Goal: Transaction & Acquisition: Obtain resource

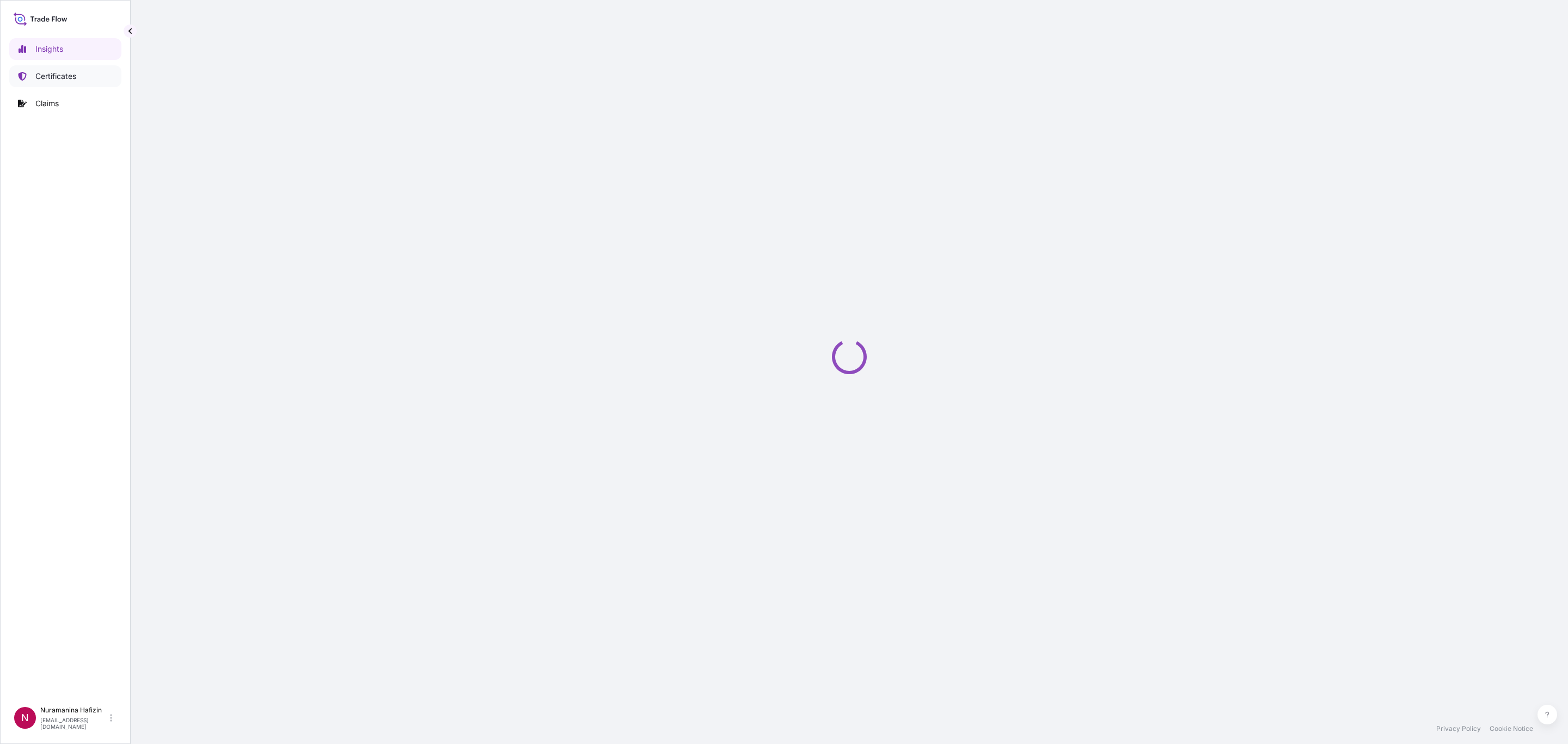
click at [45, 69] on link "Certificates" at bounding box center [65, 76] width 112 height 22
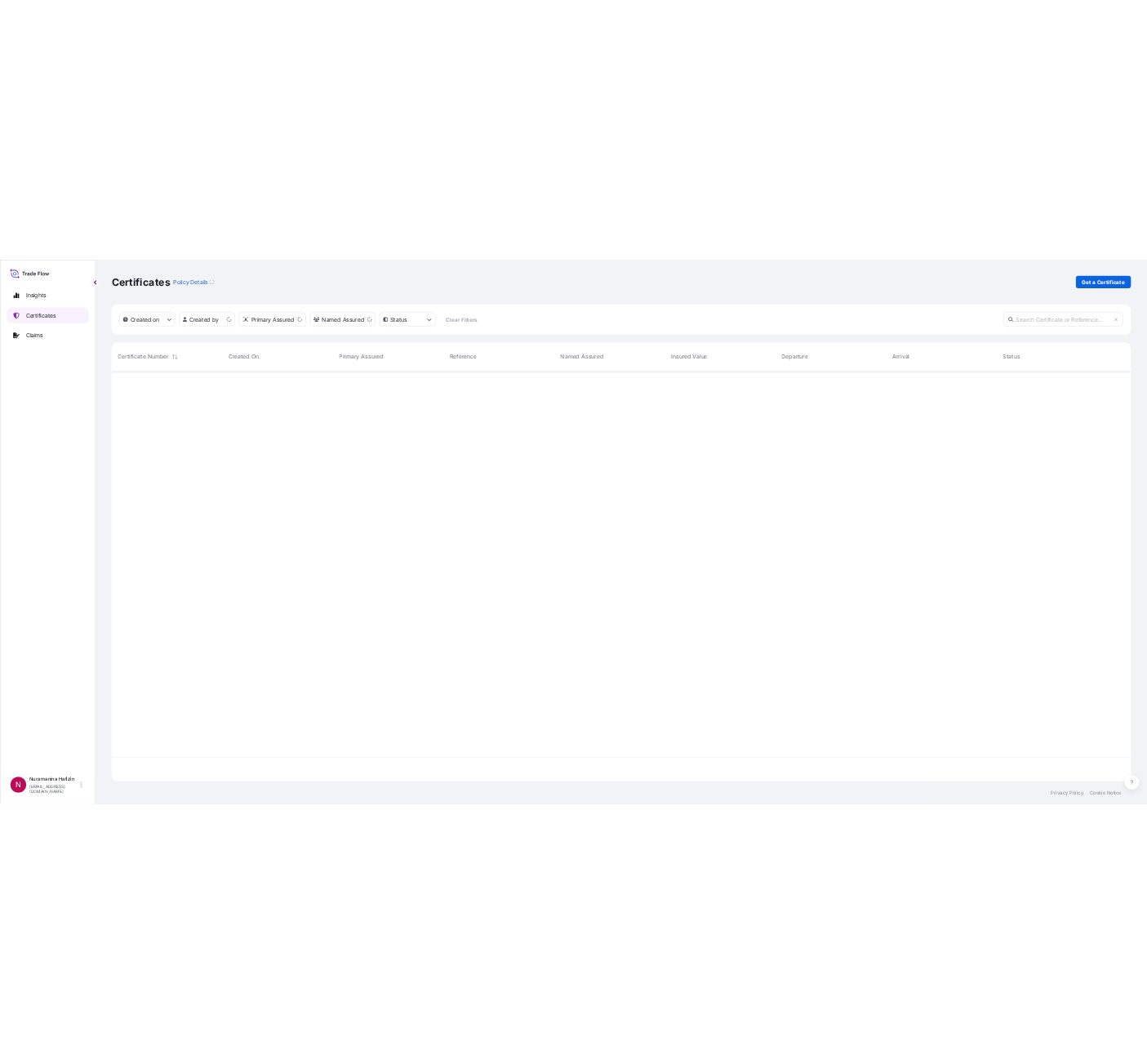
scroll to position [832, 2071]
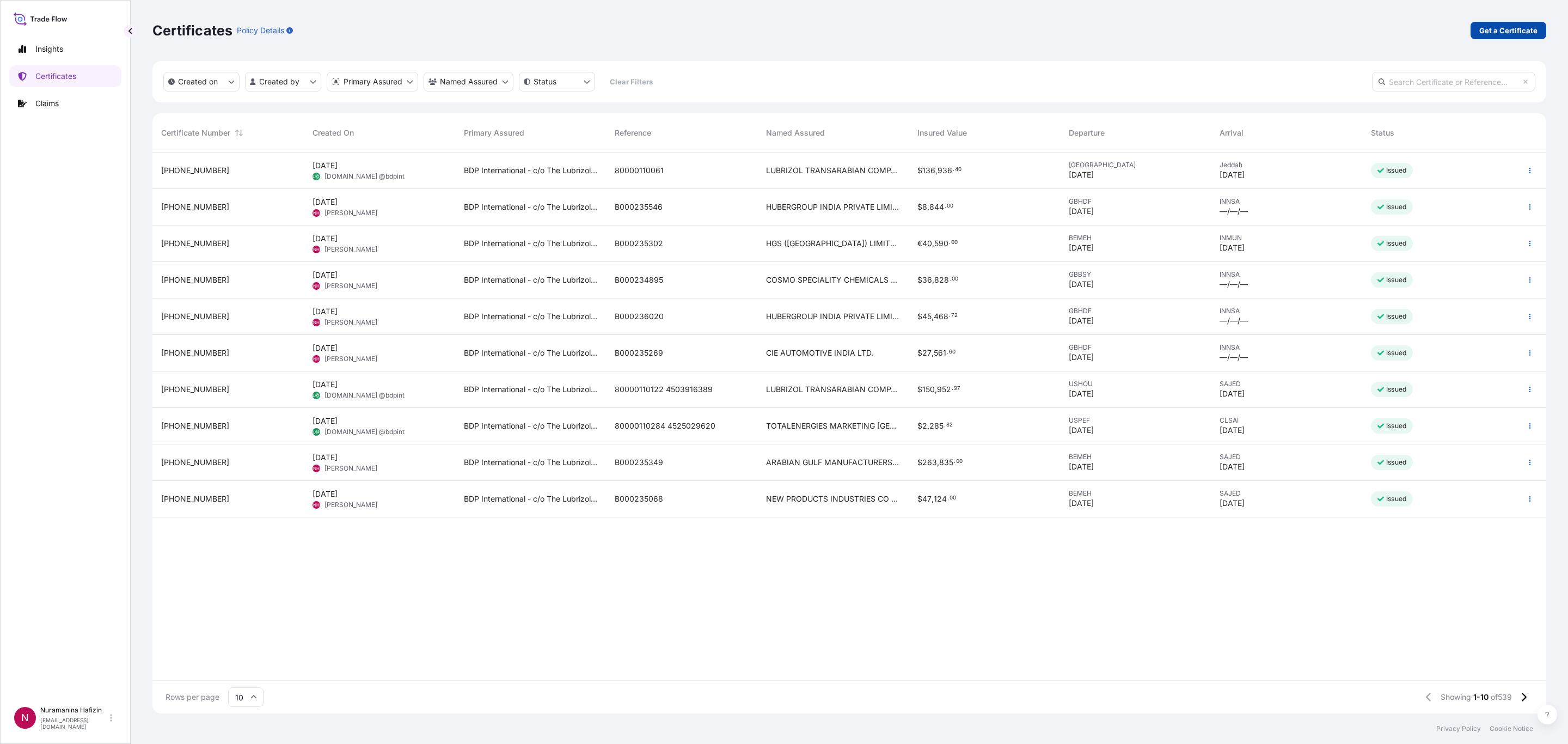
click at [1045, 31] on p "Get a Certificate" at bounding box center [1508, 31] width 58 height 11
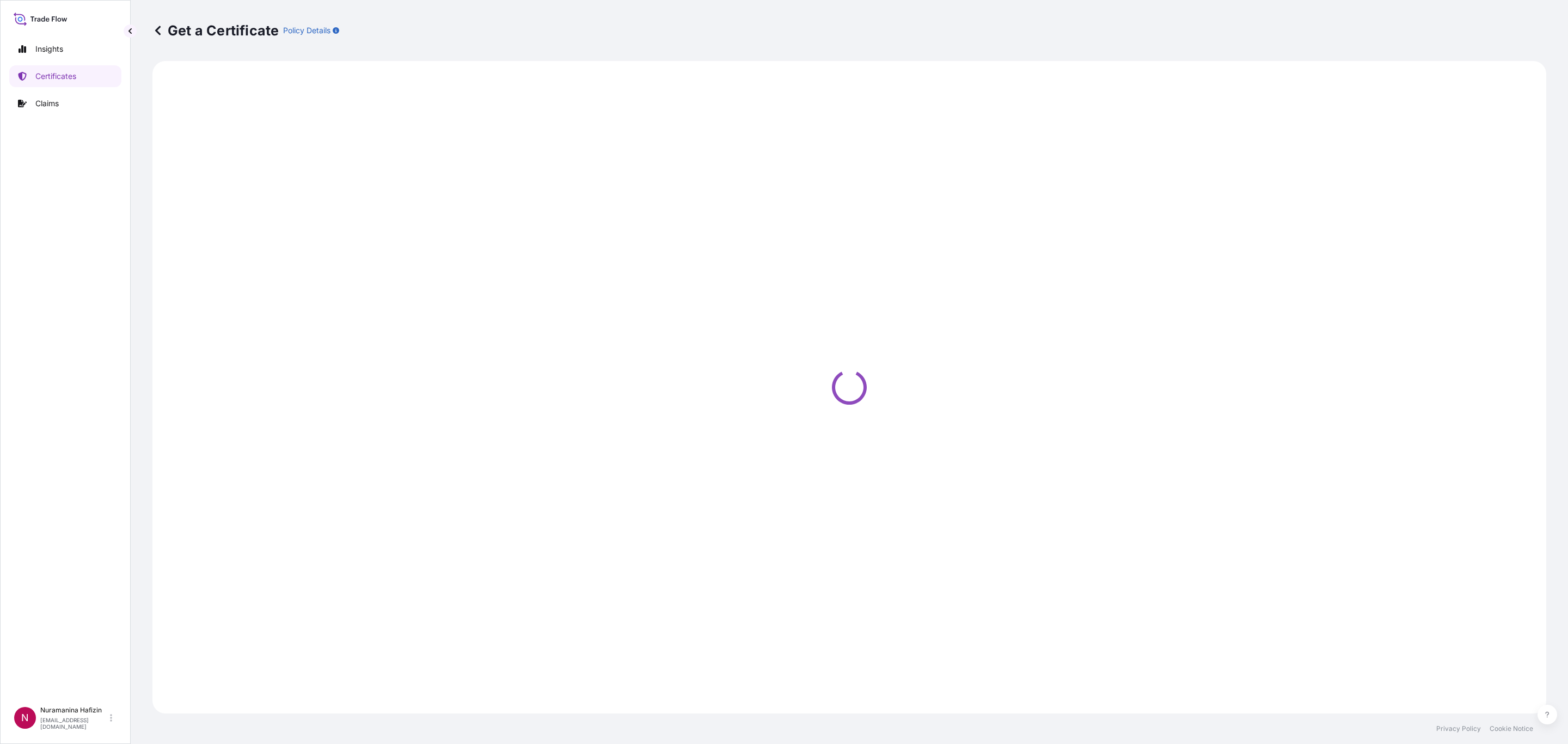
select select "Barge"
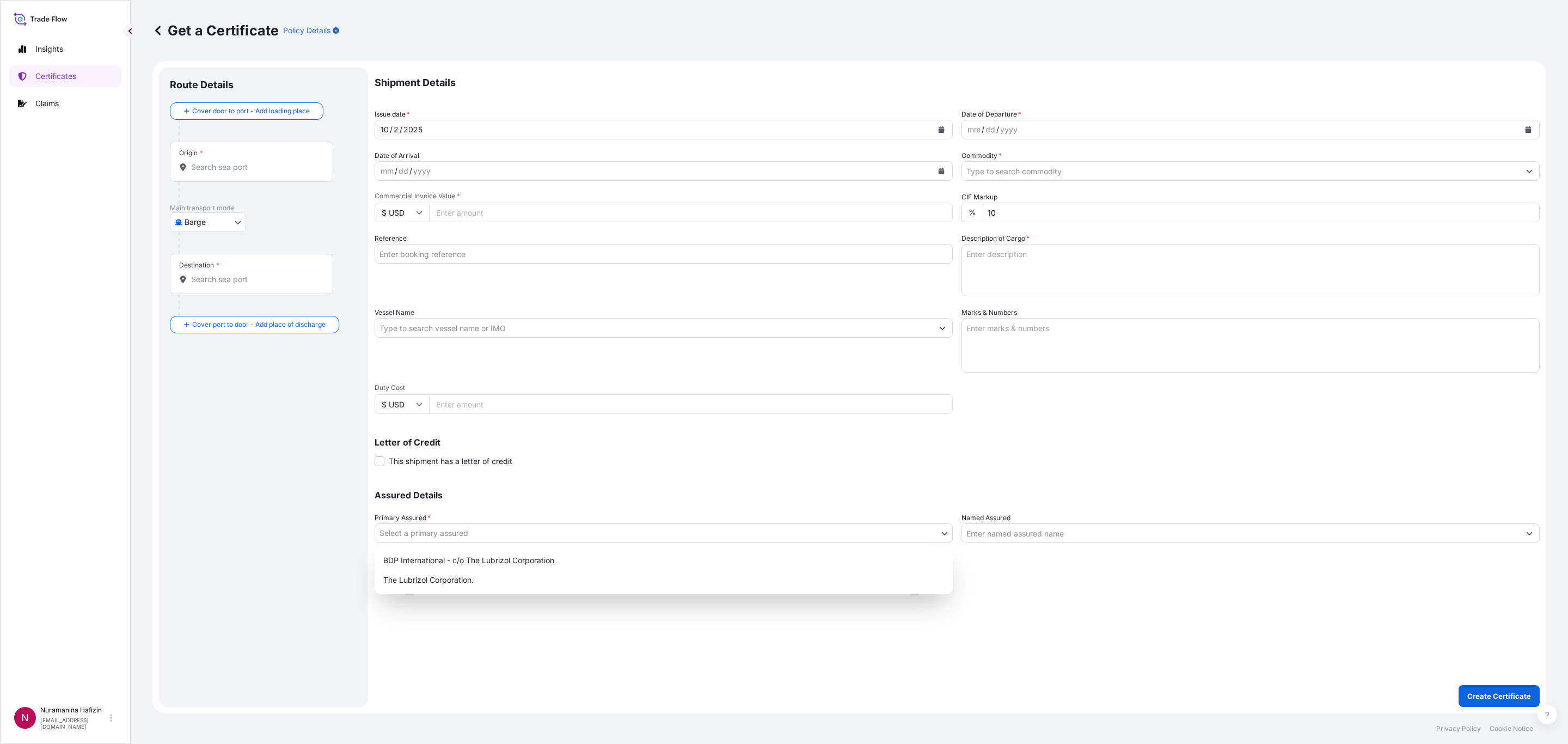
click at [944, 496] on body "Insights Certificates Claims N Nuramanina Hafizin [EMAIL_ADDRESS][DOMAIN_NAME] …" at bounding box center [784, 372] width 1568 height 744
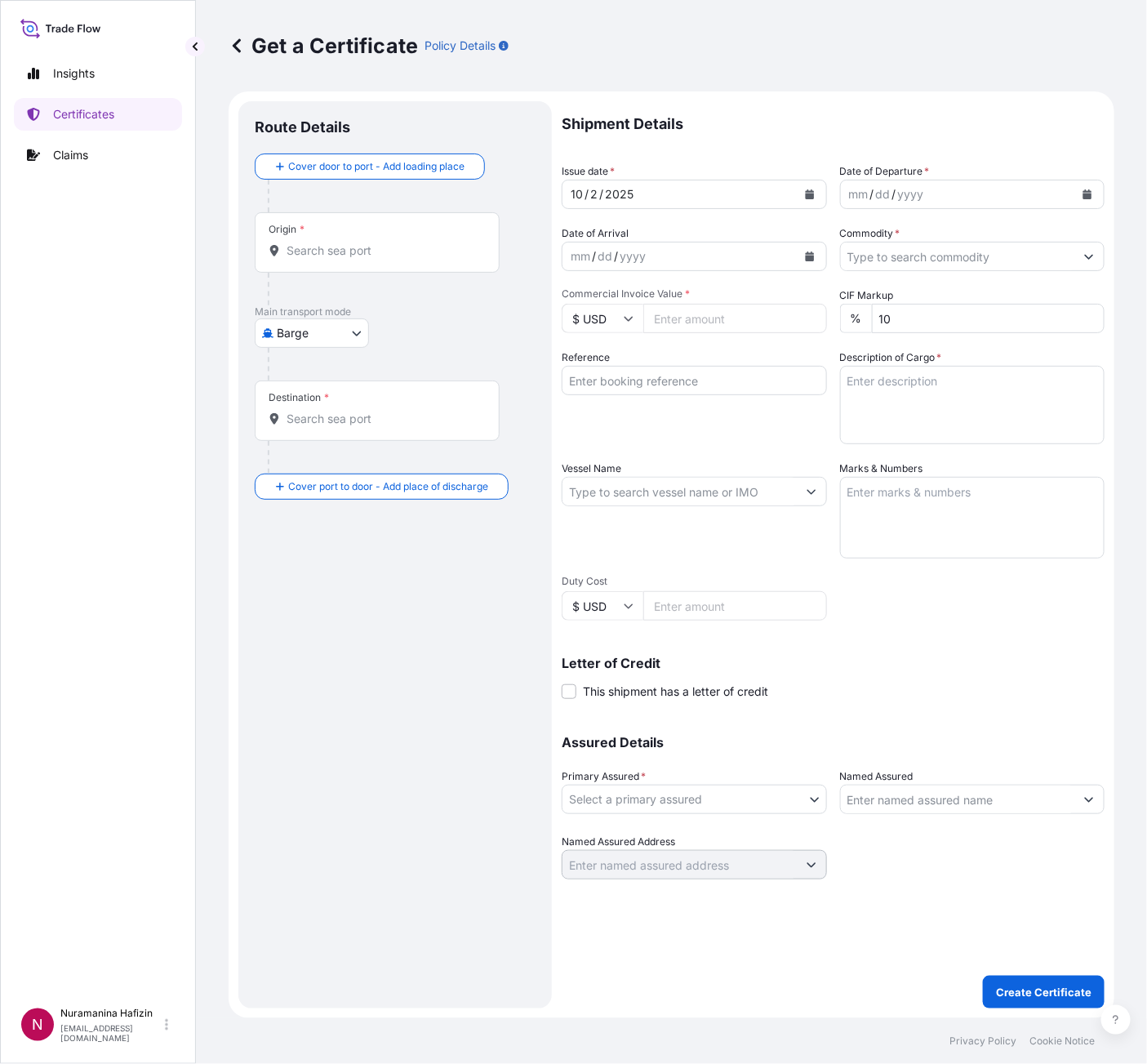
click at [1088, 194] on icon "Calendar" at bounding box center [1088, 194] width 9 height 10
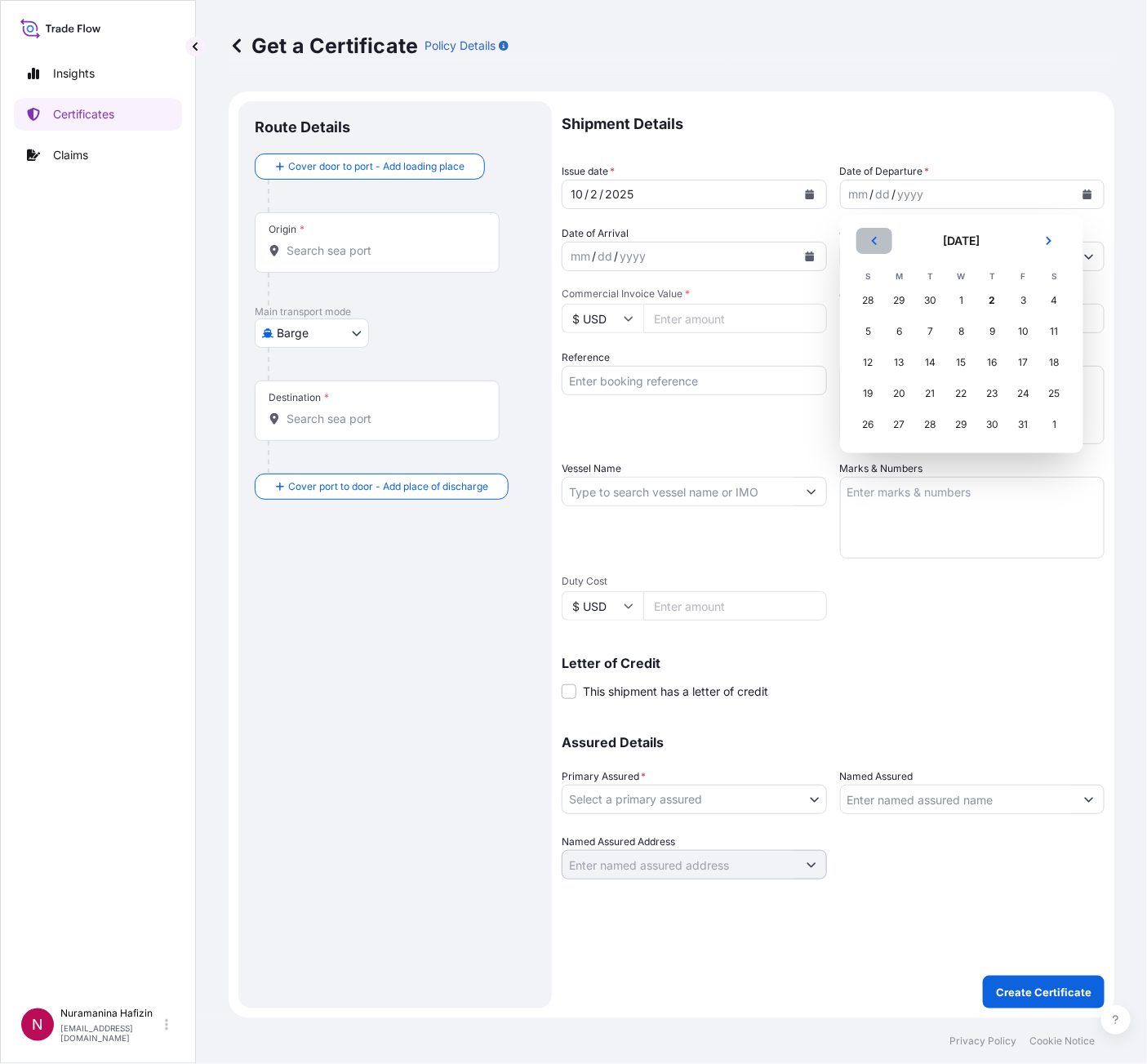
click at [877, 240] on icon "Previous" at bounding box center [874, 241] width 10 height 10
click at [900, 424] on div "29" at bounding box center [900, 425] width 30 height 30
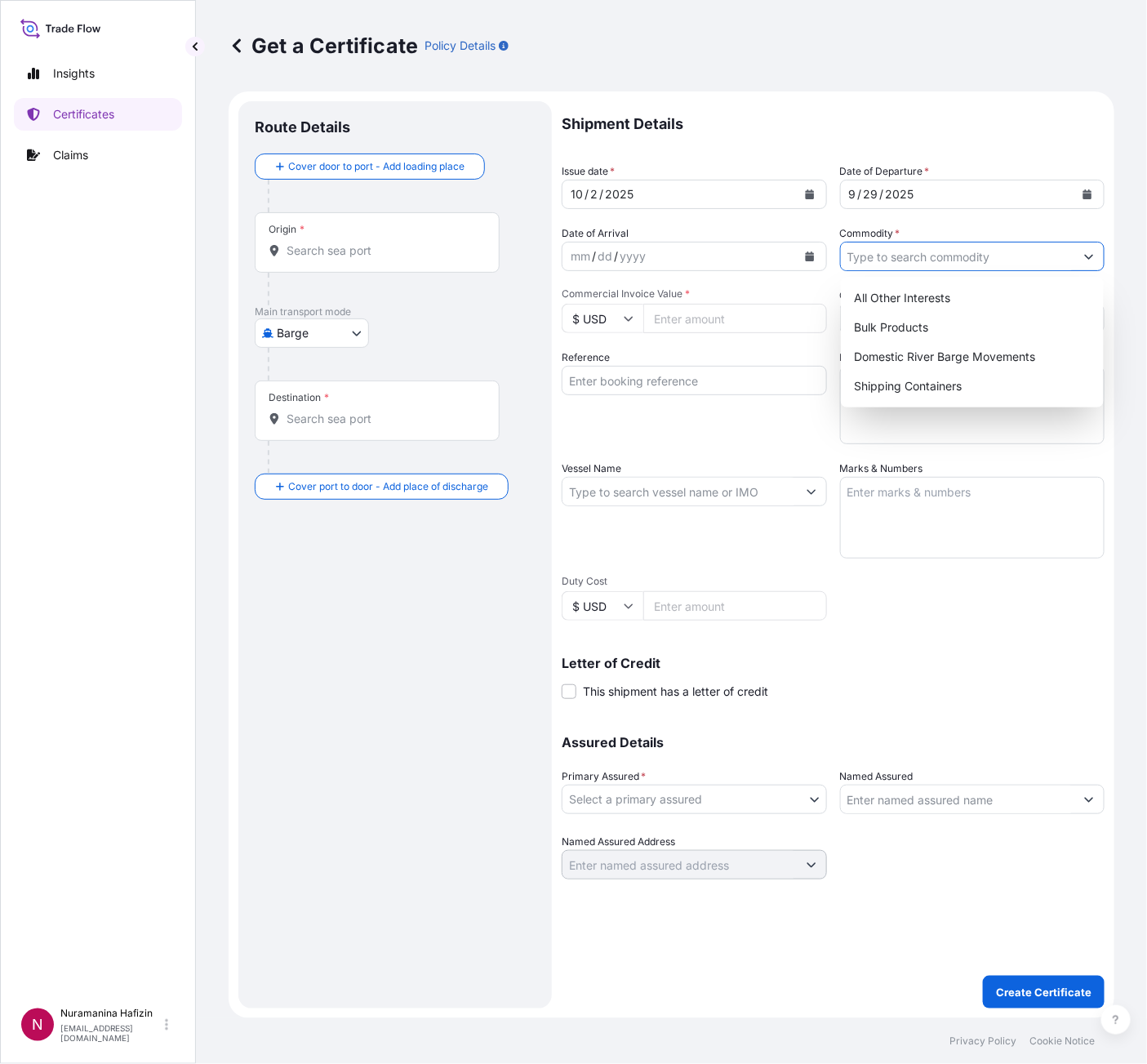
click at [989, 251] on input "Commodity *" at bounding box center [958, 256] width 234 height 30
click at [939, 384] on div "Shipping Containers" at bounding box center [972, 386] width 250 height 30
type input "Shipping Containers"
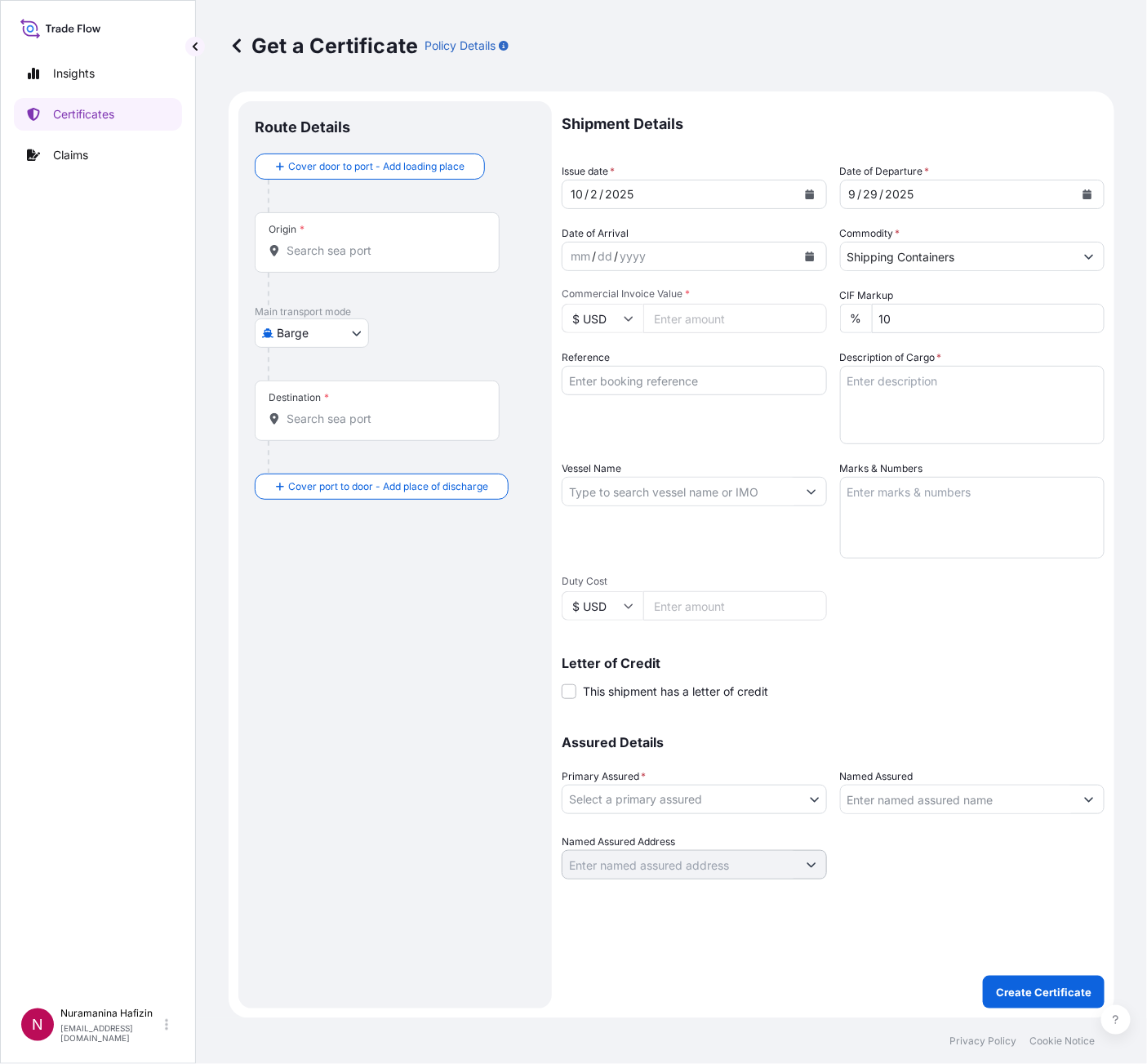
click at [730, 312] on input "Commercial Invoice Value *" at bounding box center [735, 318] width 183 height 30
paste input "23854.24"
type input "23854.24"
click at [1020, 404] on textarea "Description of Cargo *" at bounding box center [973, 405] width 266 height 78
paste textarea "48"
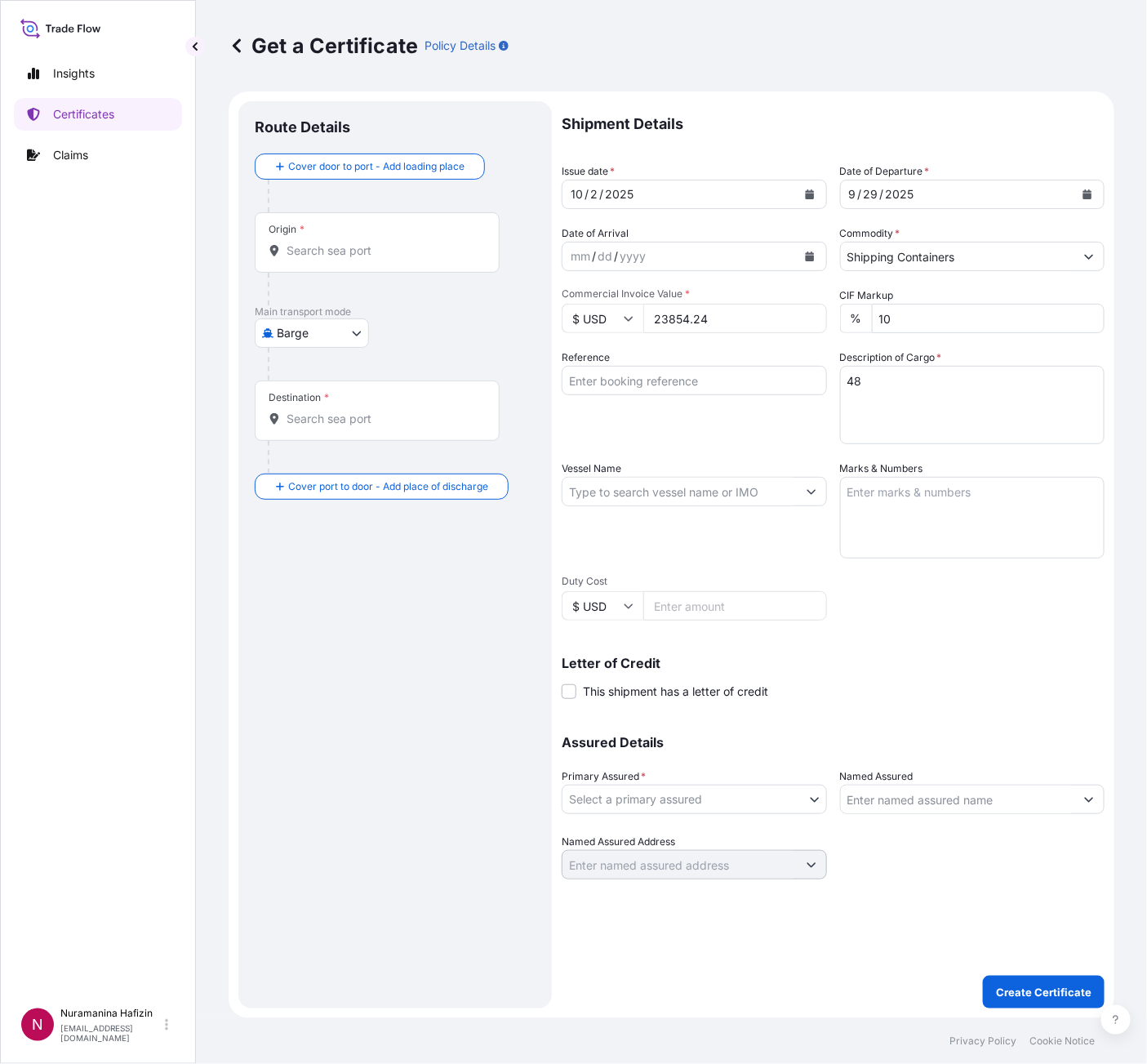
click at [946, 389] on textarea "48" at bounding box center [973, 405] width 266 height 78
paste textarea "48"
paste textarea "DRUMS LOADED ONTO 12 PALLETS LOADED INTO 1 20' CONTAINER(S) CARBOSET(R) CR726E,…"
click at [899, 415] on textarea "48 DRUMS LOADED ONTO 12 PALLETS LOADED INTO 1 20' CONTAINER(S) CARBOSET(R) CR72…" at bounding box center [973, 405] width 266 height 78
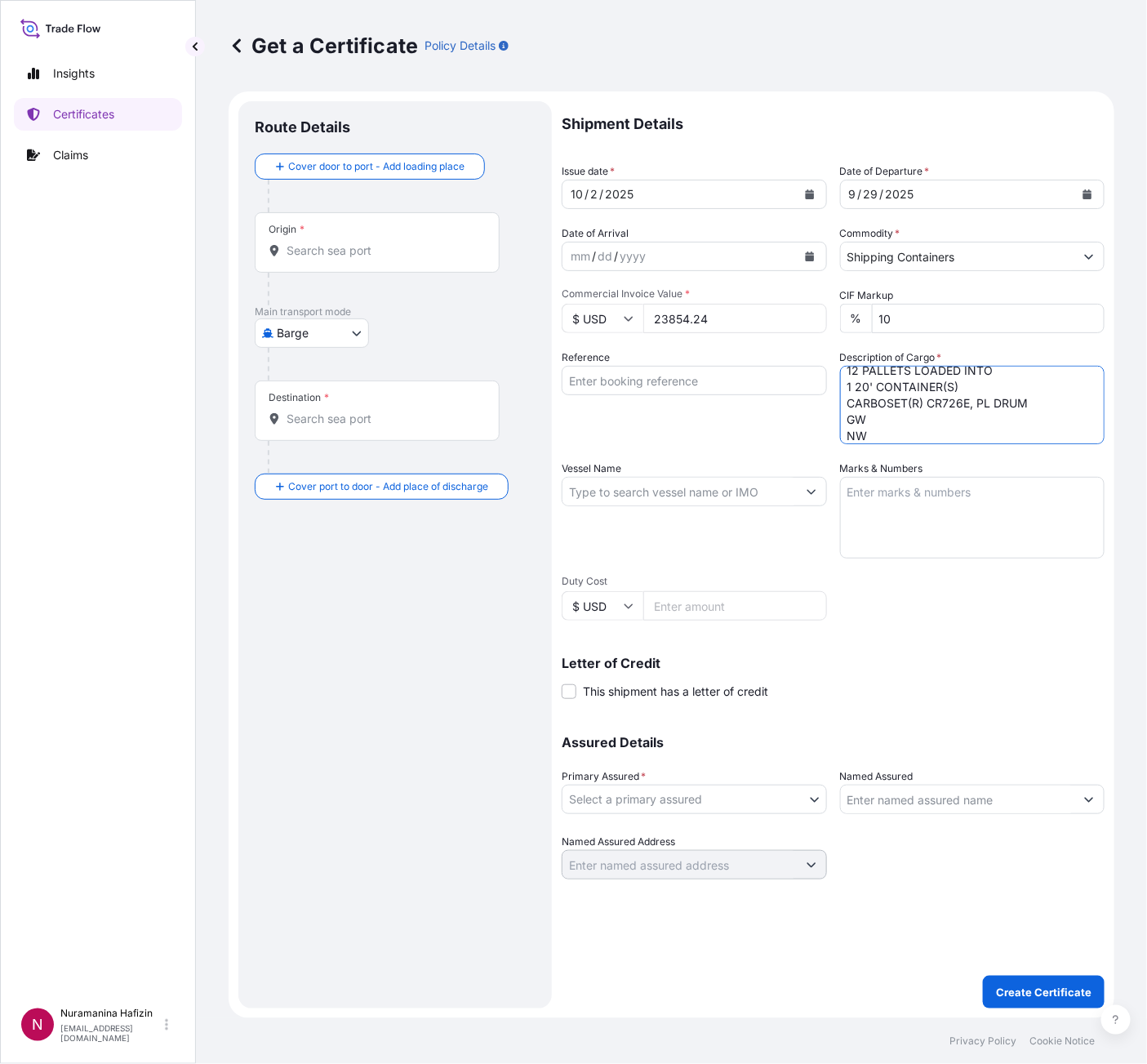
paste textarea "10,332.0000"
click at [915, 436] on textarea "48 DRUMS LOADED ONTO 12 PALLETS LOADED INTO 1 20' CONTAINER(S) CARBOSET(R) CR72…" at bounding box center [973, 405] width 266 height 78
paste textarea "9,600.0000"
type textarea "48 DRUMS LOADED ONTO 12 PALLETS LOADED INTO 1 20' CONTAINER(S) CARBOSET(R) CR72…"
click at [761, 378] on input "Reference" at bounding box center [694, 381] width 266 height 30
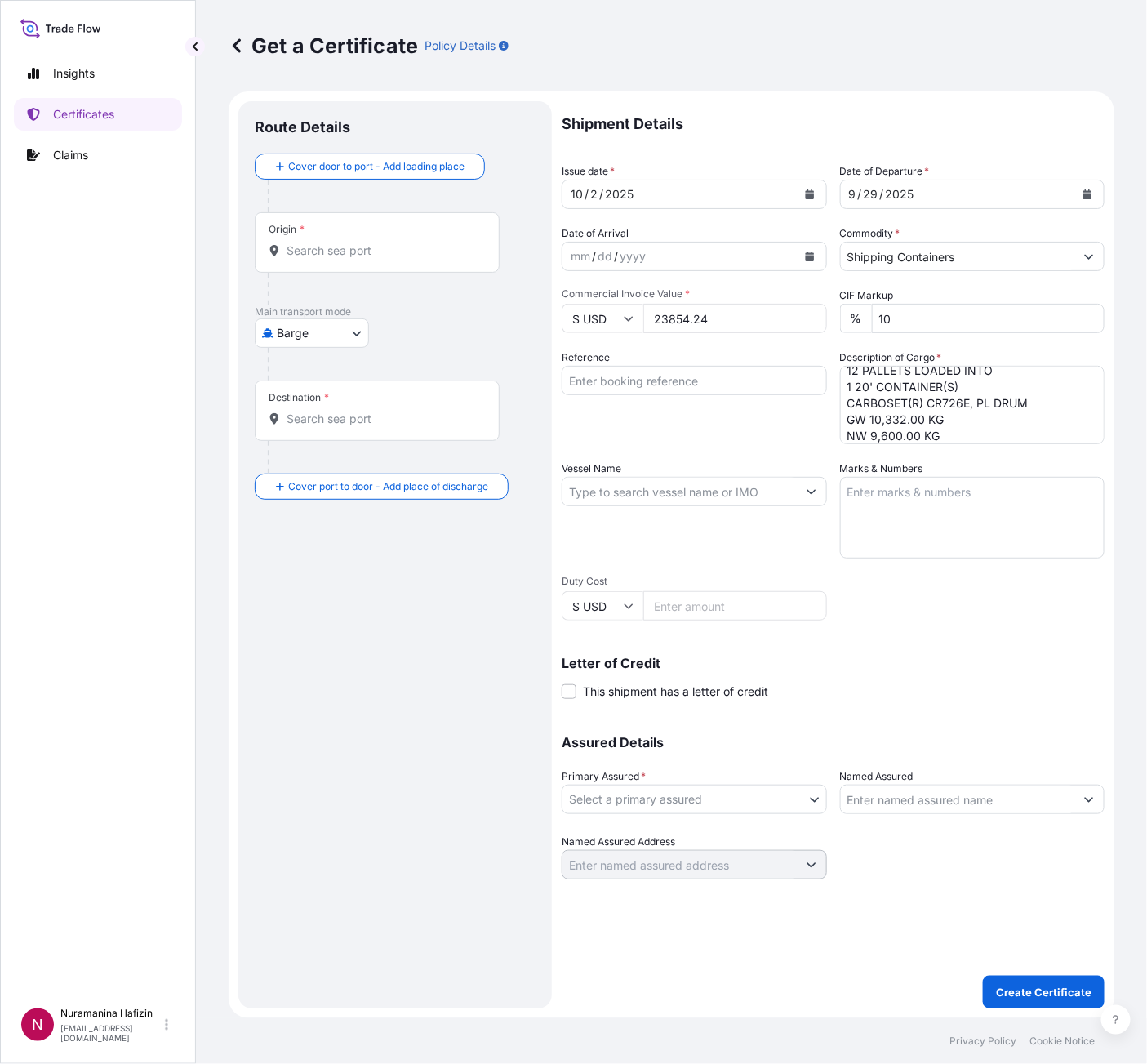
paste input "B000235059"
type input "B000235059"
click at [713, 483] on input "Vessel Name" at bounding box center [680, 491] width 234 height 30
paste input "CMA CGM NABUCCO"
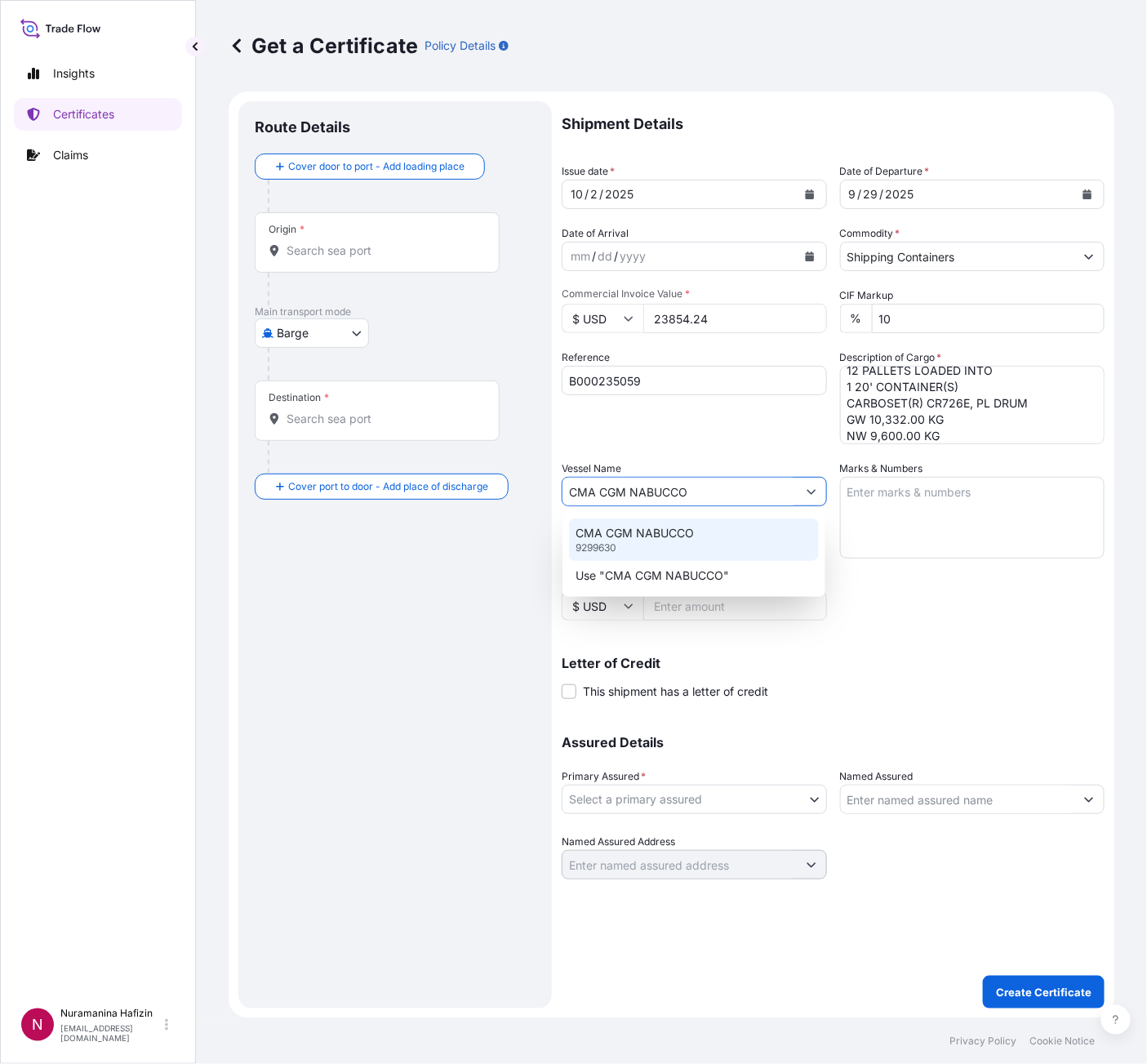
click at [665, 527] on p "CMA CGM NABUCCO" at bounding box center [634, 533] width 118 height 17
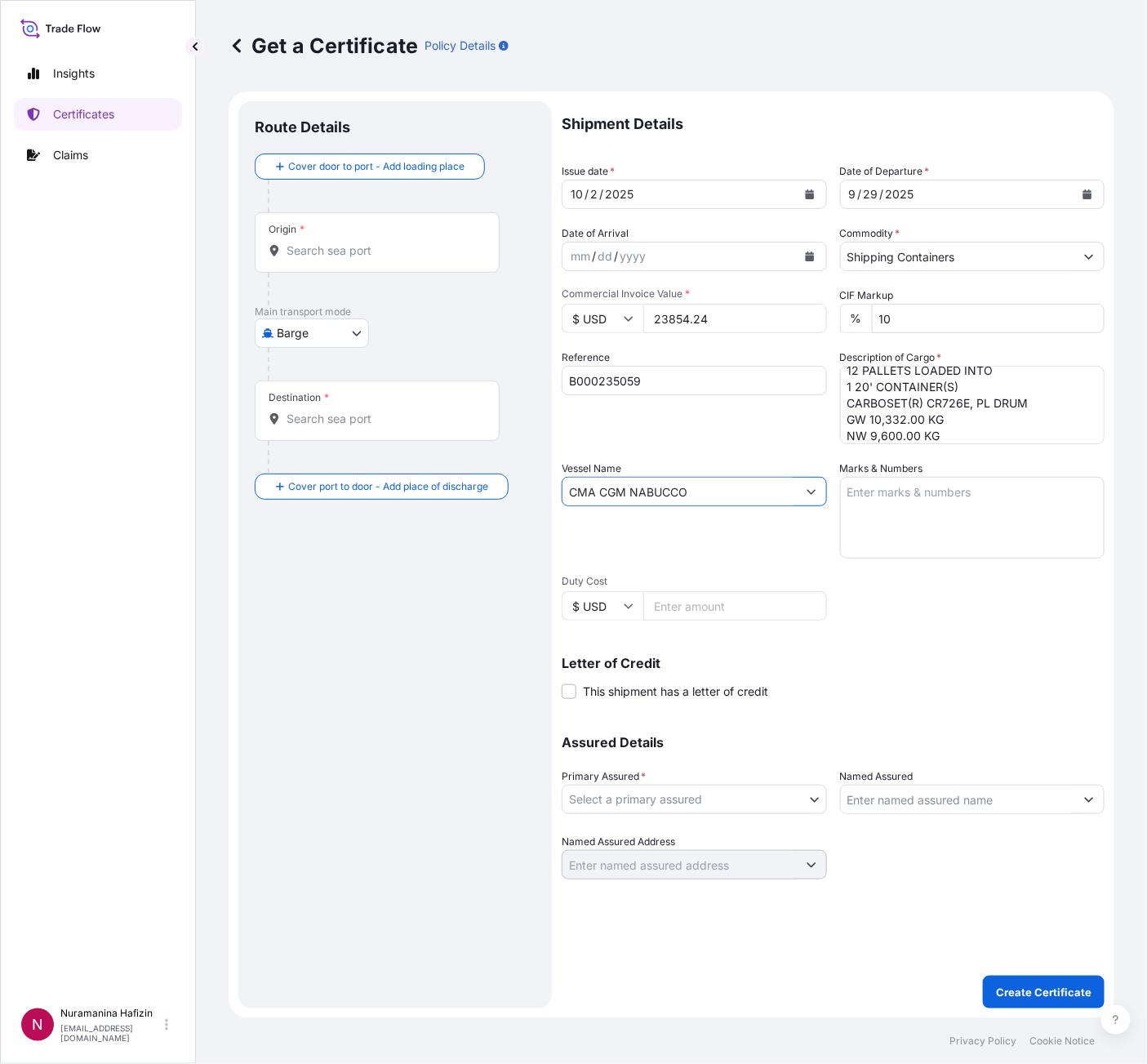
type input "CMA CGM NABUCCO"
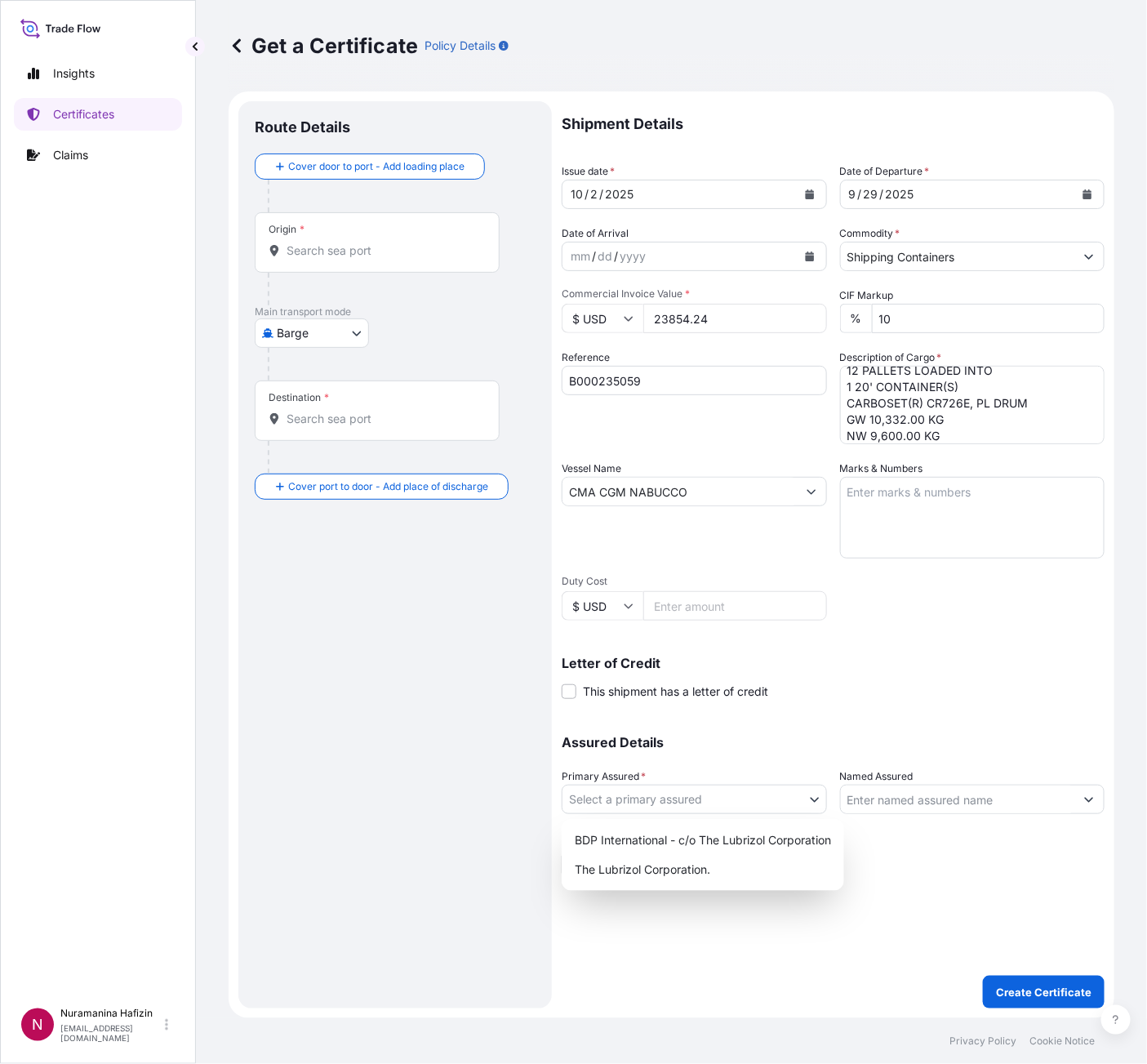
click at [665, 743] on body "0 options available. 2 options available. Insights Certificates Claims N Nurama…" at bounding box center [574, 532] width 1147 height 1064
click at [681, 743] on div "The Lubrizol Corporation." at bounding box center [703, 869] width 269 height 30
select select "32212"
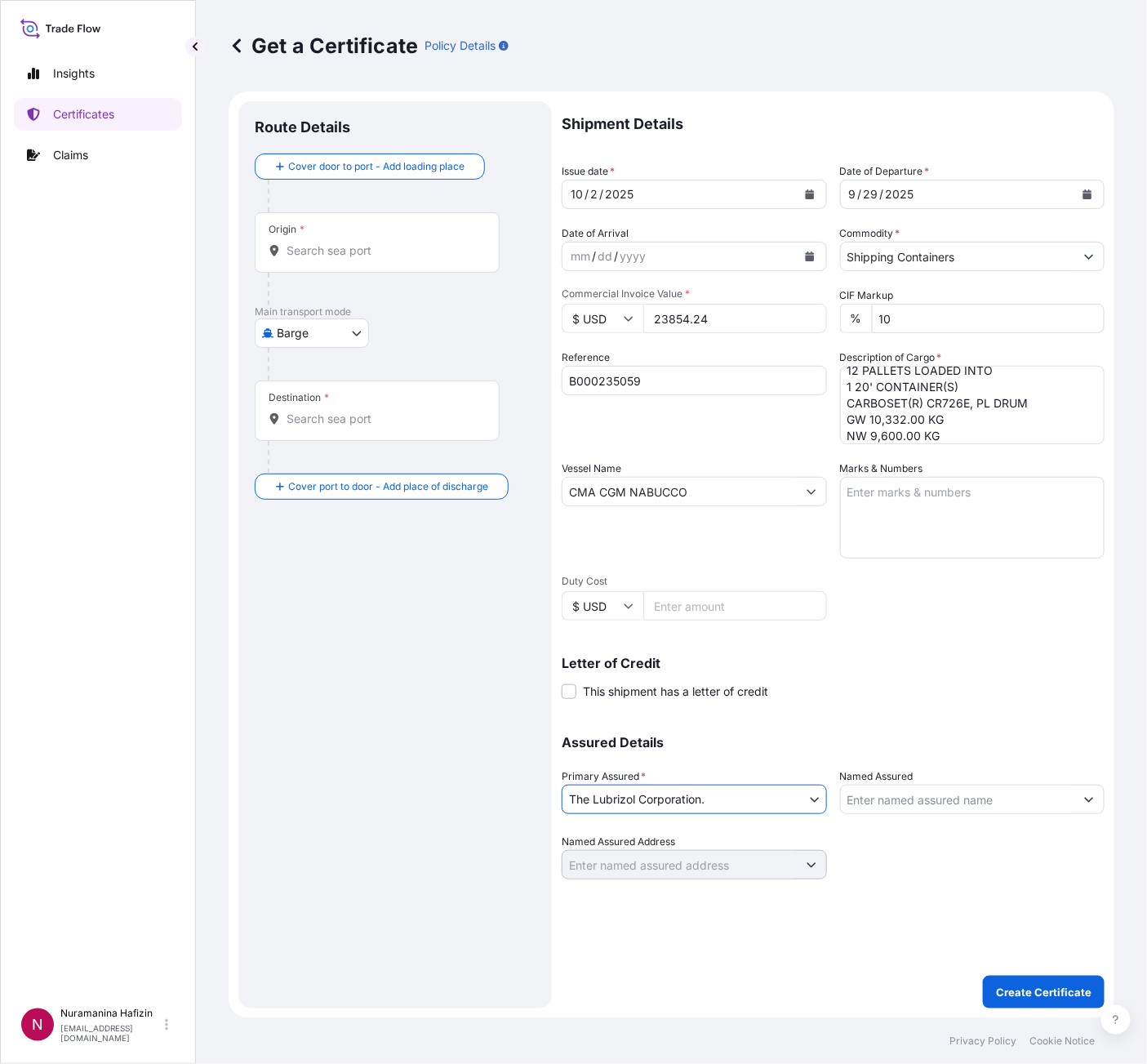
click at [924, 743] on input "Named Assured" at bounding box center [958, 799] width 234 height 30
click at [958, 743] on input "Named Assured" at bounding box center [958, 799] width 234 height 30
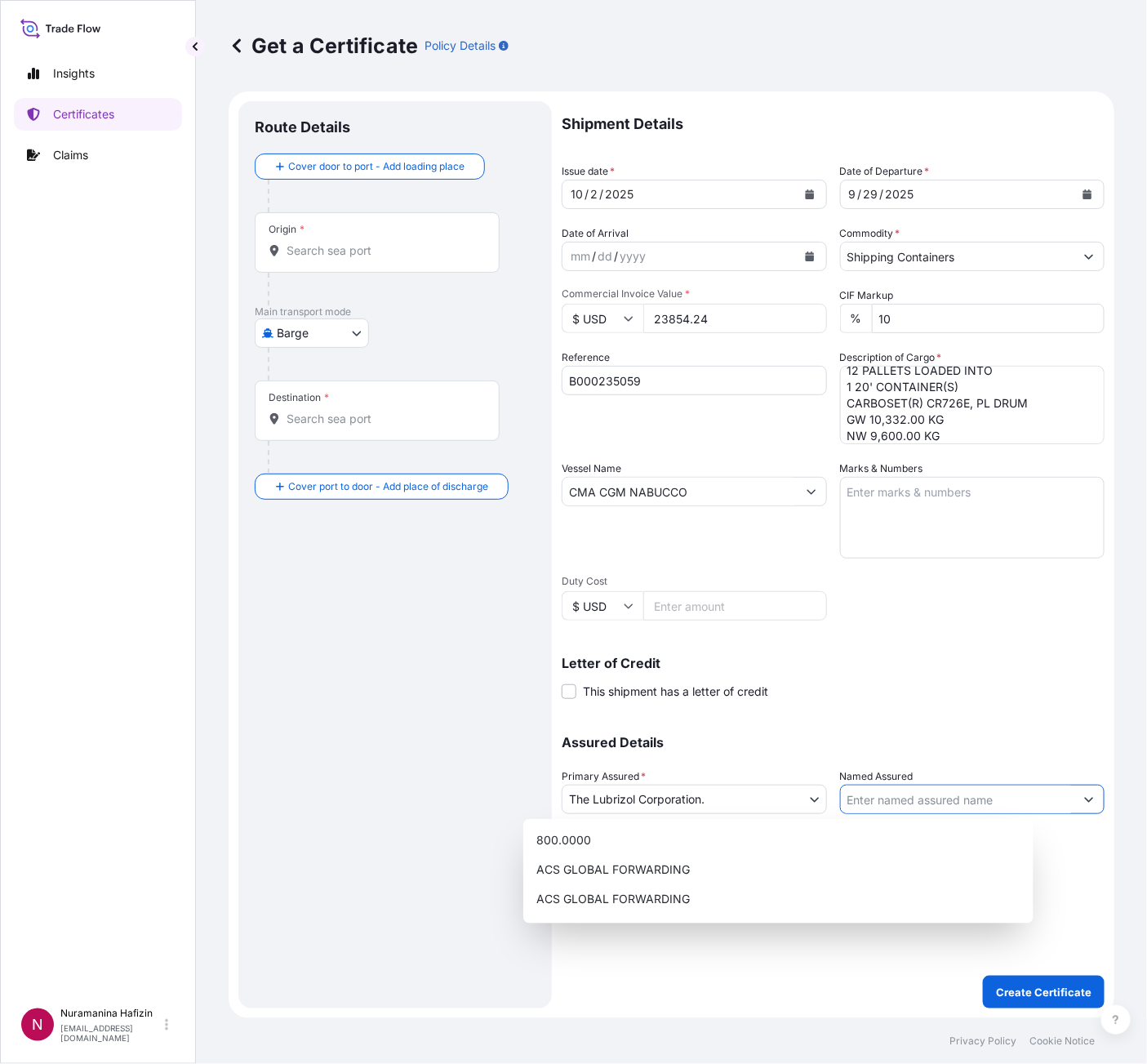
paste input "LUBRIZOL ADVANCED MATERIALS INDIA PRIVATE LIMITED"
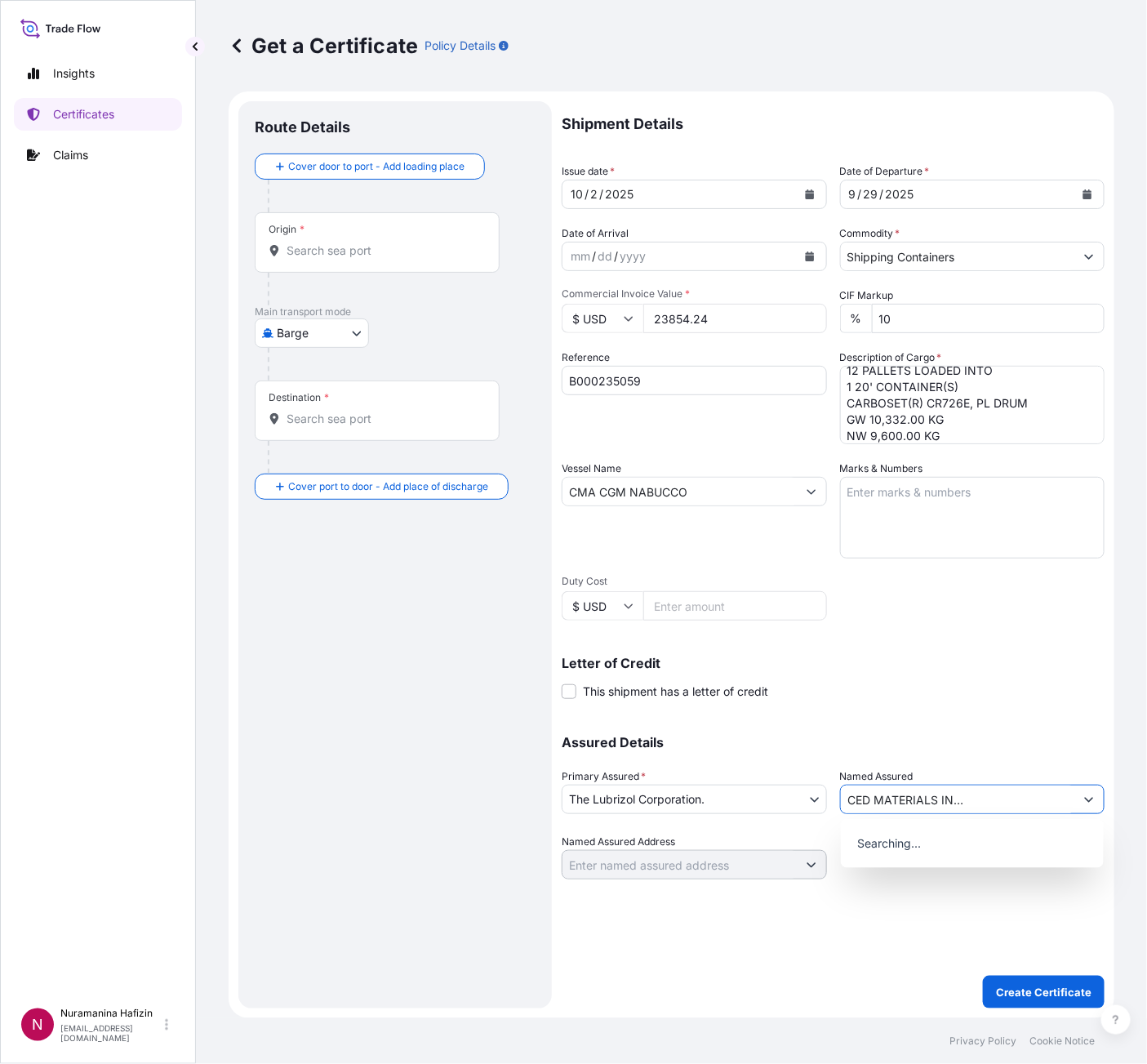
type input "LUBRIZOL ADVANCED MATERIALS INDIA PRIVATE LIMITED"
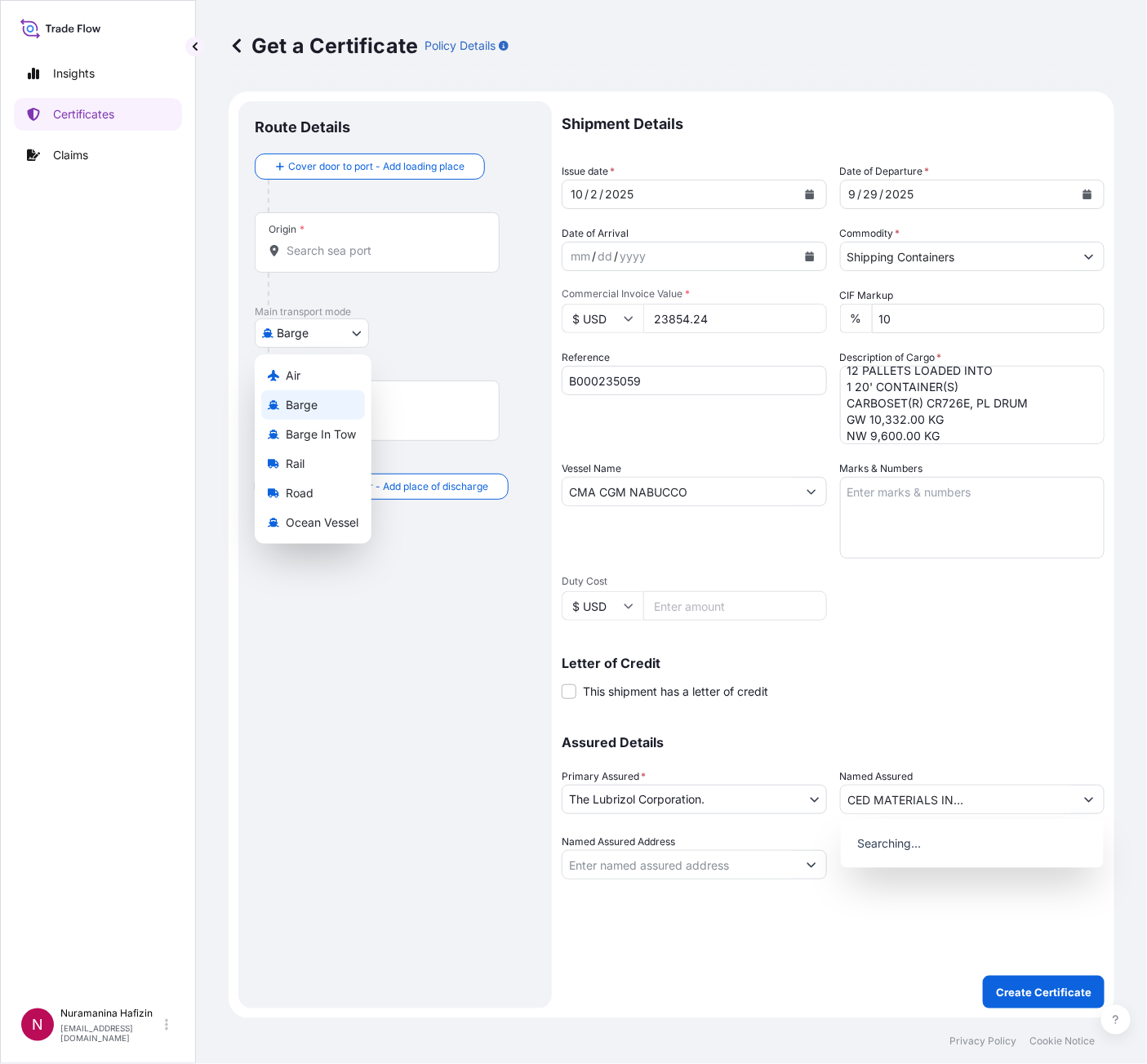
click at [319, 329] on body "15 options available. 15 options available. 0 options available. Insights Certi…" at bounding box center [574, 532] width 1147 height 1064
click at [309, 522] on span "Ocean Vessel" at bounding box center [322, 523] width 73 height 17
select select "Ocean Vessel"
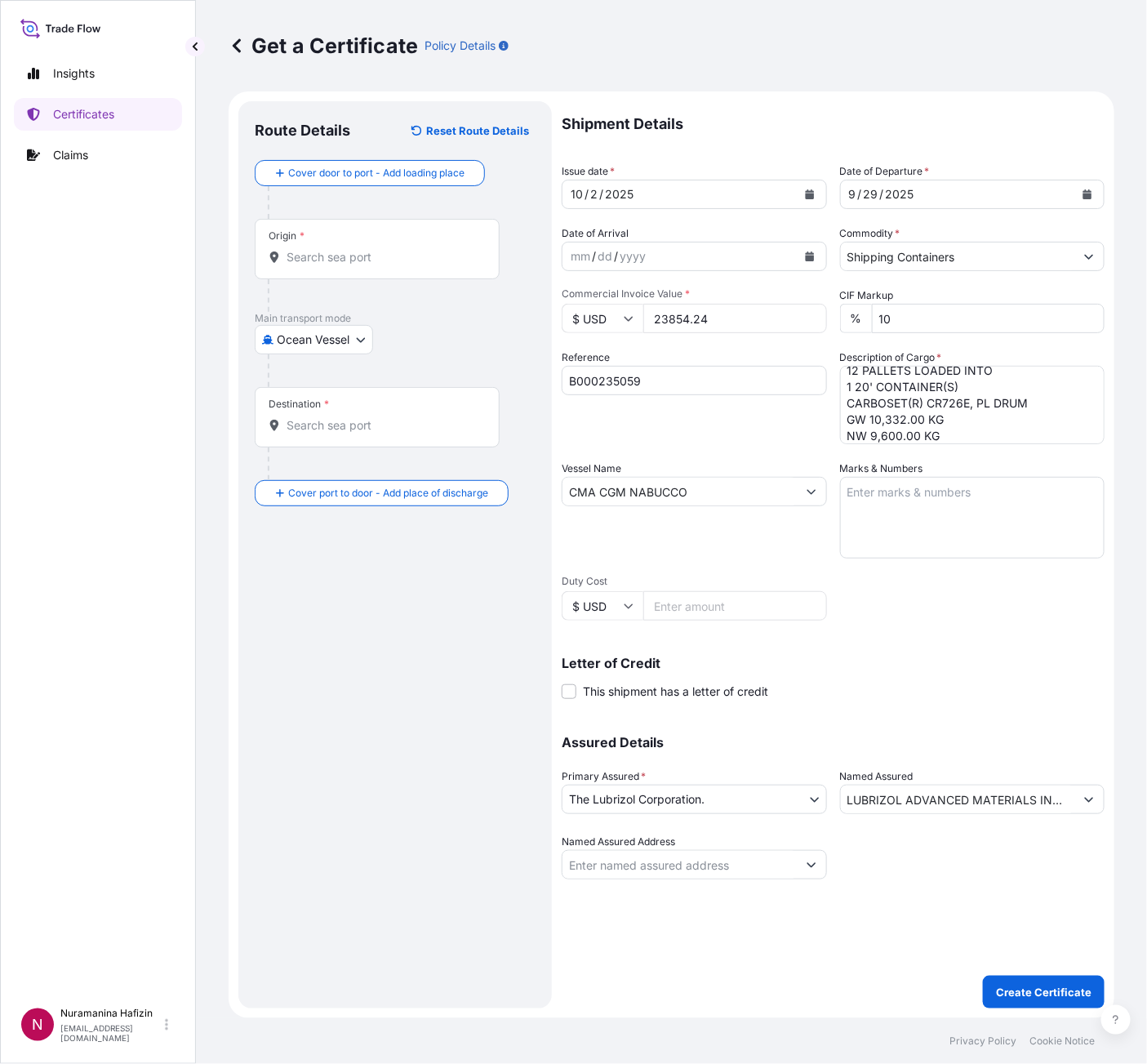
click at [373, 241] on div "Origin *" at bounding box center [377, 249] width 245 height 61
click at [373, 249] on input "Origin *" at bounding box center [383, 257] width 193 height 17
paste input "SANT CUGAT DEL [PERSON_NAME]"
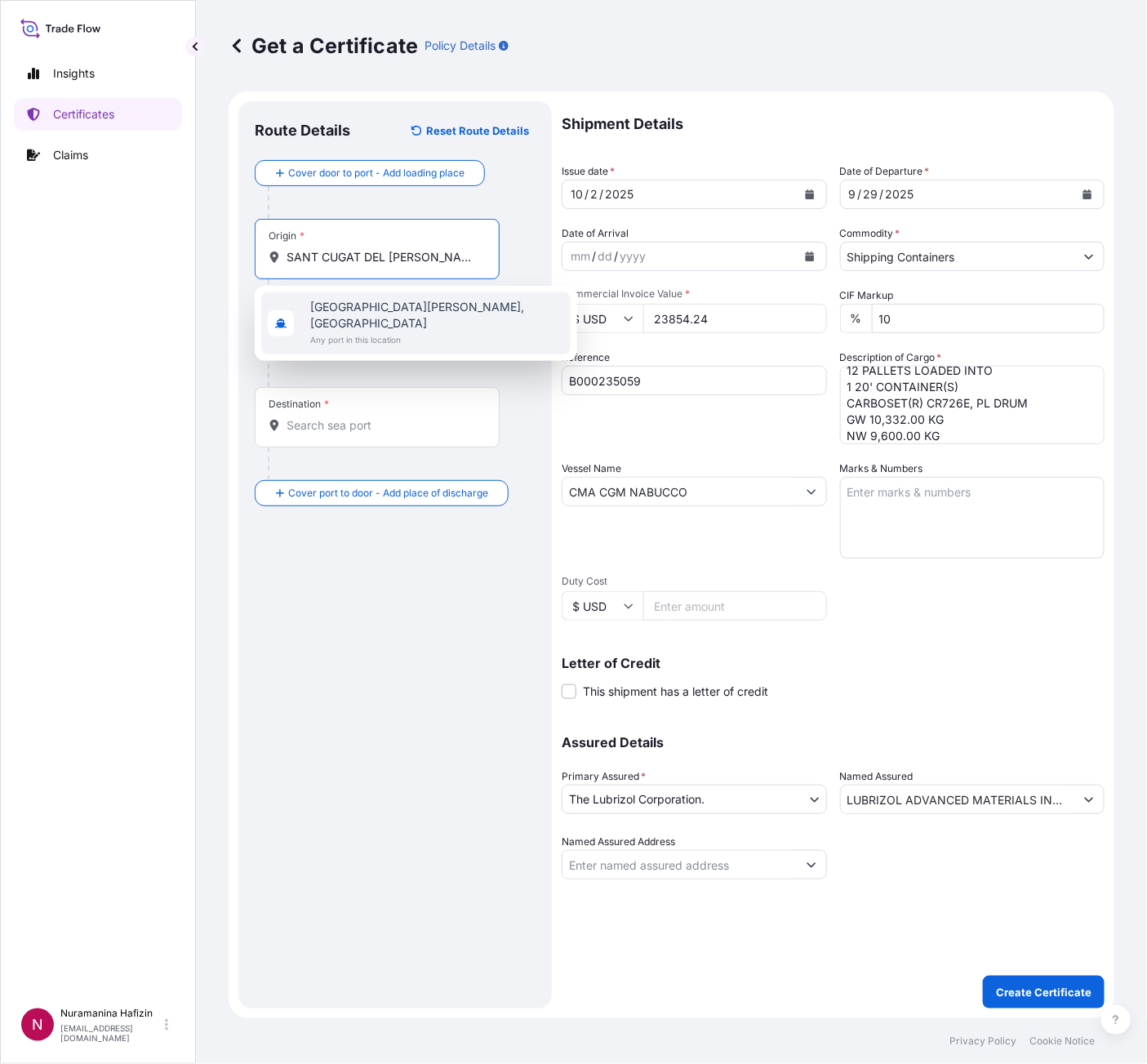
click at [353, 310] on span "[GEOGRAPHIC_DATA][PERSON_NAME], [GEOGRAPHIC_DATA]" at bounding box center [437, 314] width 254 height 32
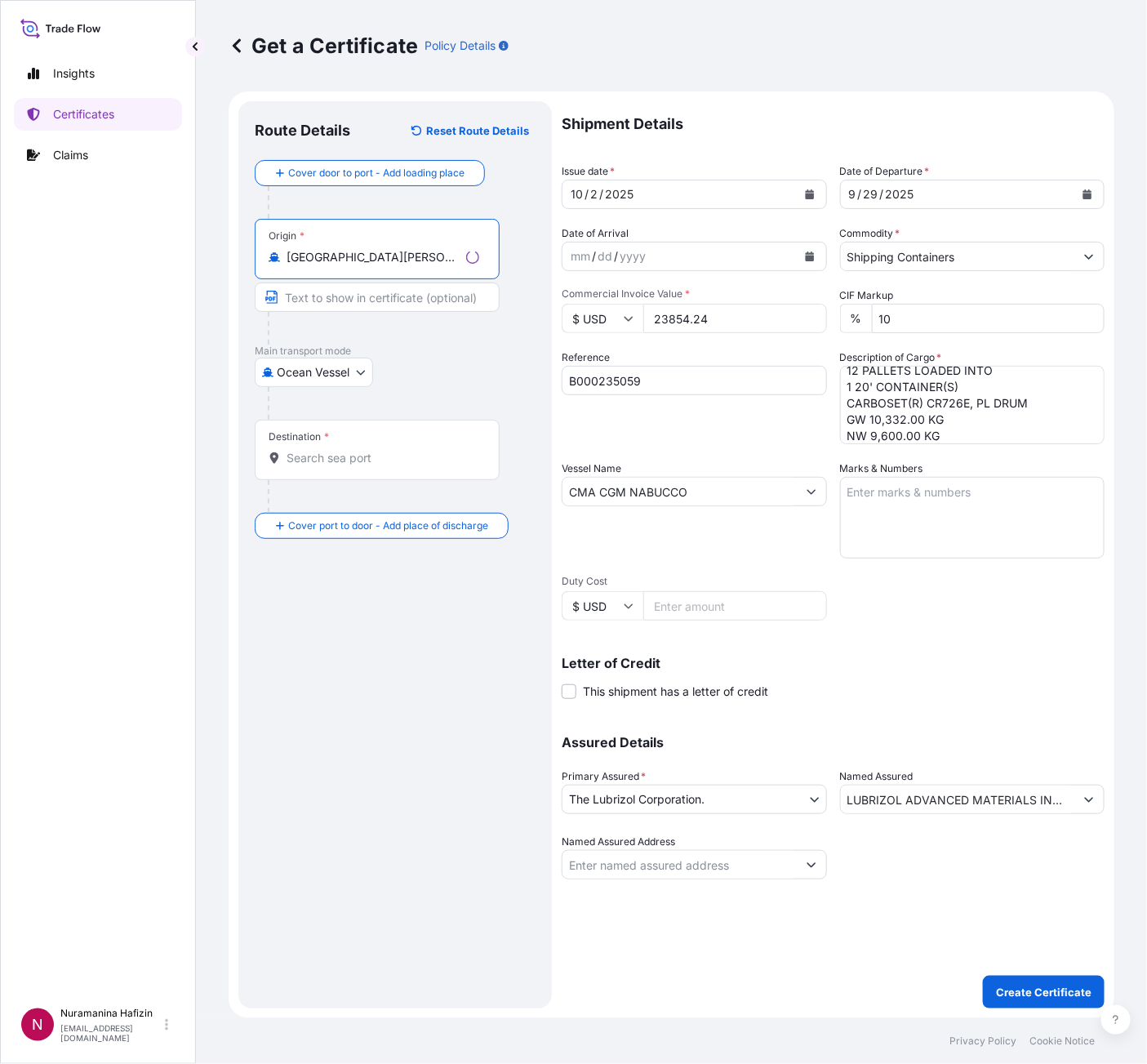
type input "[GEOGRAPHIC_DATA][PERSON_NAME], [GEOGRAPHIC_DATA]"
click at [372, 454] on input "Destination *" at bounding box center [383, 458] width 193 height 17
paste input "NHAVA SHEVA, [GEOGRAPHIC_DATA]"
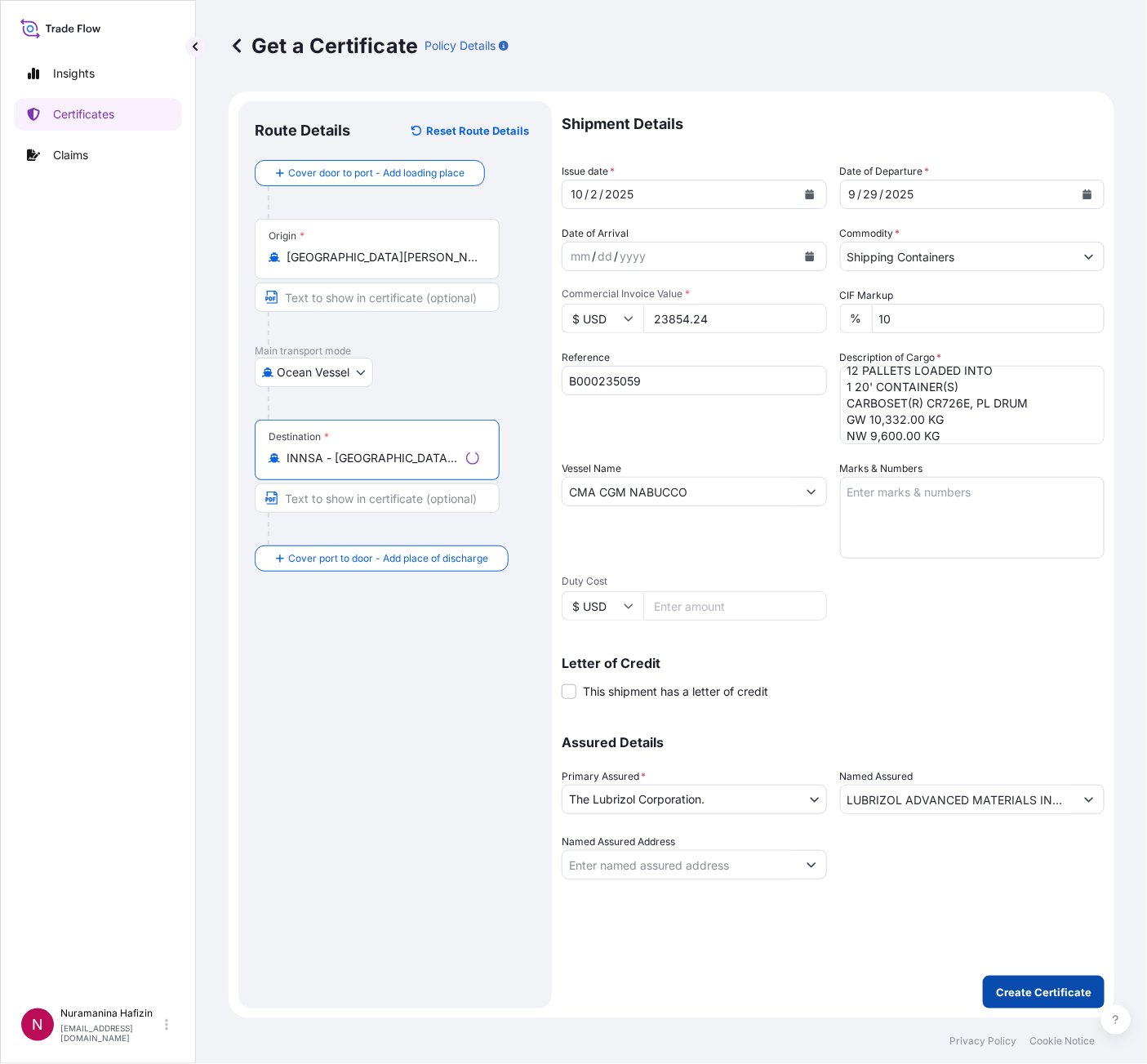
type input "INNSA - [GEOGRAPHIC_DATA] ([PERSON_NAME]), [GEOGRAPHIC_DATA]"
click at [1037, 743] on button "Create Certificate" at bounding box center [1044, 991] width 122 height 32
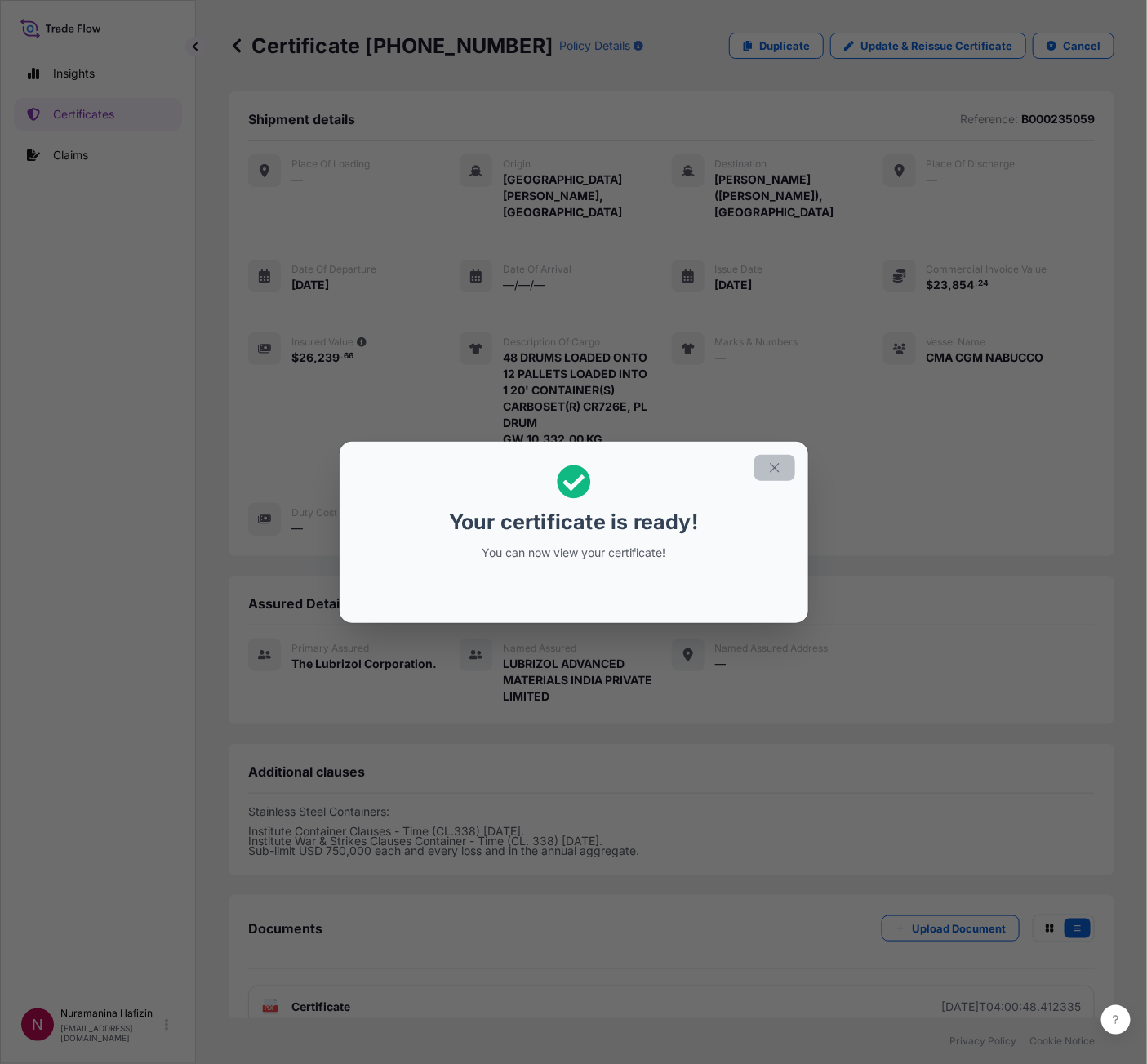
click at [768, 474] on icon "button" at bounding box center [775, 468] width 15 height 15
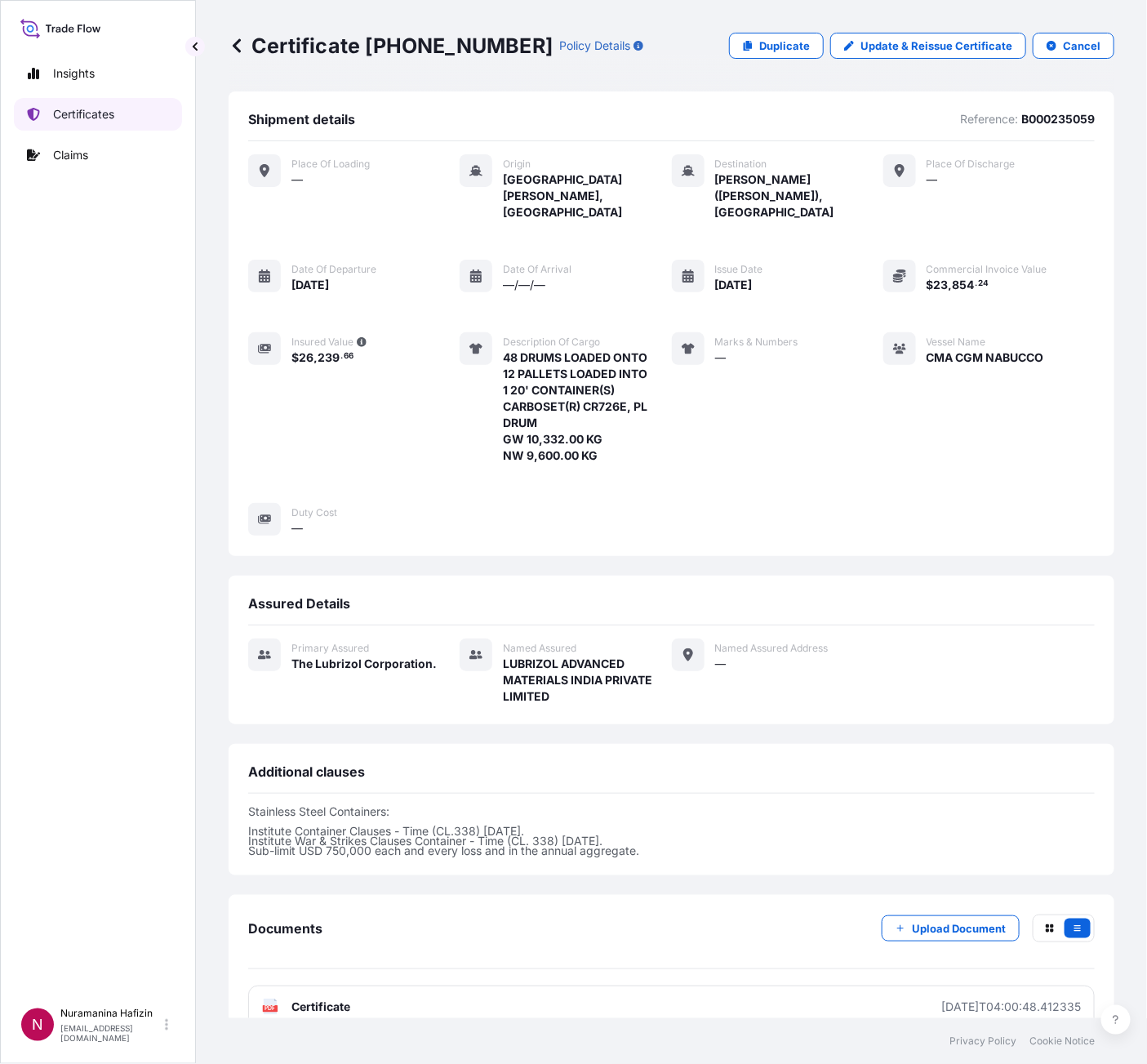
click at [94, 118] on p "Certificates" at bounding box center [84, 114] width 61 height 17
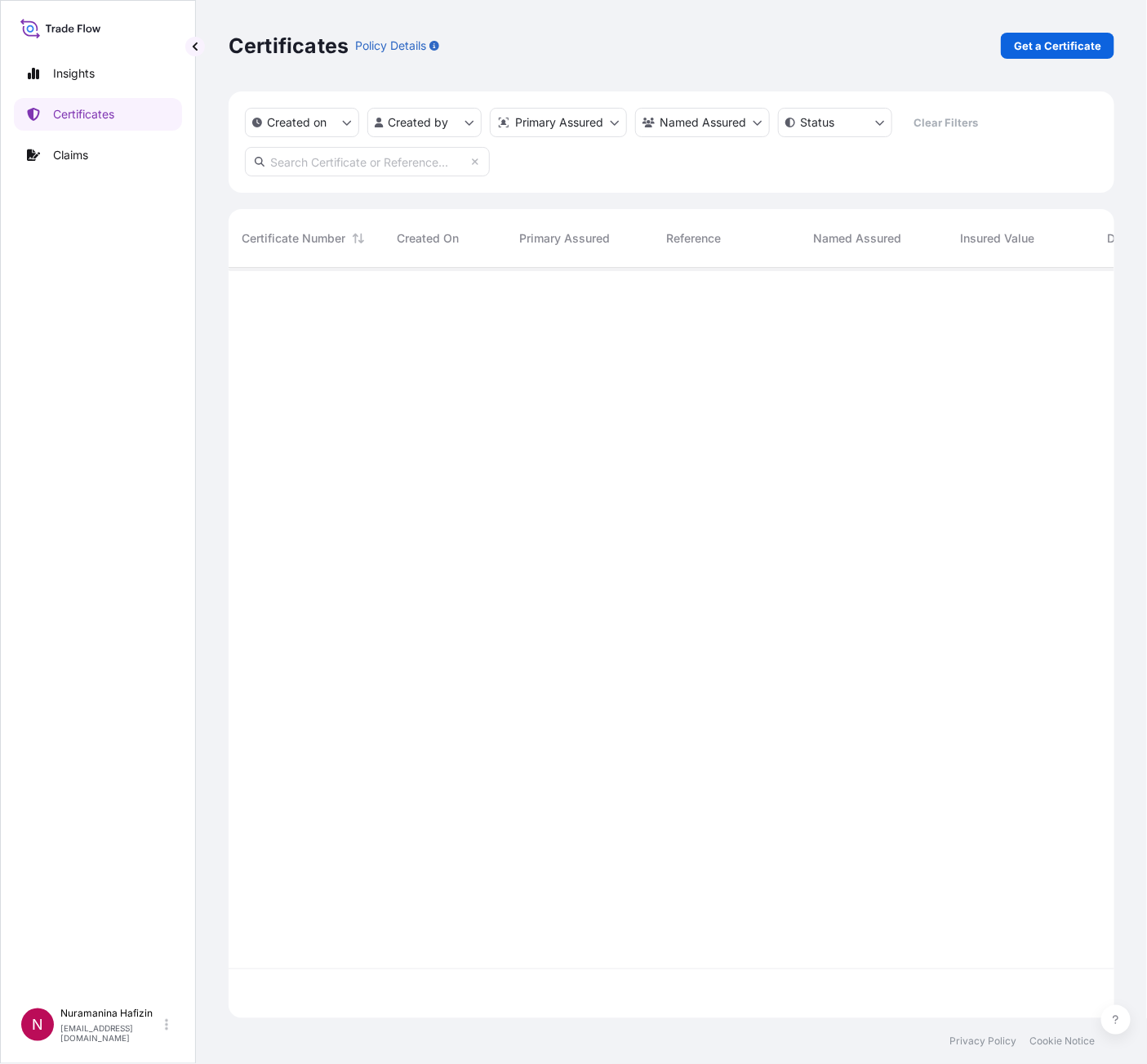
scroll to position [740, 868]
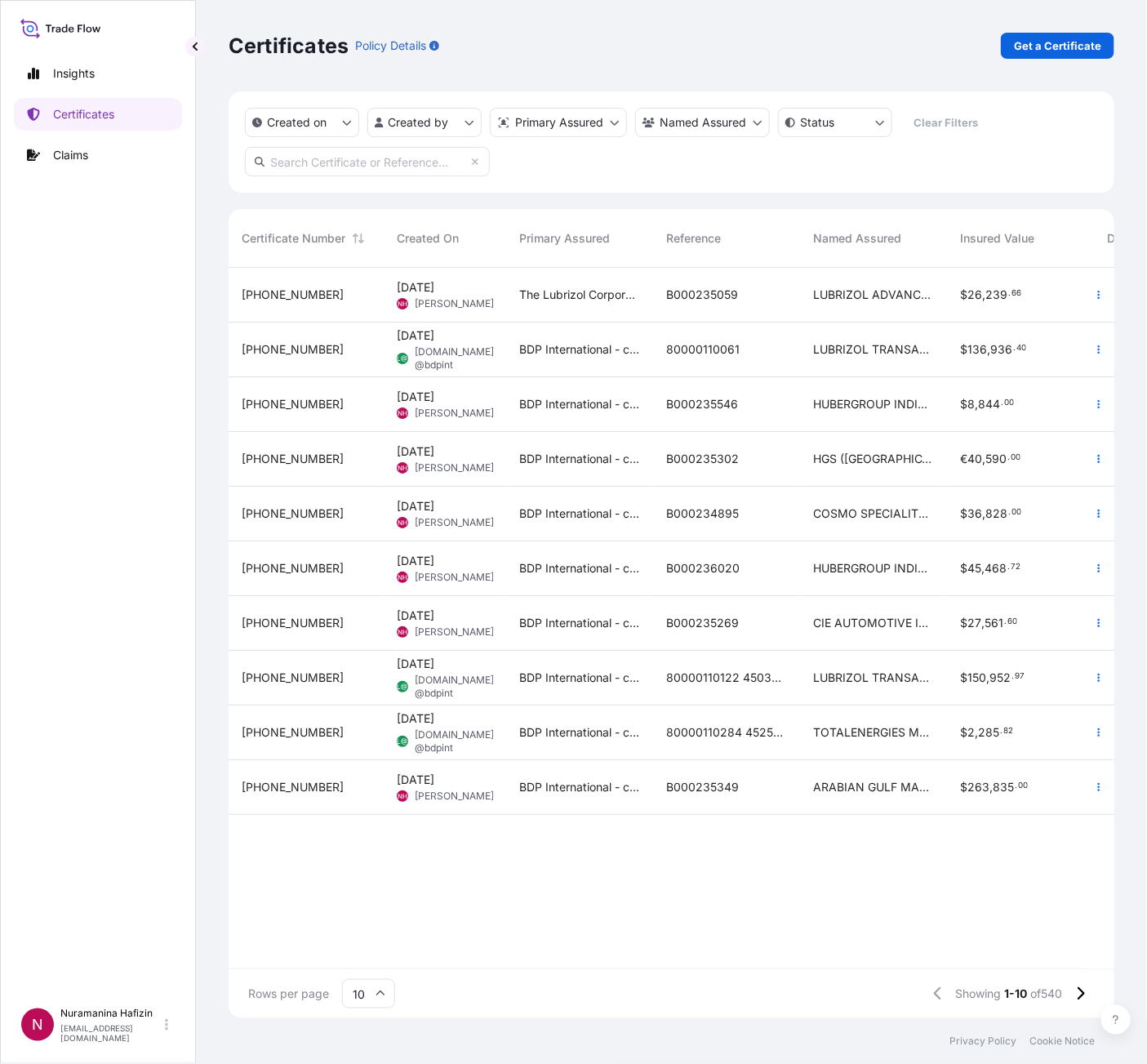
click at [333, 169] on input "text" at bounding box center [368, 161] width 245 height 30
paste input "B000235059"
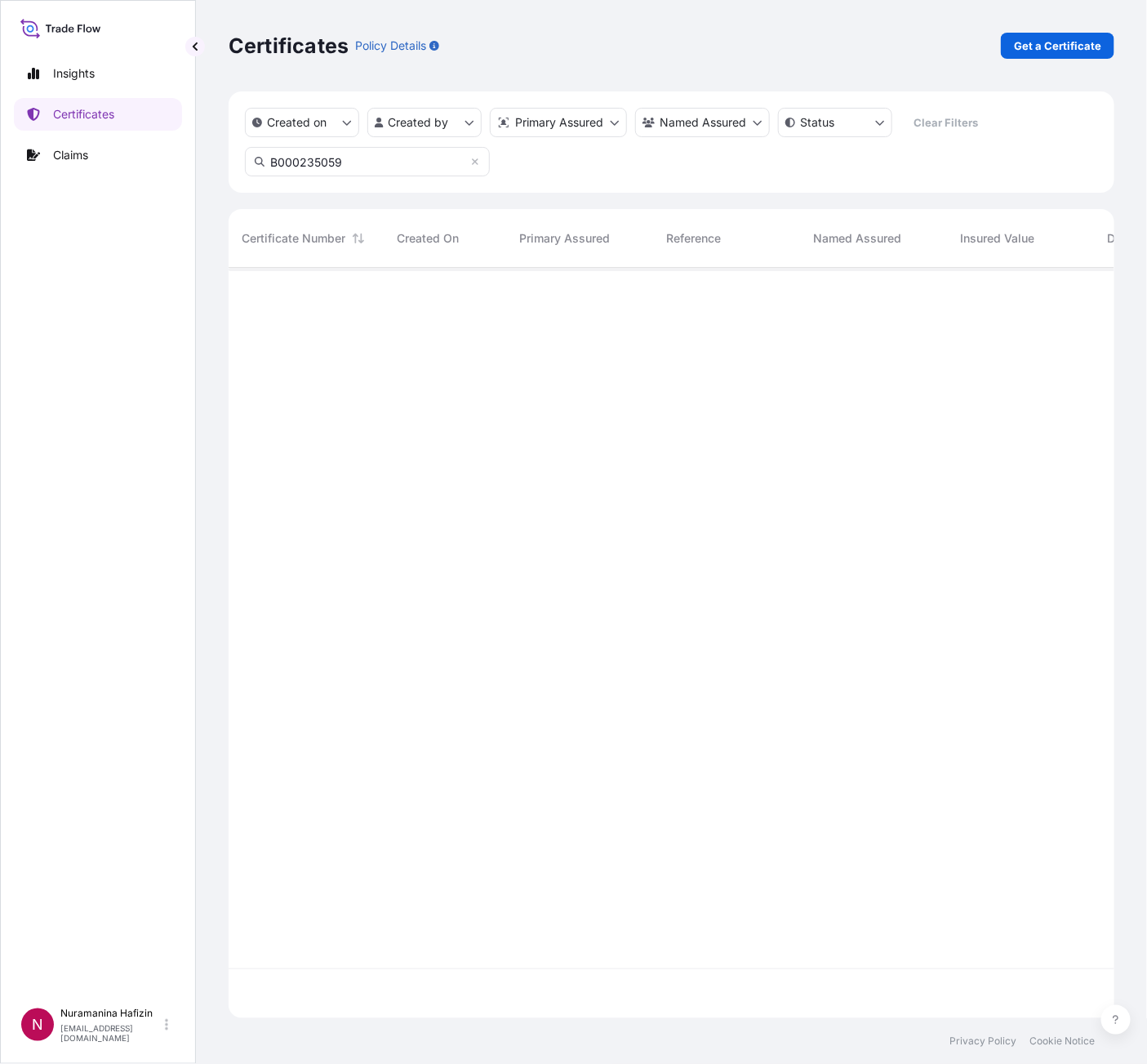
type input "B000235059"
click at [1100, 292] on icon "button" at bounding box center [1099, 294] width 10 height 10
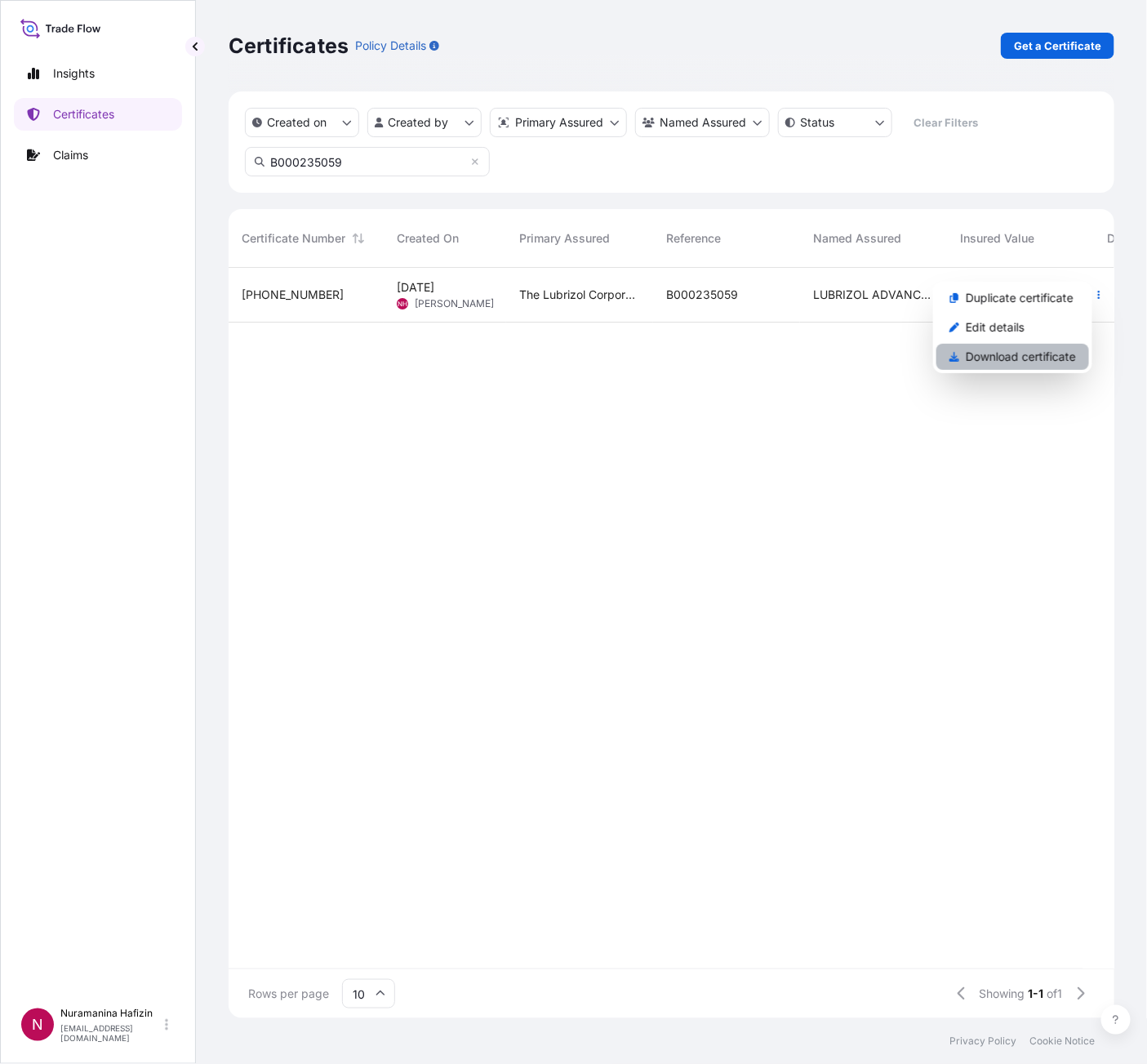
click at [1024, 349] on p "Download certificate" at bounding box center [1022, 357] width 111 height 17
click at [1078, 38] on p "Get a Certificate" at bounding box center [1058, 46] width 88 height 17
select select "Barge"
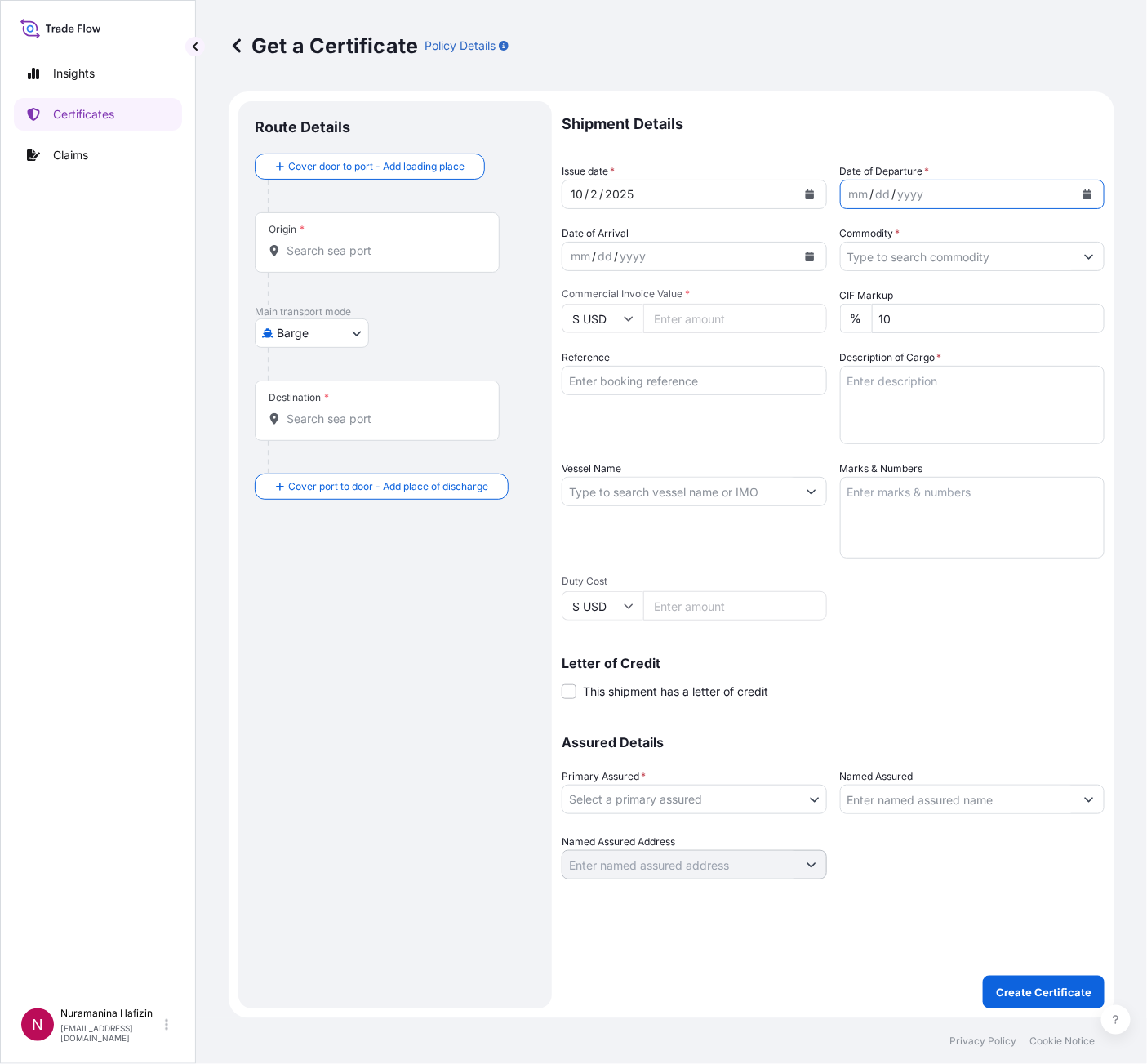
click at [1088, 195] on icon "Calendar" at bounding box center [1088, 194] width 9 height 10
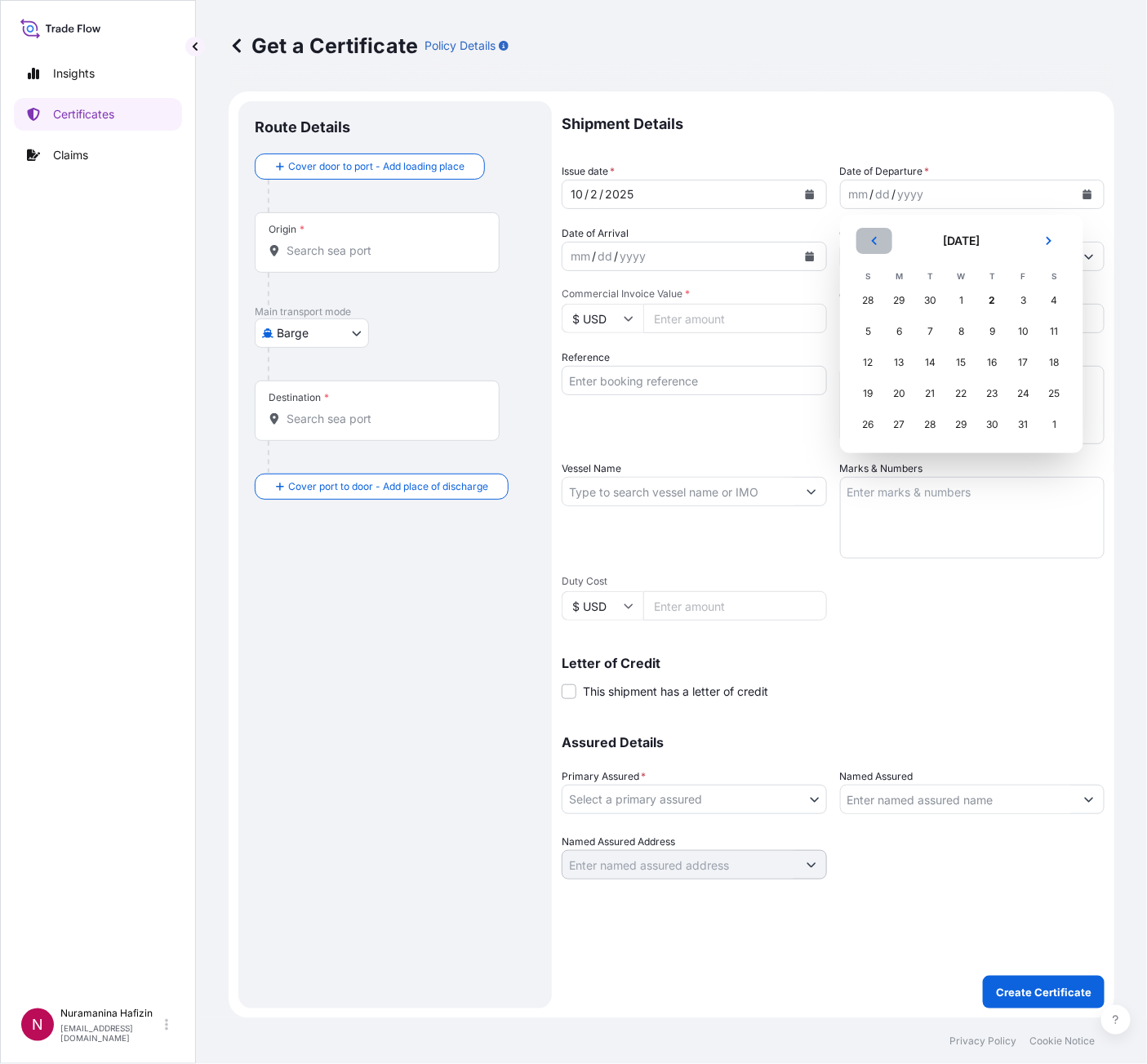
click at [882, 242] on button "Previous" at bounding box center [874, 241] width 36 height 26
click at [872, 421] on div "28" at bounding box center [869, 425] width 30 height 30
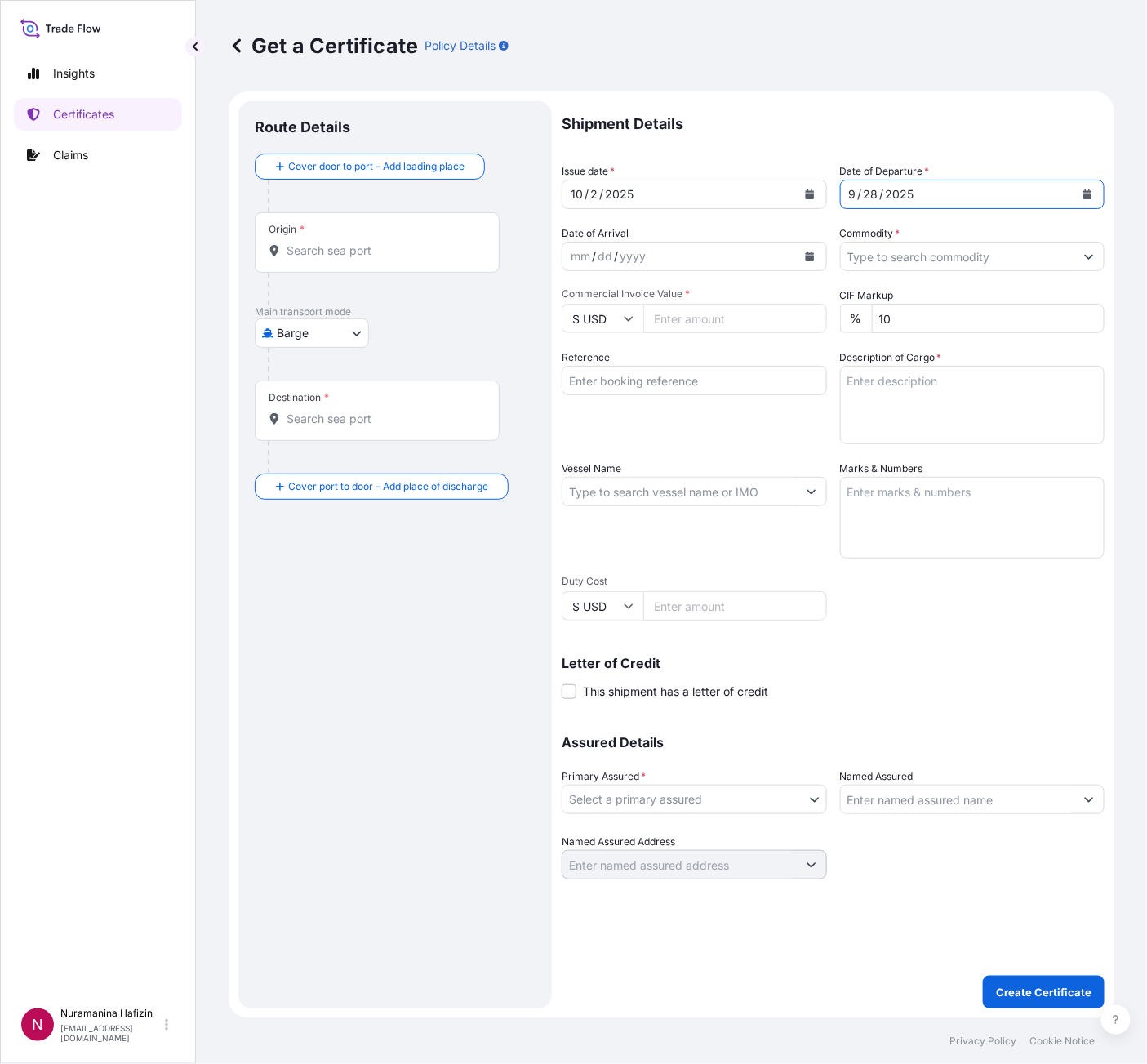
click at [983, 267] on input "Commodity *" at bounding box center [958, 256] width 234 height 30
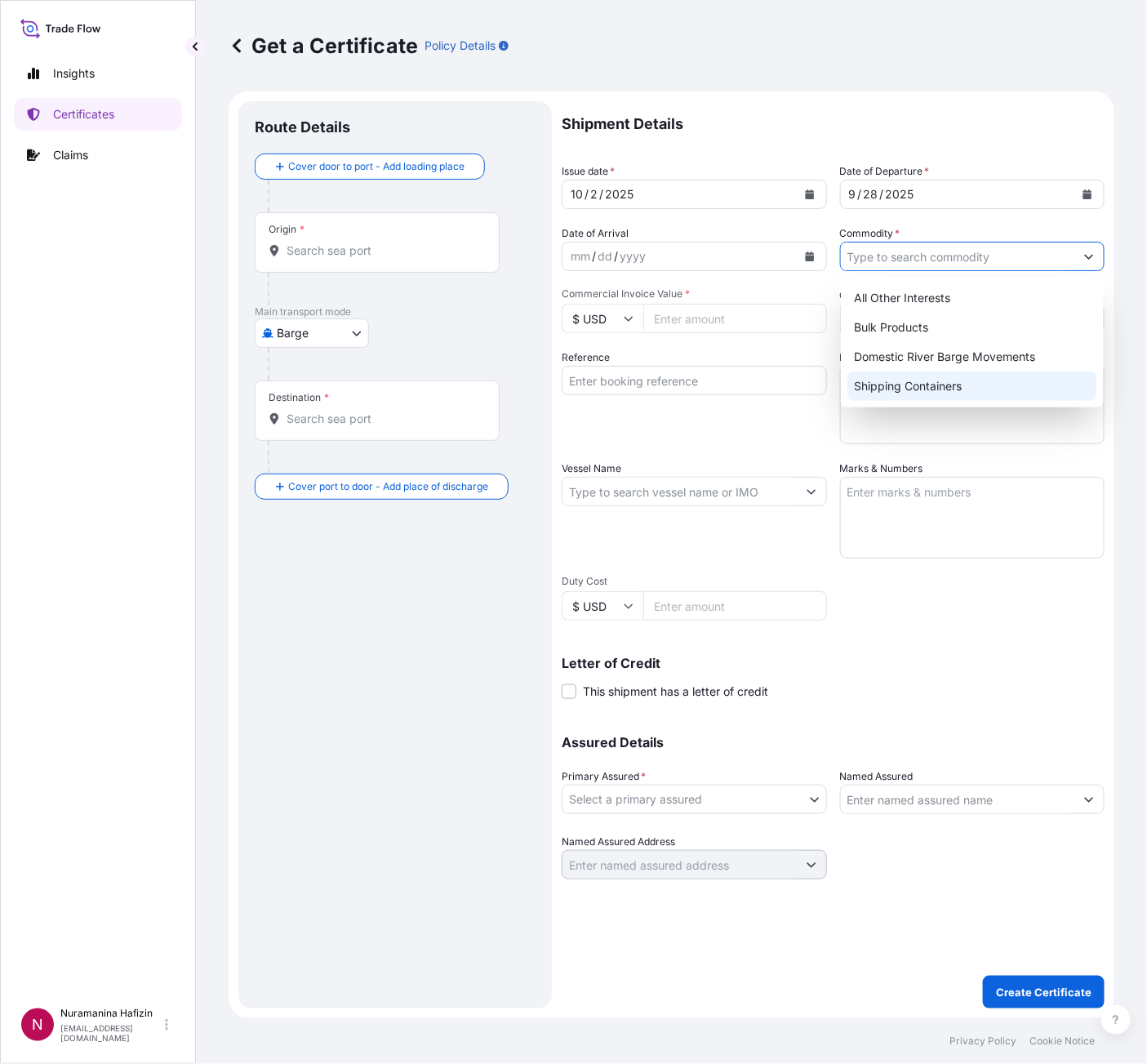
click at [924, 384] on div "Shipping Containers" at bounding box center [972, 386] width 250 height 30
type input "Shipping Containers"
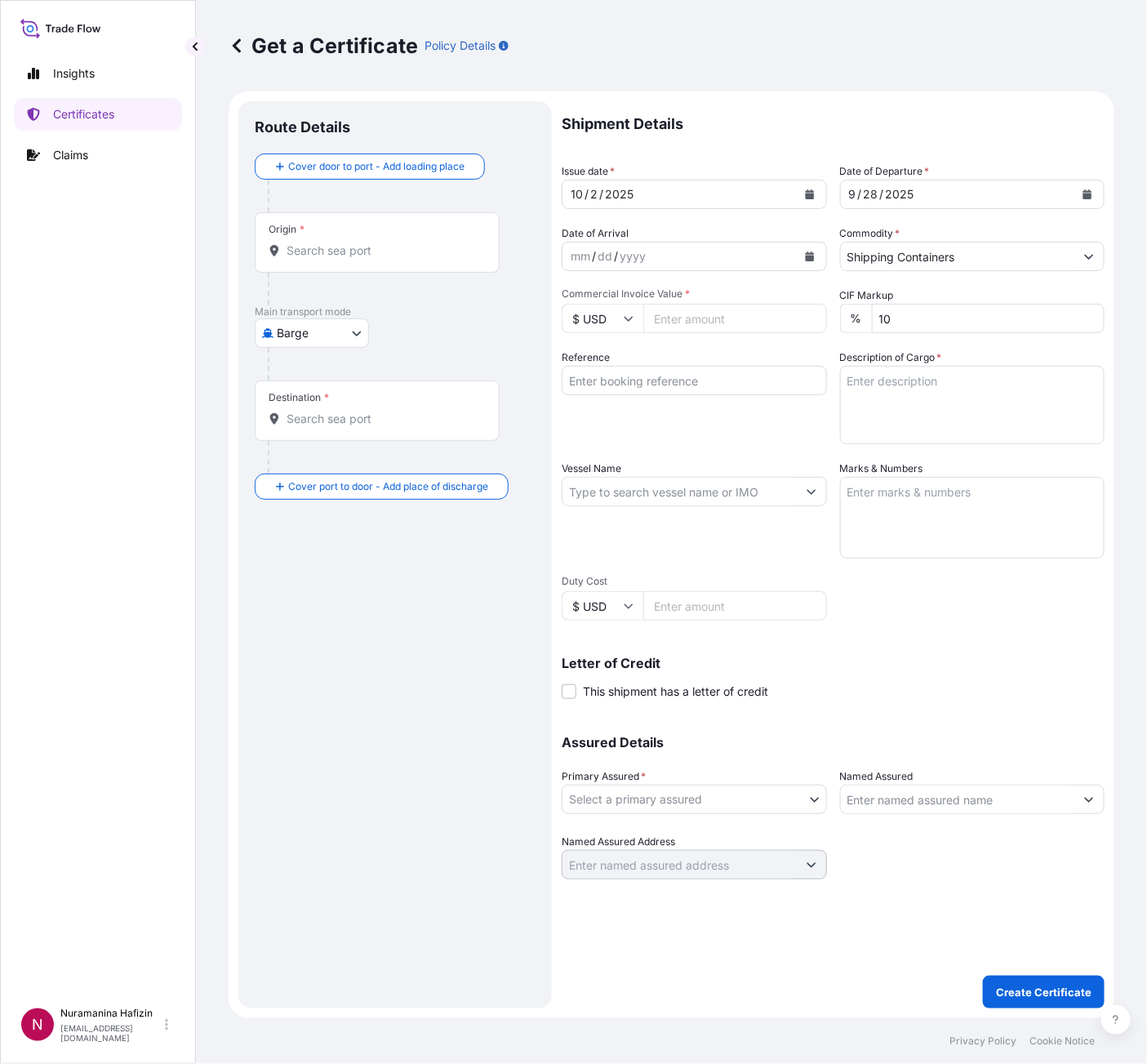
click at [689, 318] on input "Commercial Invoice Value *" at bounding box center [735, 318] width 183 height 30
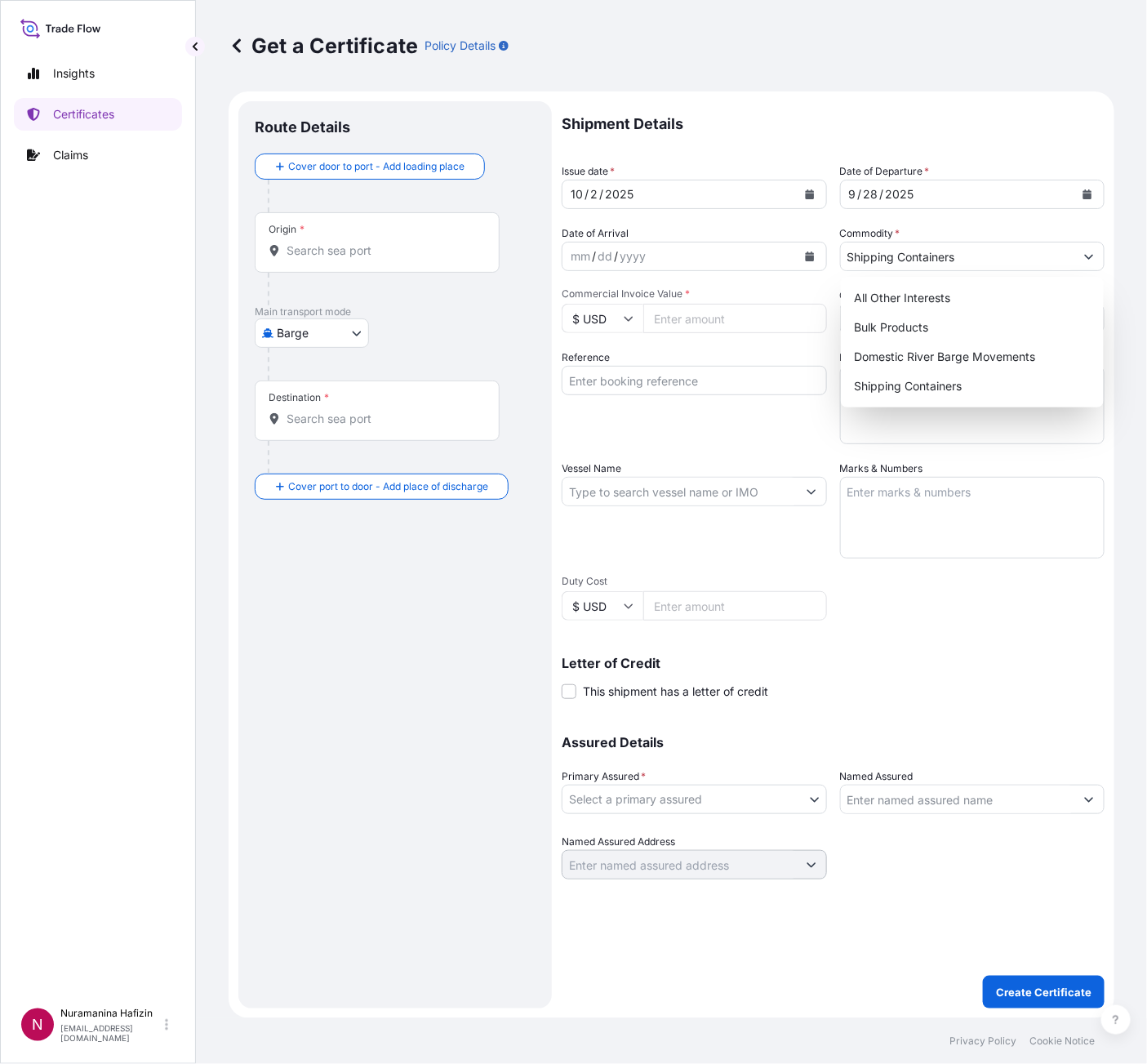
paste input "12000.00"
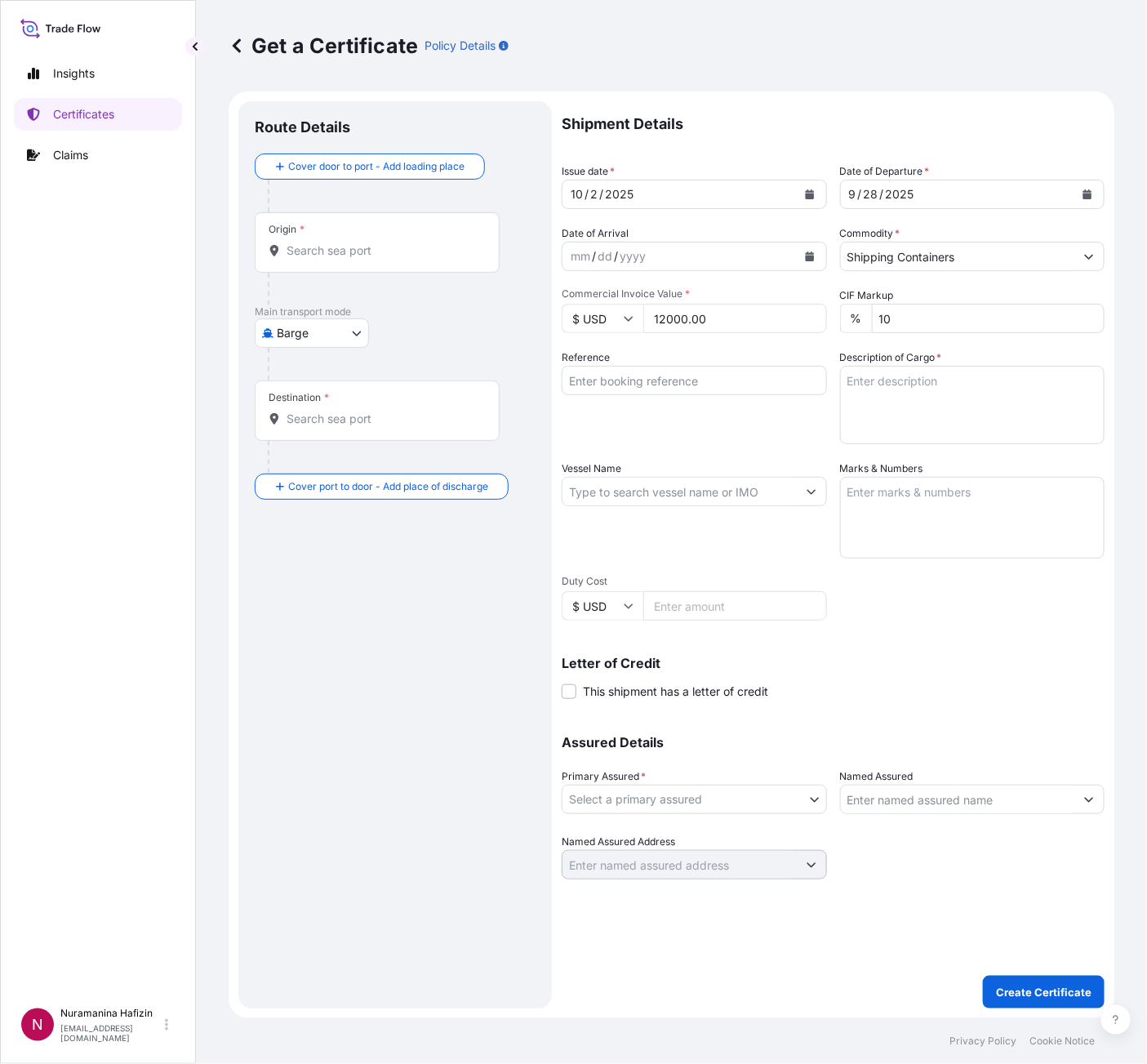
type input "12000.00"
click at [669, 387] on input "Reference" at bounding box center [694, 381] width 266 height 30
paste input "B000235146"
type input "B000235146"
click at [1008, 387] on textarea "Description of Cargo *" at bounding box center [973, 405] width 266 height 78
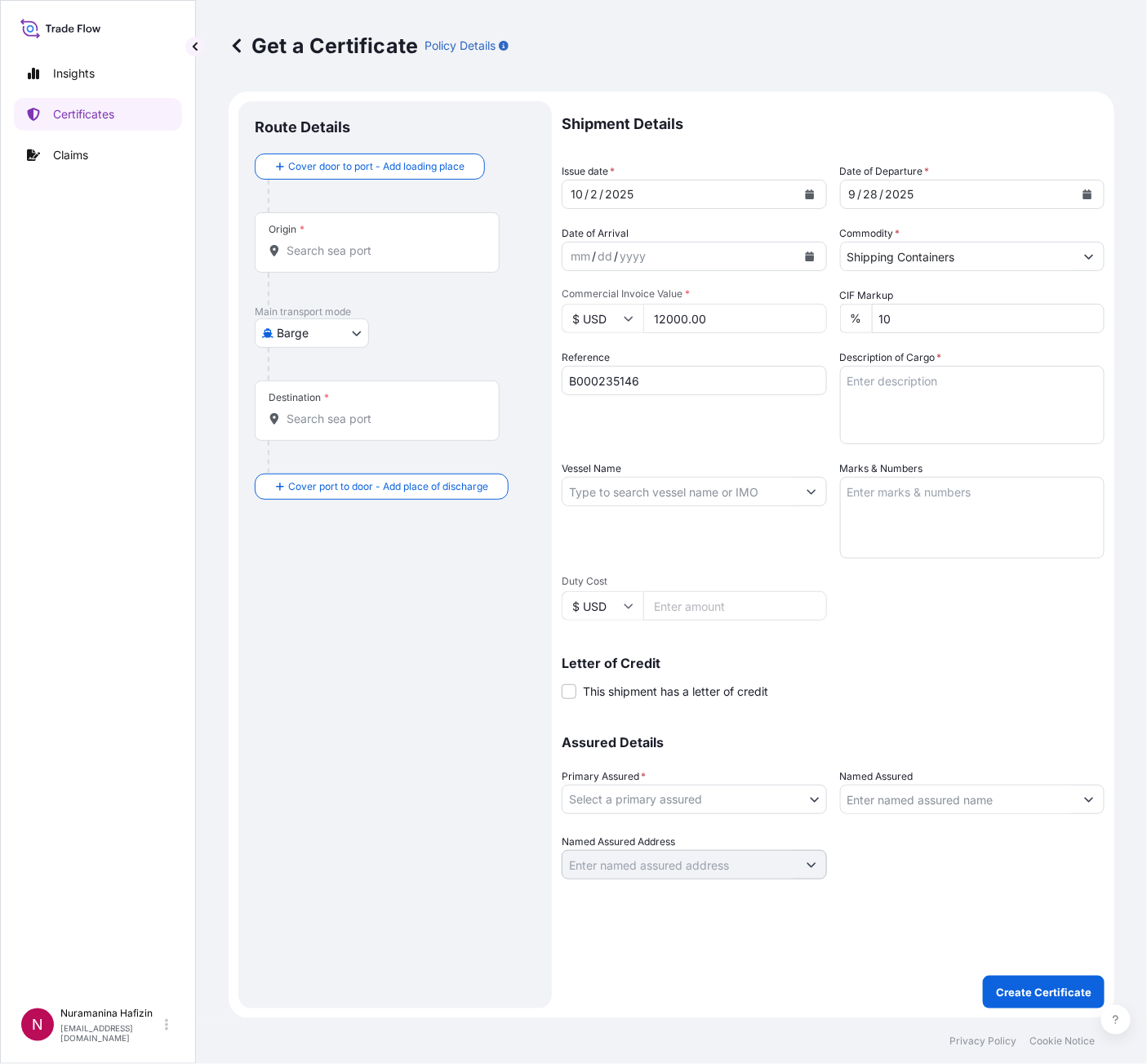
paste textarea
paste textarea "1"
click at [892, 375] on textarea "1" at bounding box center [973, 405] width 266 height 78
paste textarea "DRUMS LOADED ONTO 1 PALLET LOADED INTO 1 LCL PLASTICIZER S, DRUM"
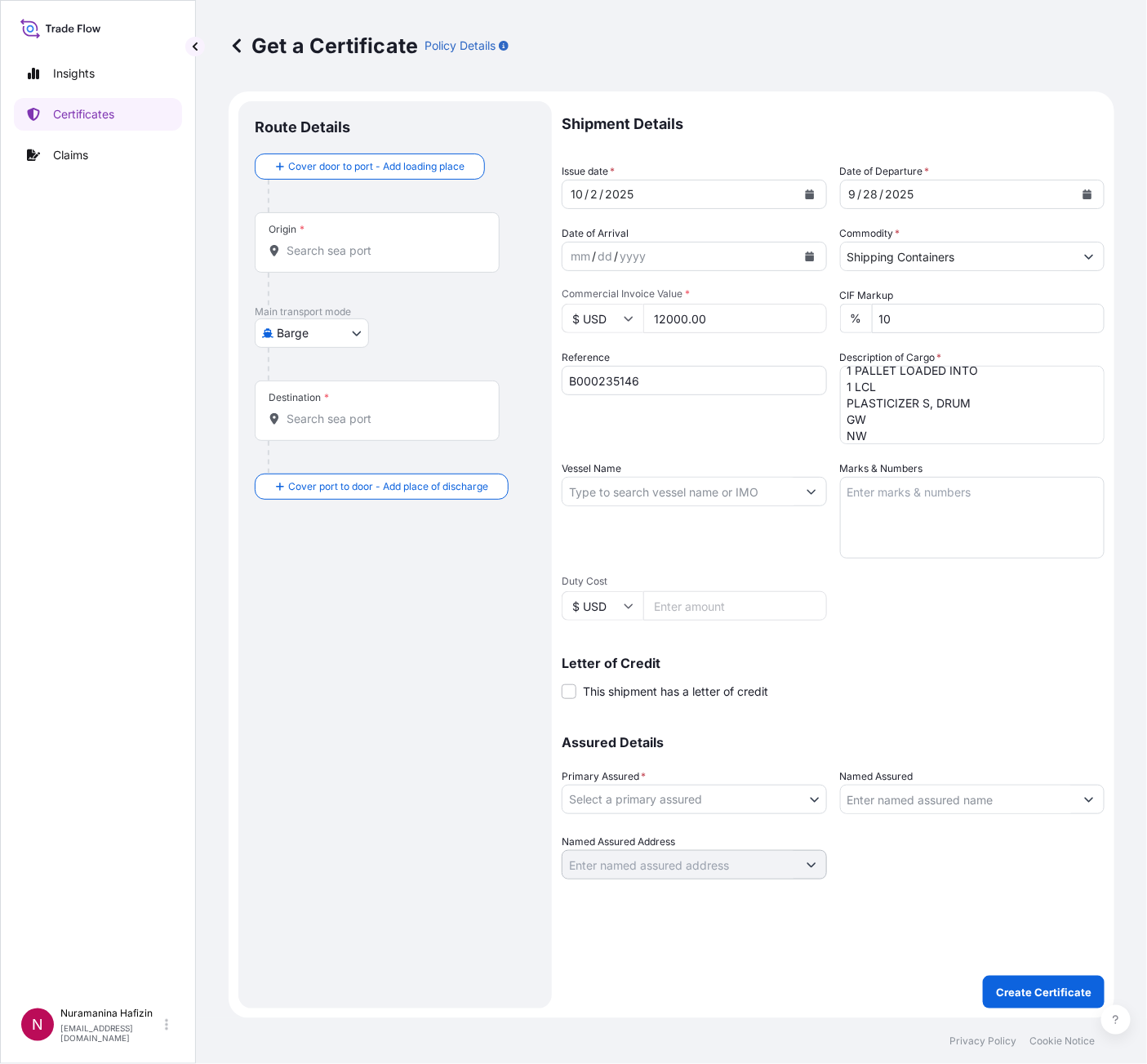
click at [894, 420] on textarea "1 DRUMS LOADED ONTO 1 PALLET LOADED INTO 1 LCL PLASTICIZER S, DRUM GW NW" at bounding box center [973, 405] width 266 height 78
paste textarea "230.0000"
click at [894, 419] on textarea "1 DRUMS LOADED ONTO 1 PALLET LOADED INTO 1 LCL PLASTICIZER S, DRUM GW 230.00 KG…" at bounding box center [973, 405] width 266 height 78
click at [903, 432] on textarea "1 DRUMS LOADED ONTO 1 PALLET LOADED INTO 1 LCL PLASTICIZER S, DRUM GW 230.00 KG…" at bounding box center [973, 405] width 266 height 78
paste textarea "195.0000"
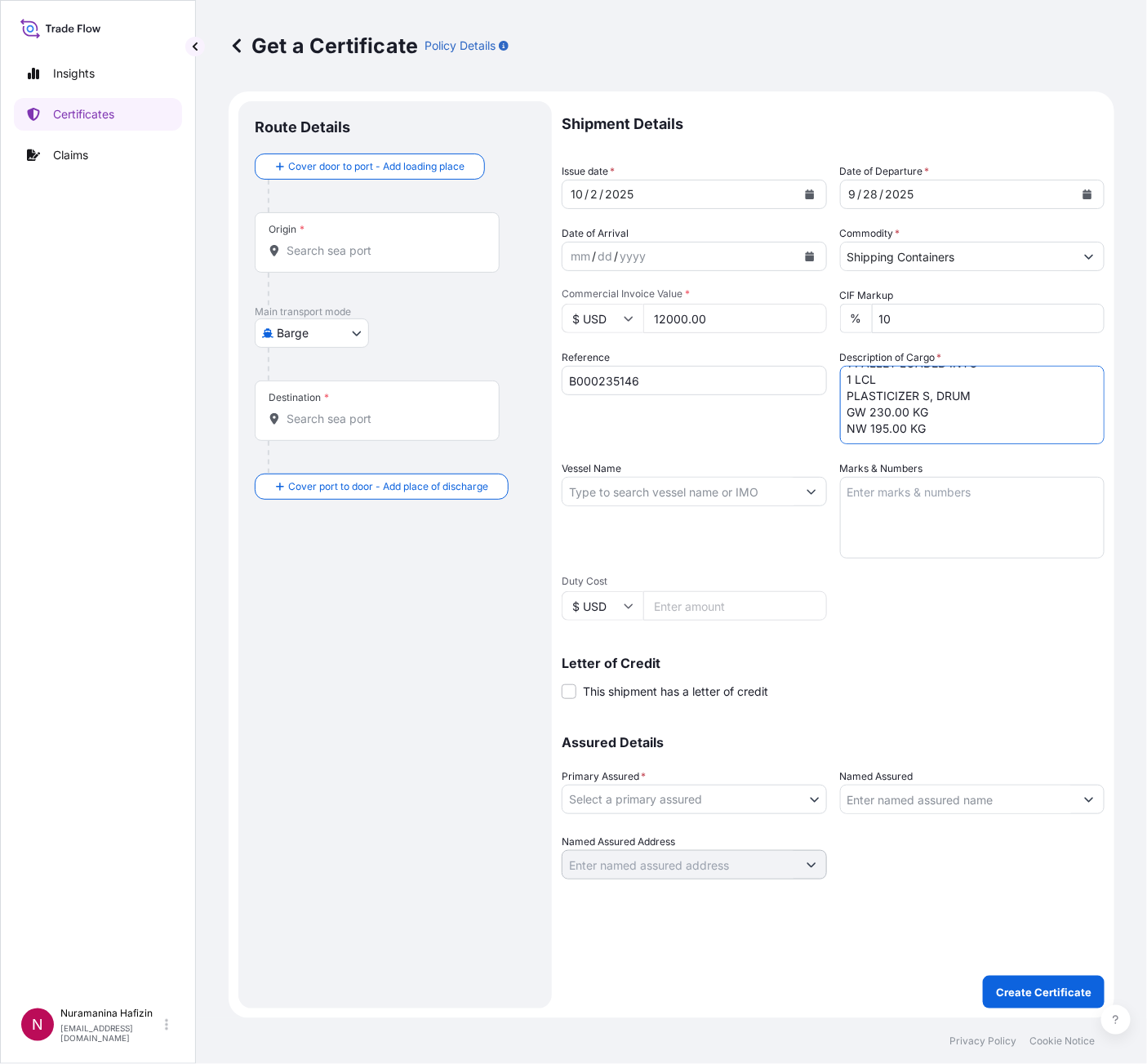
scroll to position [60, 0]
click at [863, 432] on textarea "1 DRUMS LOADED ONTO 1 PALLET LOADED INTO 1 LCL PLASTICIZER S, DRUM GW 230.00 KG…" at bounding box center [973, 405] width 266 height 78
paste textarea "2"
click at [911, 439] on textarea "1 DRUMS LOADED ONTO 1 PALLET LOADED INTO 1 LCL PLASTICIZER S, DRUM GW 230.00 KG…" at bounding box center [973, 405] width 266 height 78
paste textarea "DRUMS LOADED INTO 1 LCL Z-3219, PL DRUM"
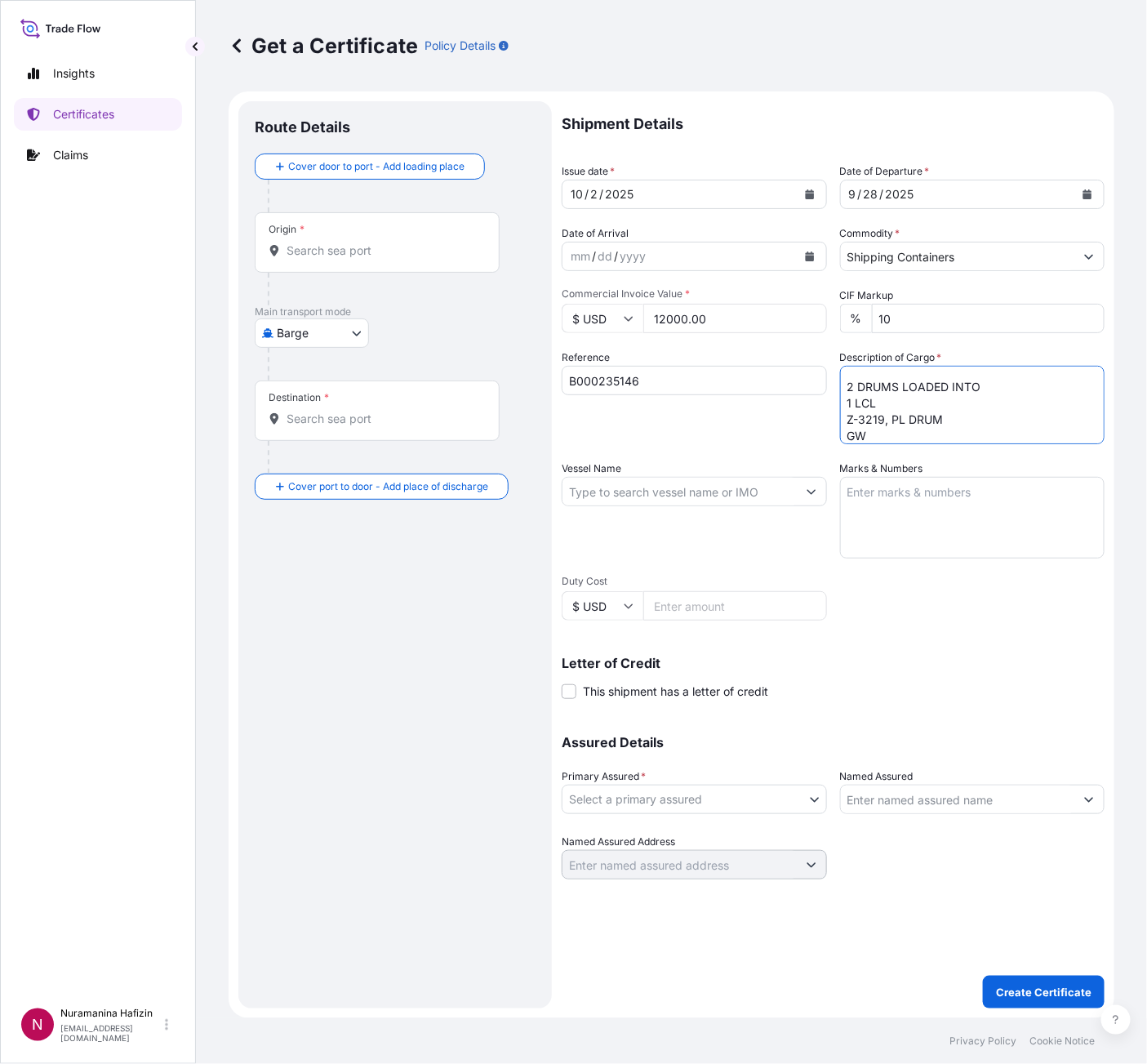
scroll to position [125, 0]
click at [903, 422] on textarea "1 DRUMS LOADED ONTO 1 PALLET LOADED INTO 1 LCL PLASTICIZER S, DRUM GW 230.00 KG…" at bounding box center [973, 405] width 266 height 78
paste textarea "418.0000"
click at [926, 437] on textarea "1 DRUMS LOADED ONTO 1 PALLET LOADED INTO 1 LCL PLASTICIZER S, DRUM GW 230.00 KG…" at bounding box center [973, 405] width 266 height 78
paste textarea "400.0000"
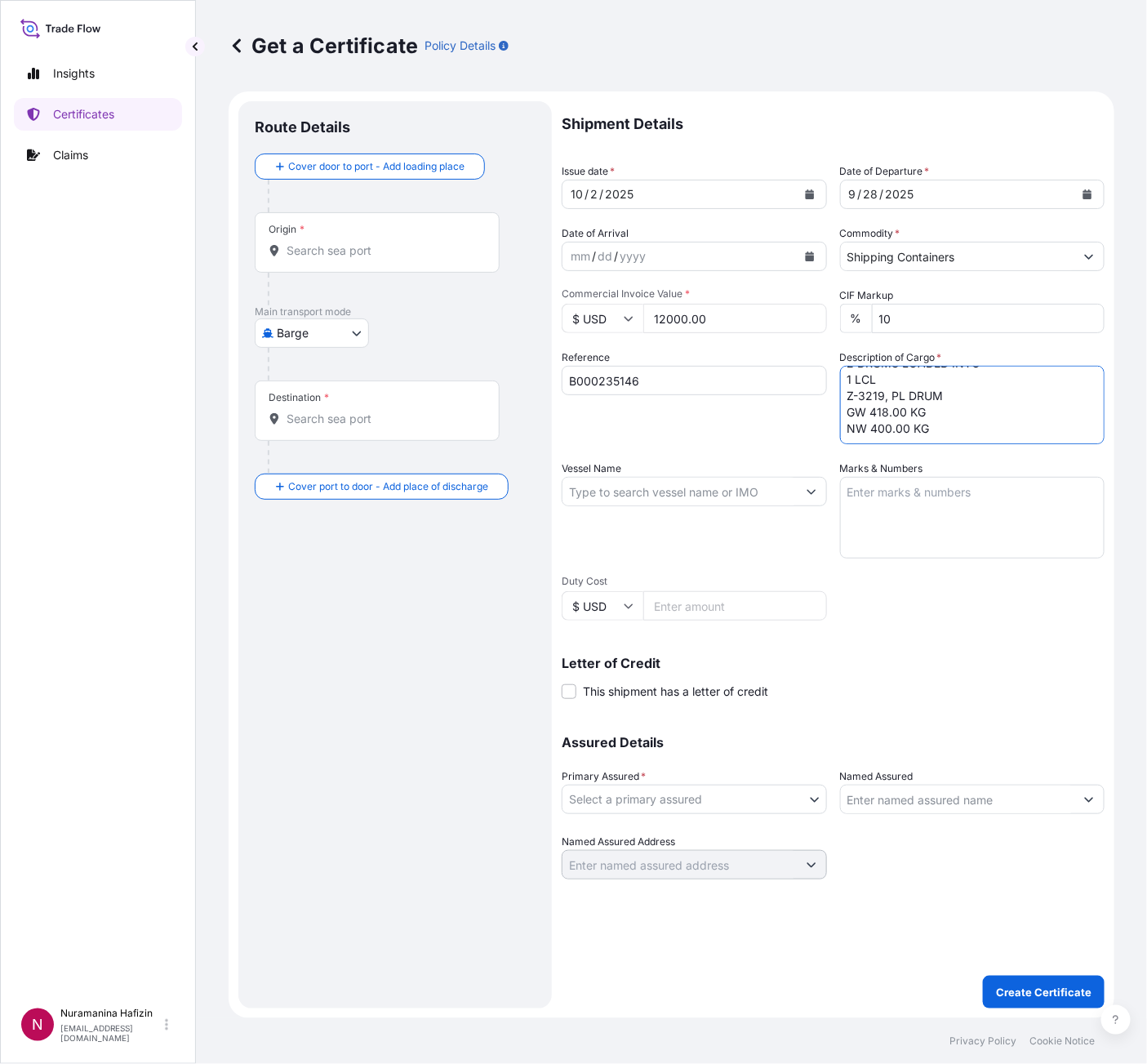
scroll to position [158, 0]
click at [870, 434] on textarea "1 DRUMS LOADED ONTO 1 PALLET LOADED INTO 1 LCL PLASTICIZER S, DRUM GW 230.00 KG…" at bounding box center [973, 405] width 266 height 78
paste textarea "1"
click at [890, 433] on textarea "1 DRUMS LOADED ONTO 1 PALLET LOADED INTO 1 LCL PLASTICIZER S, DRUM GW 230.00 KG…" at bounding box center [973, 405] width 266 height 78
paste textarea "IBC CONTAINER LOADED INTO 1 LCL Z-3221, TOTE"
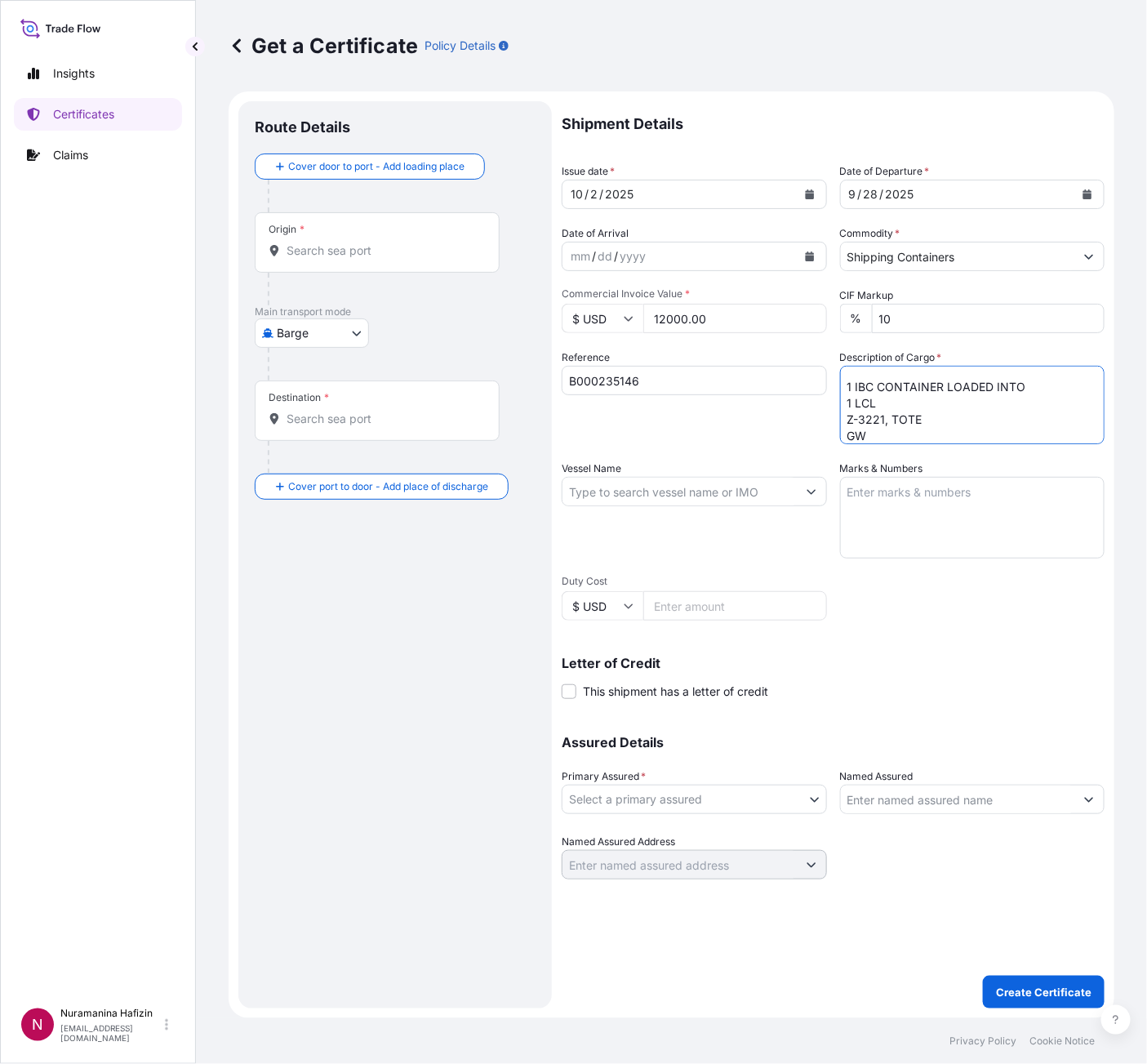
scroll to position [223, 0]
drag, startPoint x: 899, startPoint y: 418, endPoint x: 940, endPoint y: 420, distance: 41.0
click at [899, 418] on textarea "1 DRUMS LOADED ONTO 1 PALLET LOADED INTO 1 LCL PLASTICIZER S, DRUM GW 230.00 KG…" at bounding box center [973, 405] width 266 height 78
paste textarea "1,060.0000"
click at [909, 434] on textarea "1 DRUMS LOADED ONTO 1 PALLET LOADED INTO 1 LCL PLASTICIZER S, DRUM GW 230.00 KG…" at bounding box center [973, 405] width 266 height 78
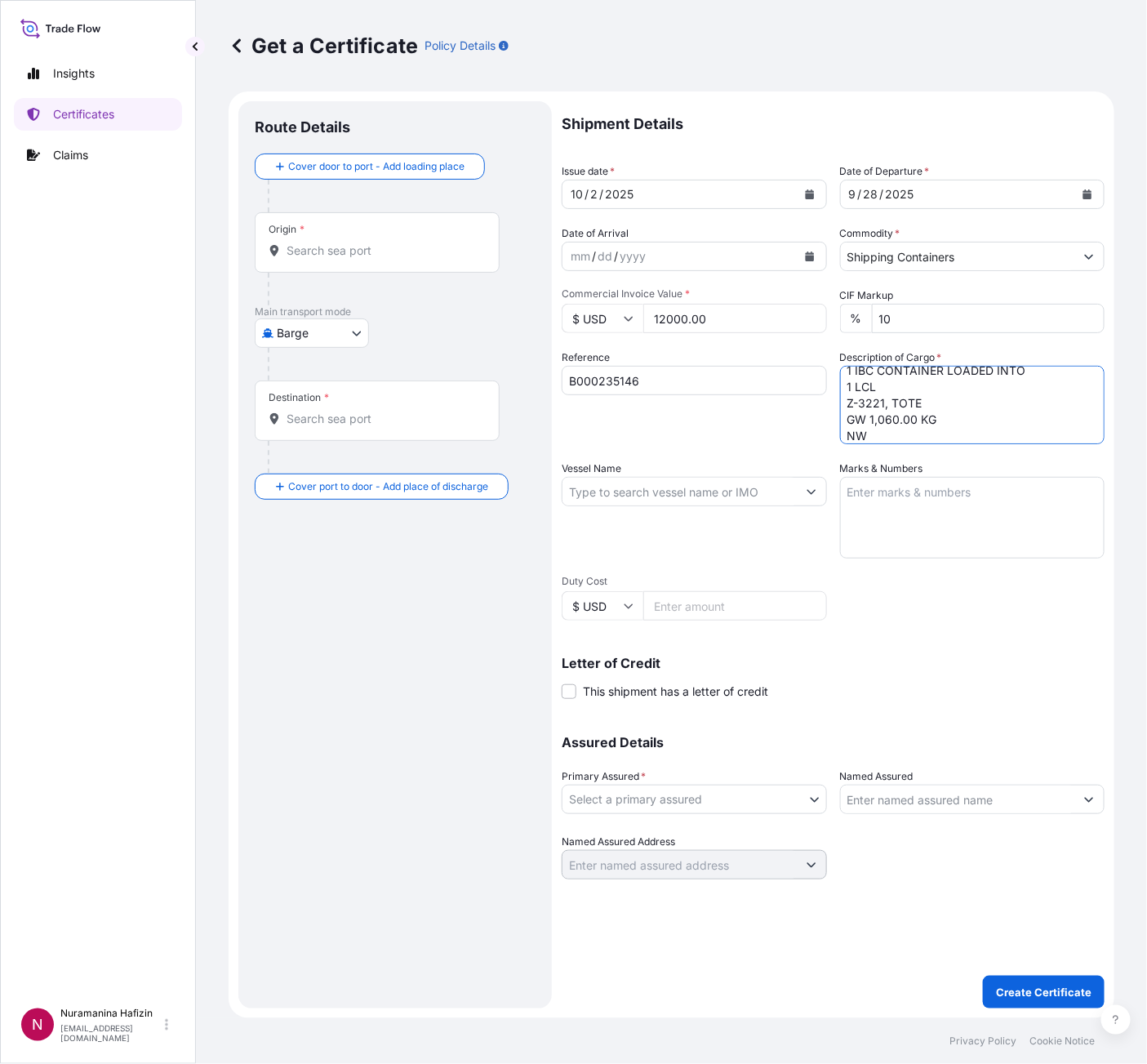
paste textarea "1,000.0000"
type textarea "1 DRUMS LOADED ONTO 1 PALLET LOADED INTO 1 LCL PLASTICIZER S, DRUM GW 230.00 KG…"
click at [667, 488] on input "Vessel Name" at bounding box center [680, 491] width 234 height 30
paste input "SEASPAN BREEZE"
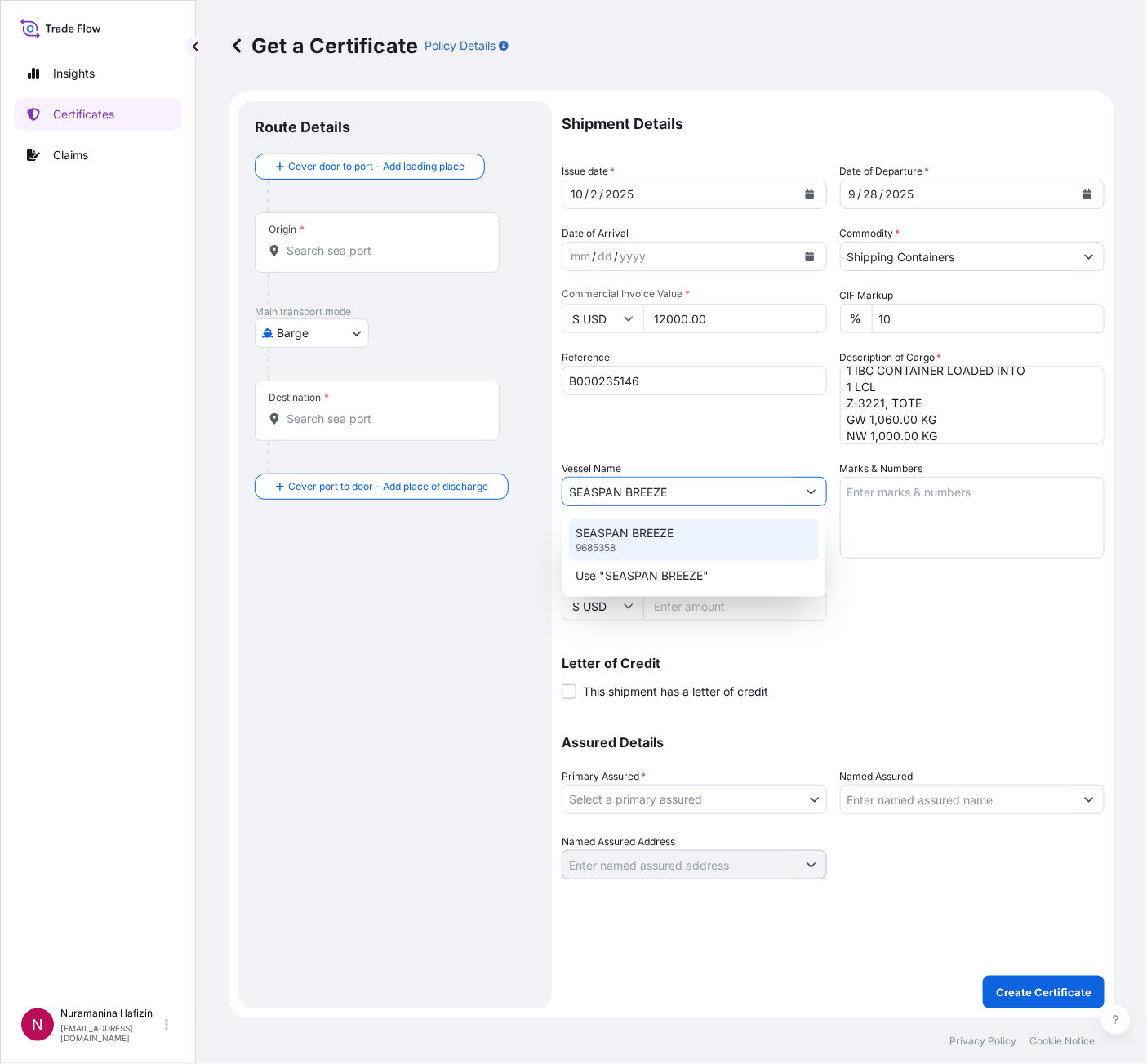
click at [667, 537] on p "SEASPAN BREEZE" at bounding box center [624, 533] width 98 height 17
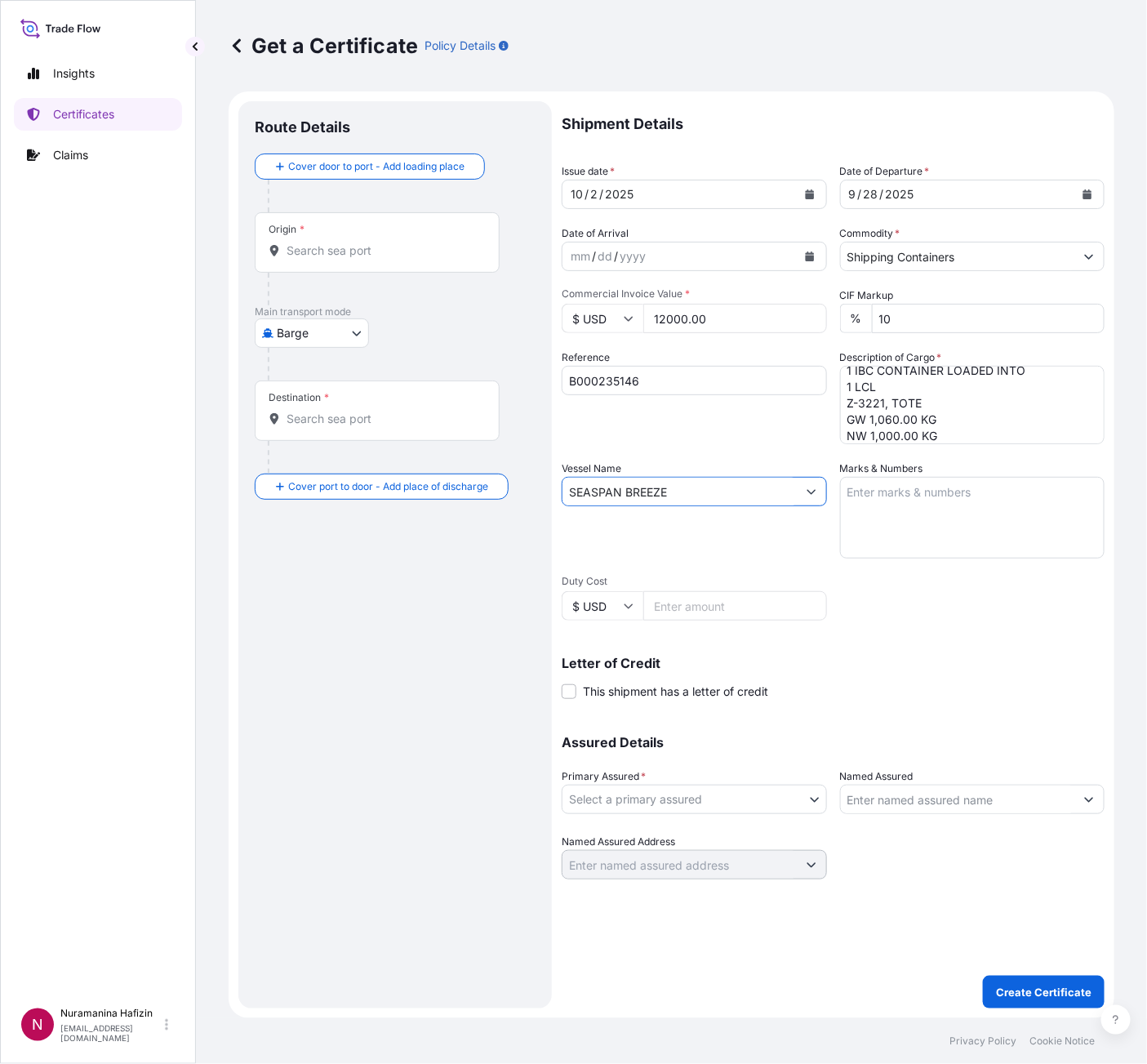
type input "SEASPAN BREEZE"
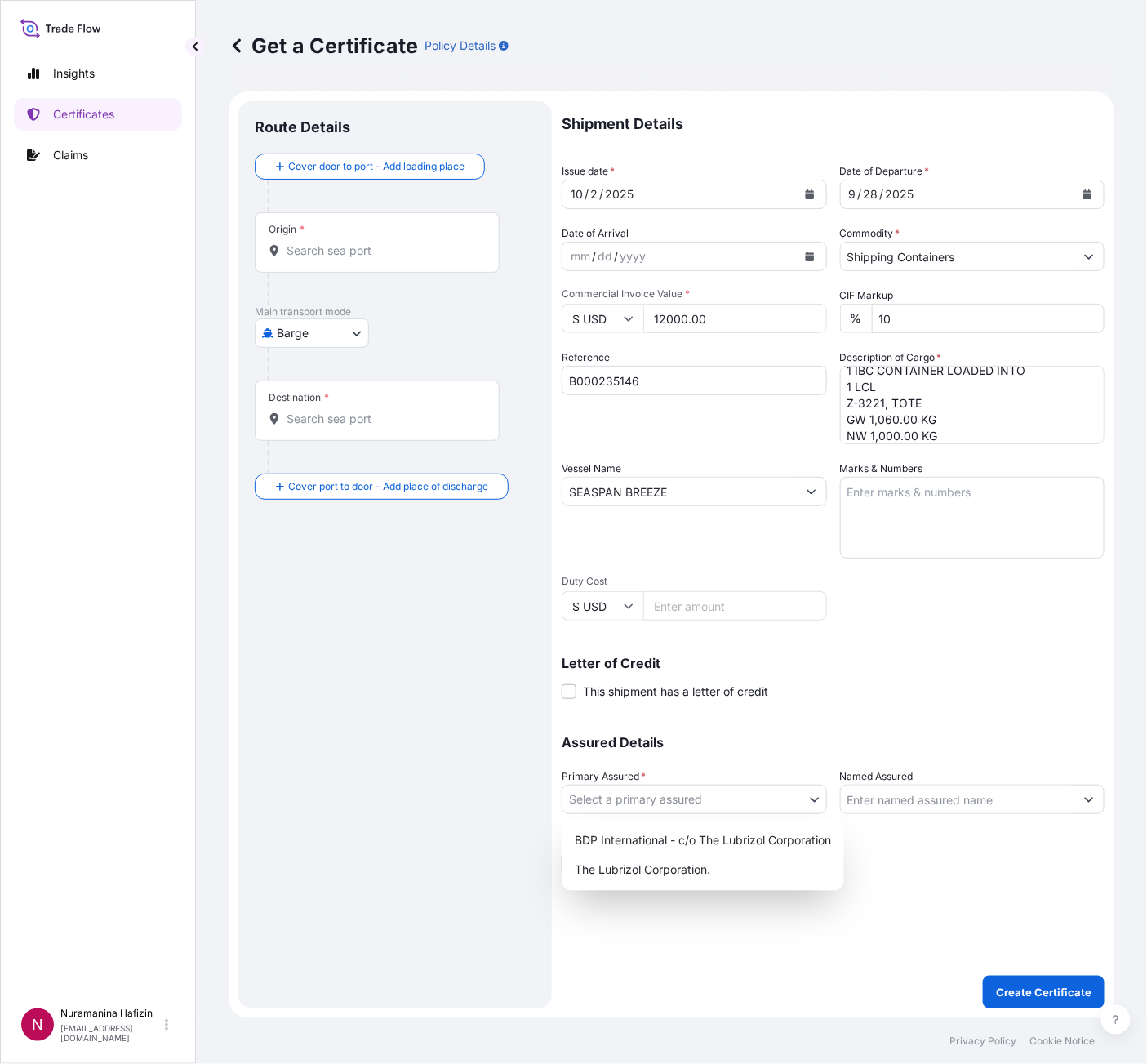
click at [664, 743] on body "0 options available. 2 options available. Insights Certificates Claims N Nurama…" at bounding box center [574, 532] width 1147 height 1064
click at [664, 743] on div "The Lubrizol Corporation." at bounding box center [703, 869] width 269 height 30
select select "32212"
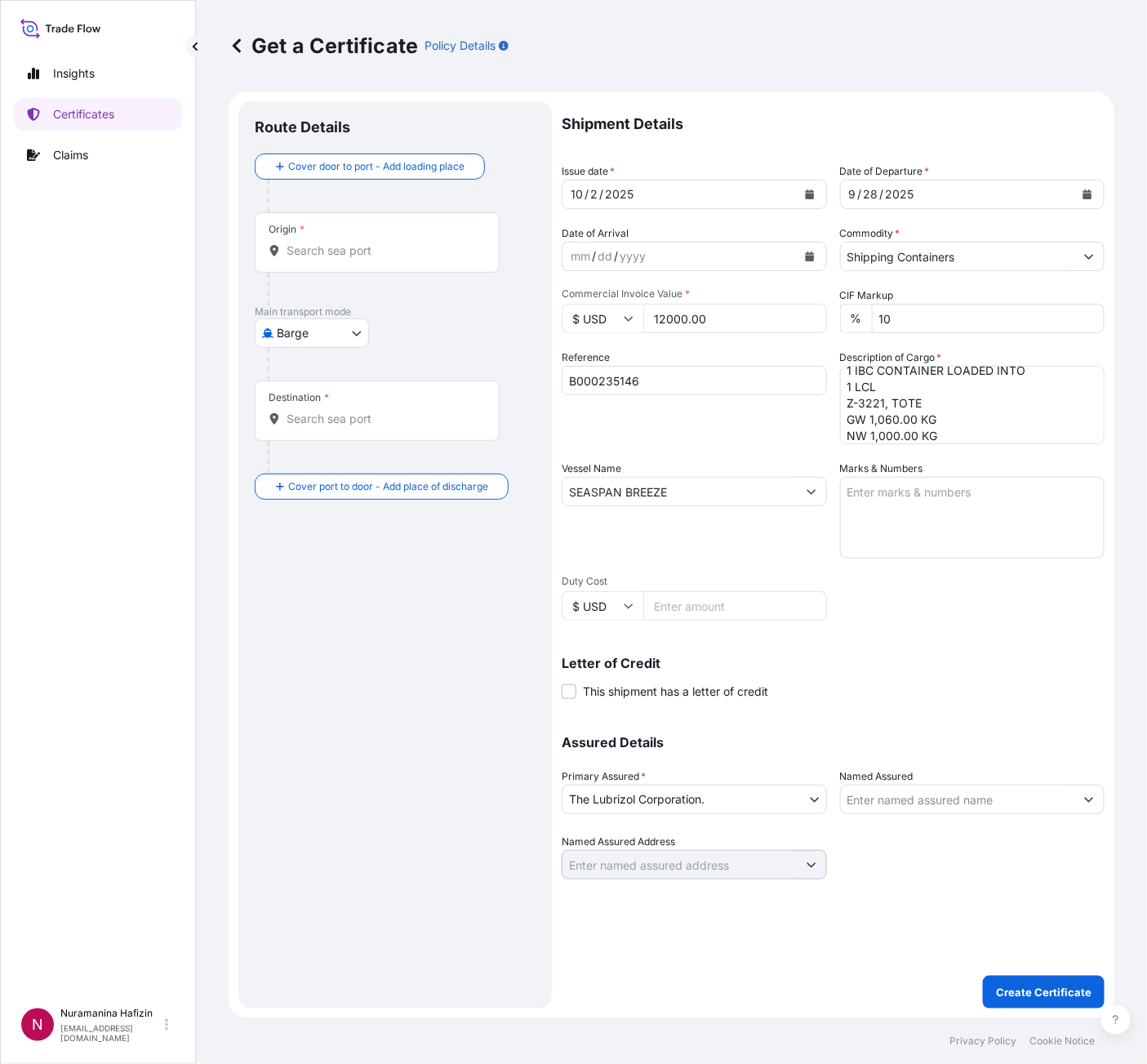
click at [966, 743] on input "Named Assured" at bounding box center [958, 799] width 234 height 30
paste input "LUBRIZOL ADVANCED MATERIALS INDIA PRIVATE LIMITED"
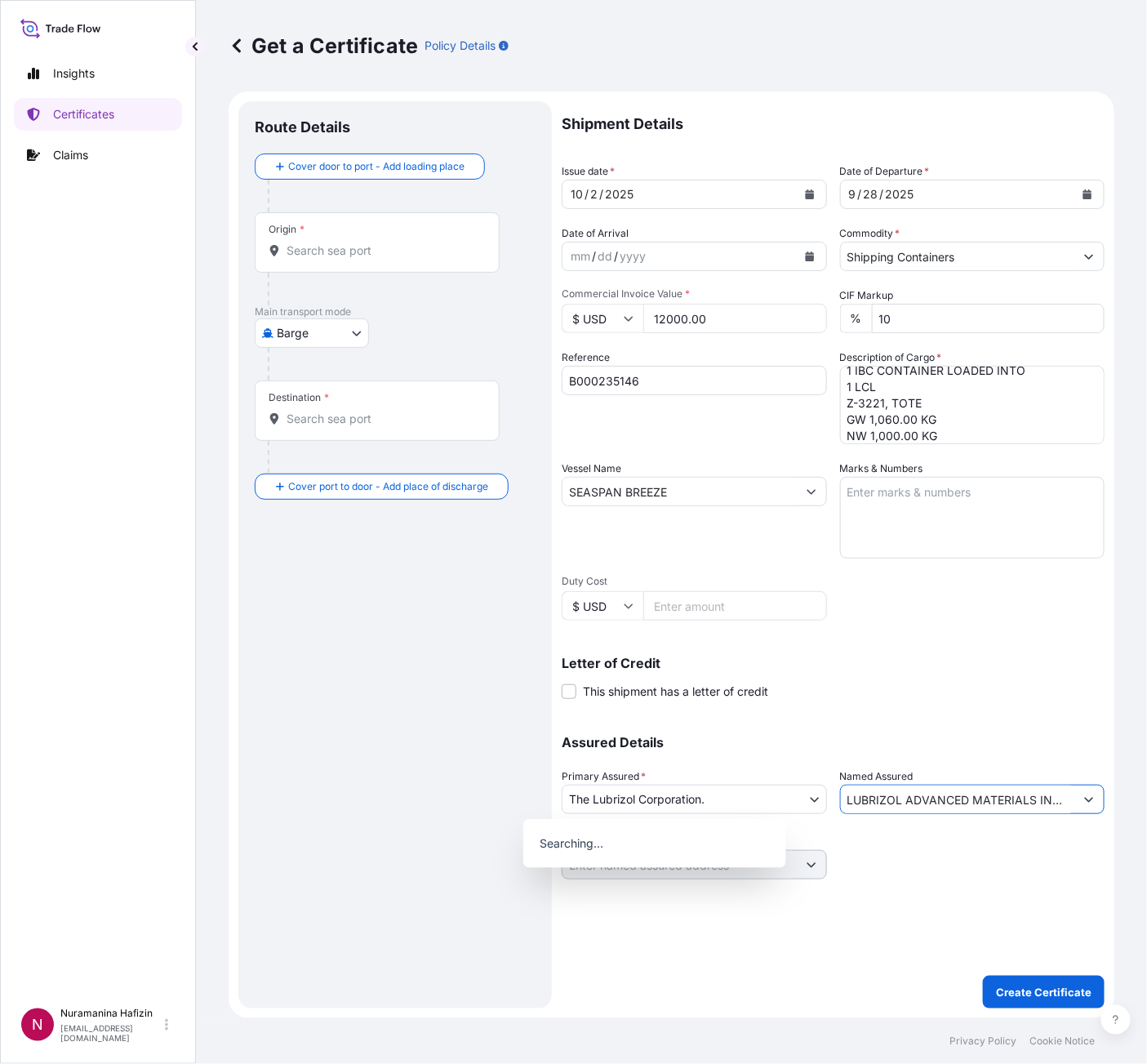
scroll to position [0, 99]
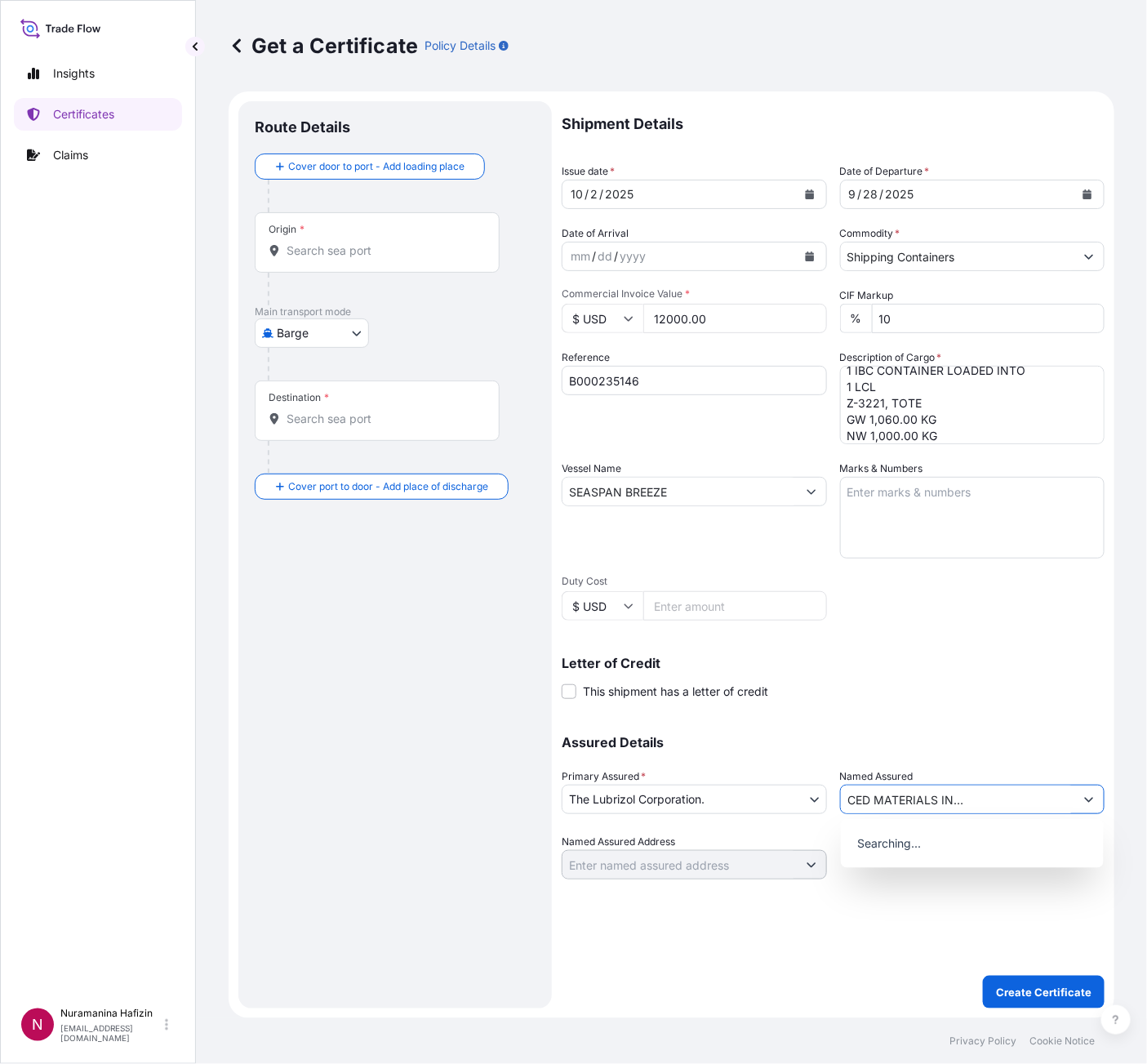
type input "LUBRIZOL ADVANCED MATERIALS INDIA PRIVATE LIMITED"
click at [325, 339] on body "15 options available. 0 options available. Insights Certificates Claims N Nuram…" at bounding box center [574, 532] width 1147 height 1064
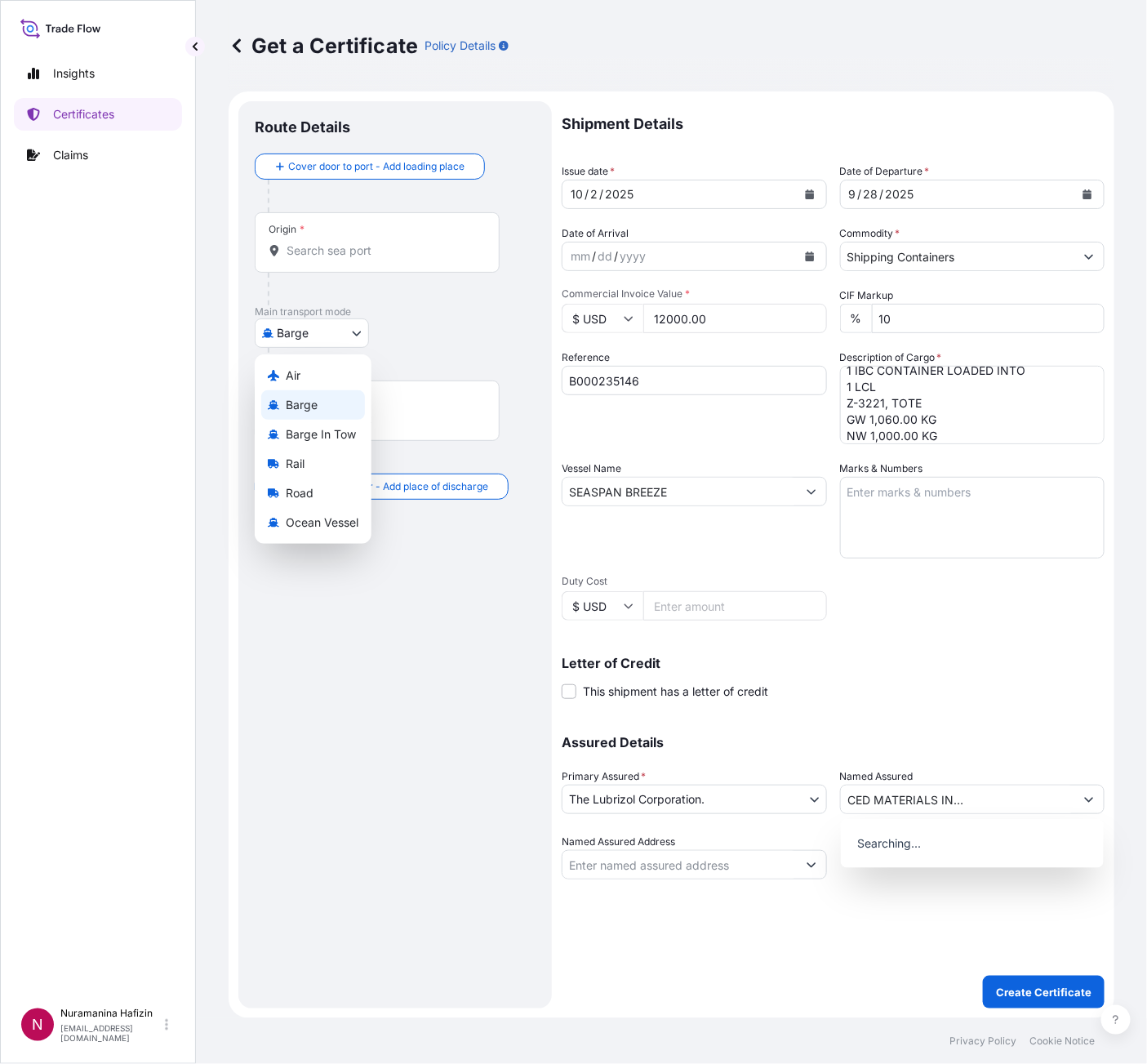
scroll to position [0, 0]
click at [311, 530] on span "Ocean Vessel" at bounding box center [322, 523] width 73 height 17
select select "Ocean Vessel"
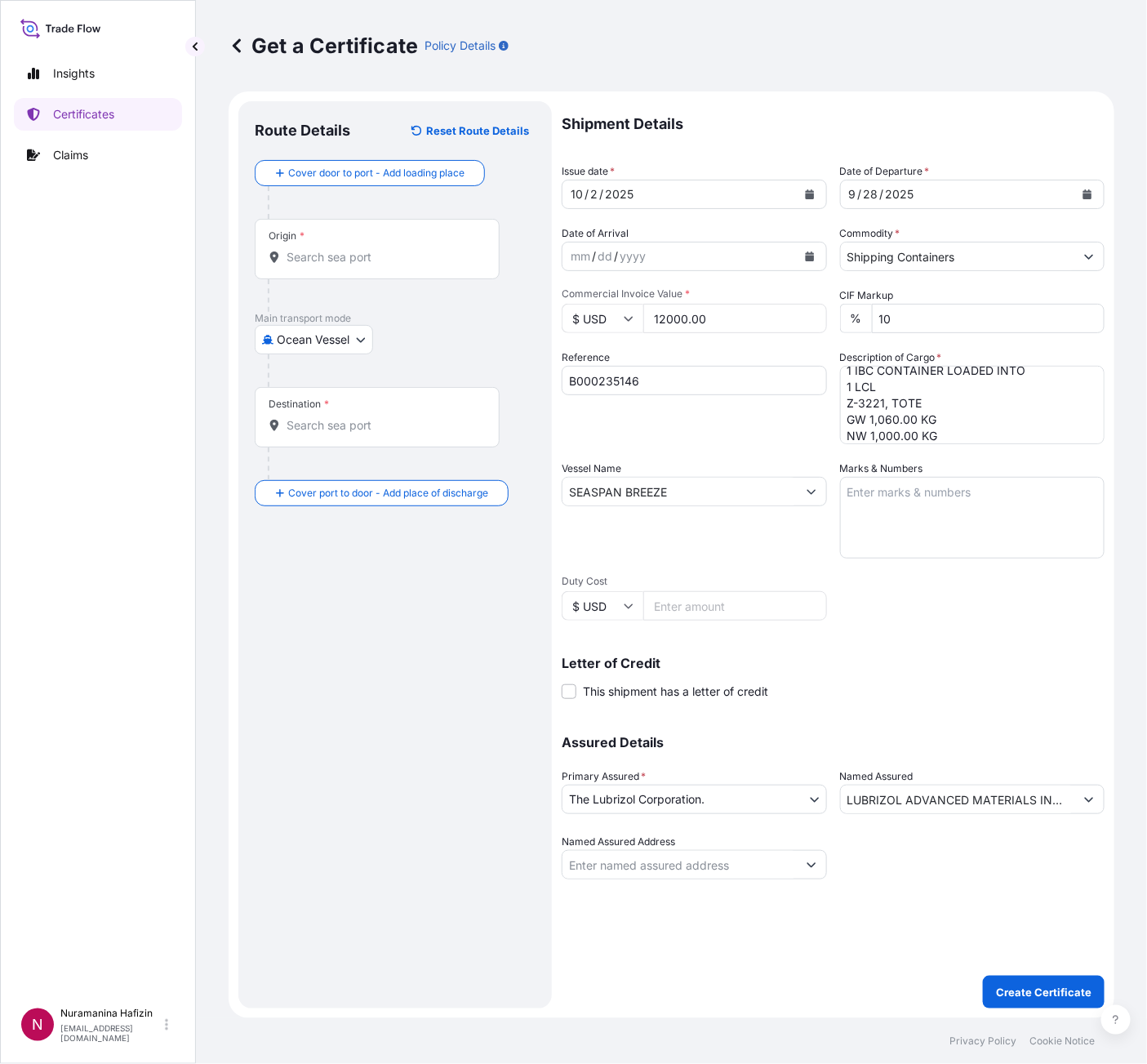
click at [350, 253] on input "Origin *" at bounding box center [383, 257] width 193 height 17
paste input "SANT CUGAT DEL [PERSON_NAME]"
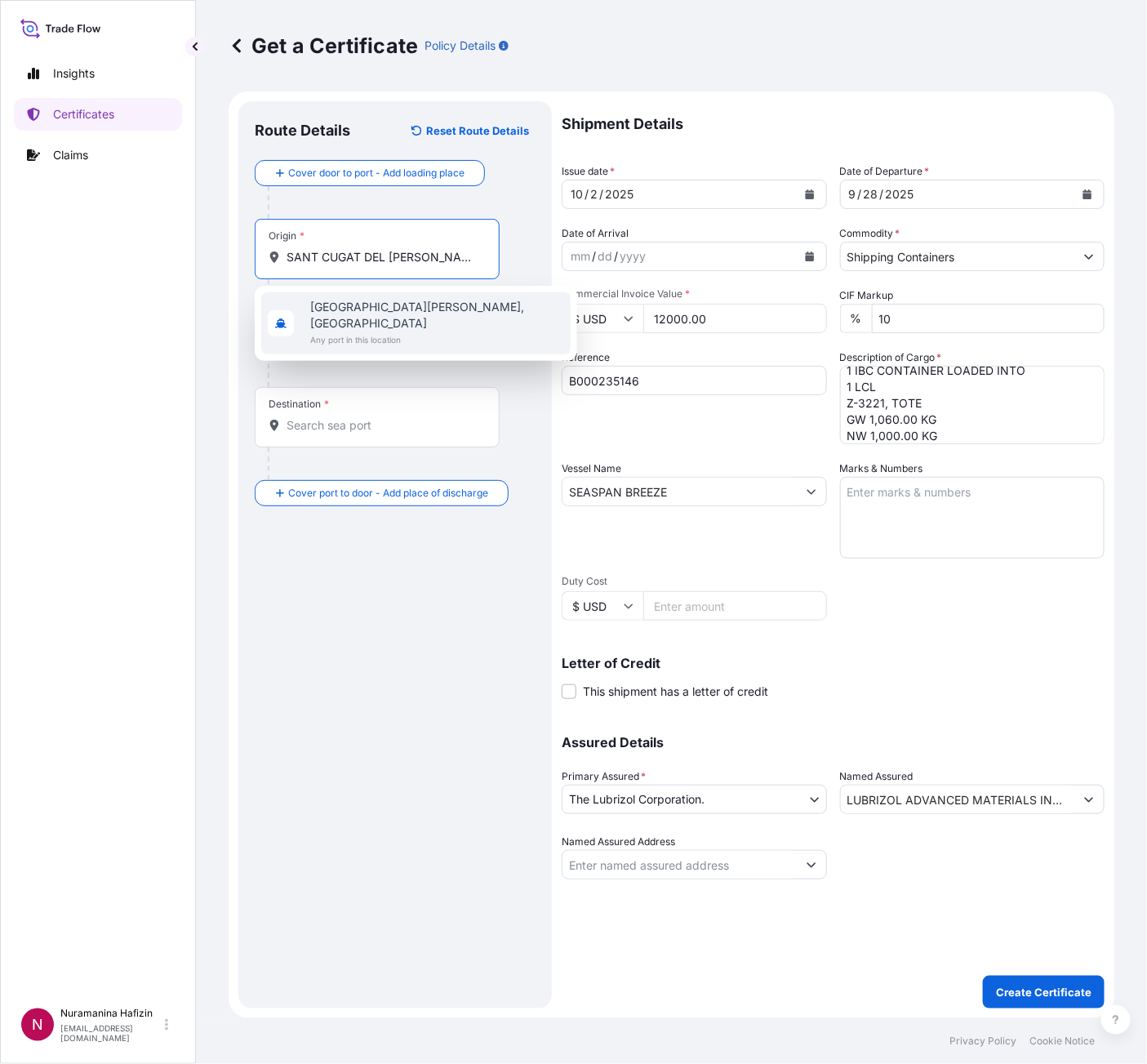
click at [375, 310] on span "[GEOGRAPHIC_DATA][PERSON_NAME], [GEOGRAPHIC_DATA]" at bounding box center [437, 314] width 254 height 32
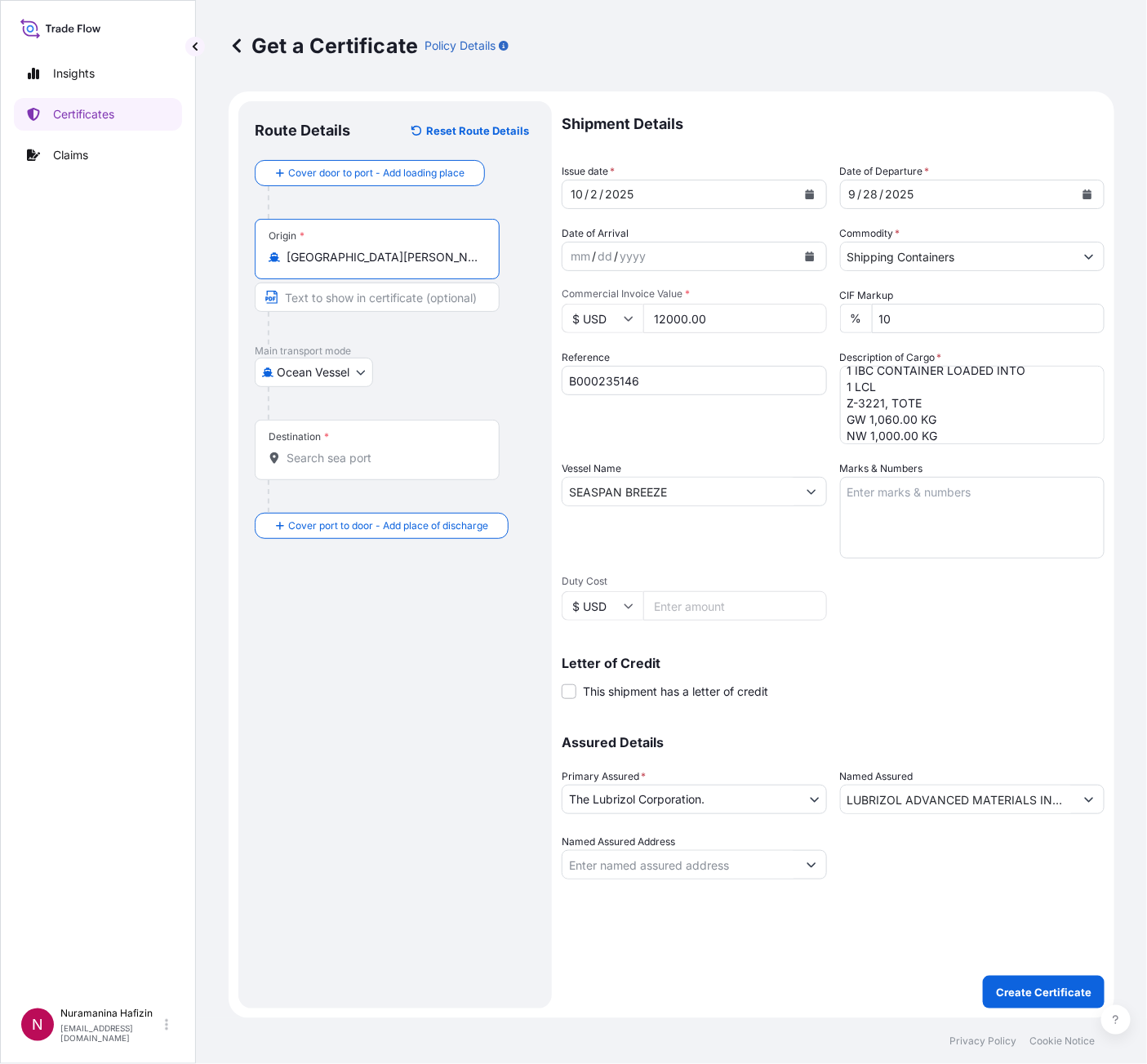
type input "[GEOGRAPHIC_DATA][PERSON_NAME], [GEOGRAPHIC_DATA]"
click at [285, 458] on div at bounding box center [377, 458] width 218 height 17
click at [287, 458] on input "Destination *" at bounding box center [383, 458] width 193 height 17
paste input "NHAVA SHEVA, [GEOGRAPHIC_DATA]"
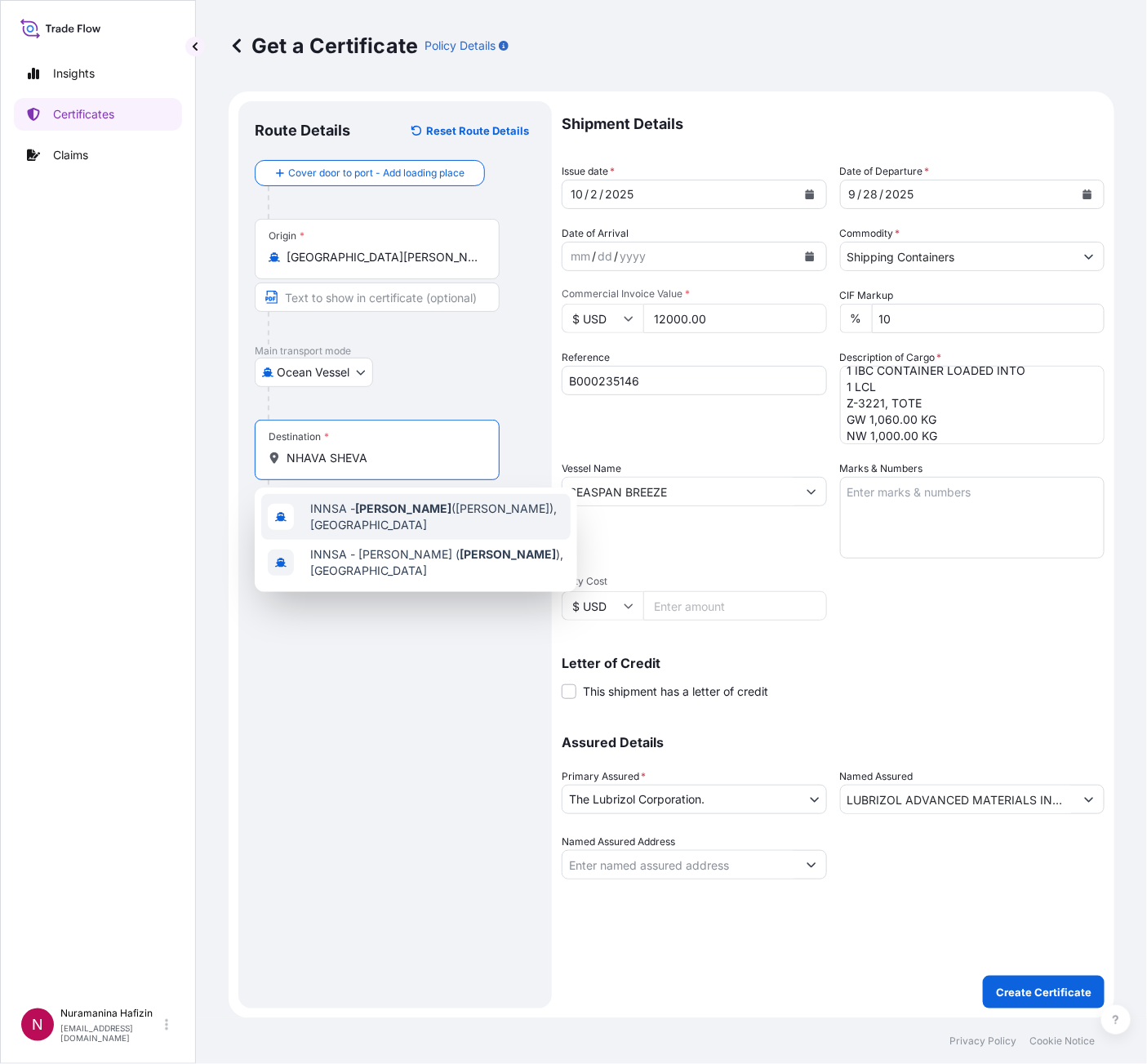
click at [362, 517] on span "INNSA - [GEOGRAPHIC_DATA] ([PERSON_NAME]), [GEOGRAPHIC_DATA]" at bounding box center [437, 516] width 254 height 32
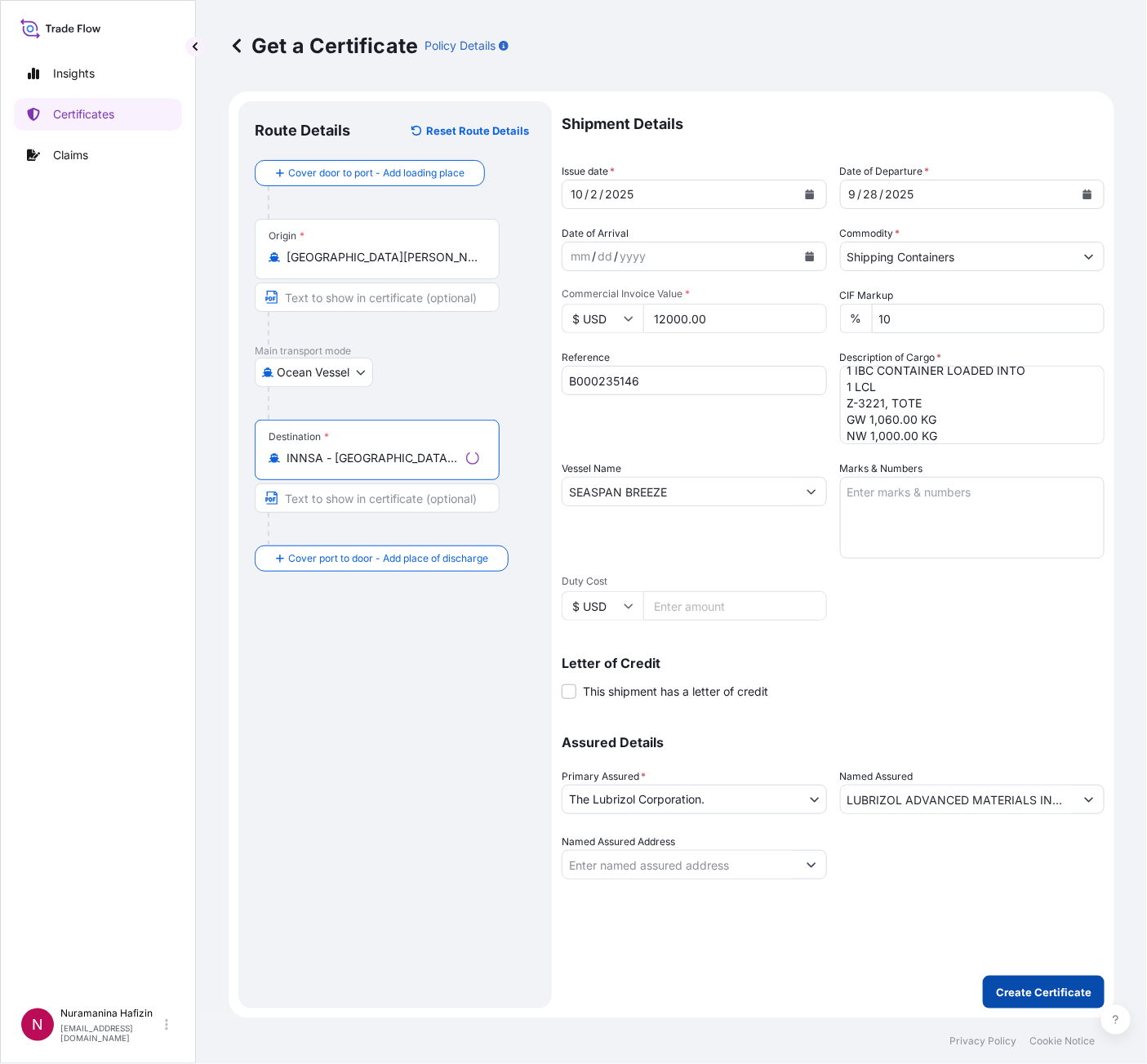
type input "INNSA - [GEOGRAPHIC_DATA] ([PERSON_NAME]), [GEOGRAPHIC_DATA]"
click at [1026, 743] on p "Create Certificate" at bounding box center [1044, 992] width 96 height 17
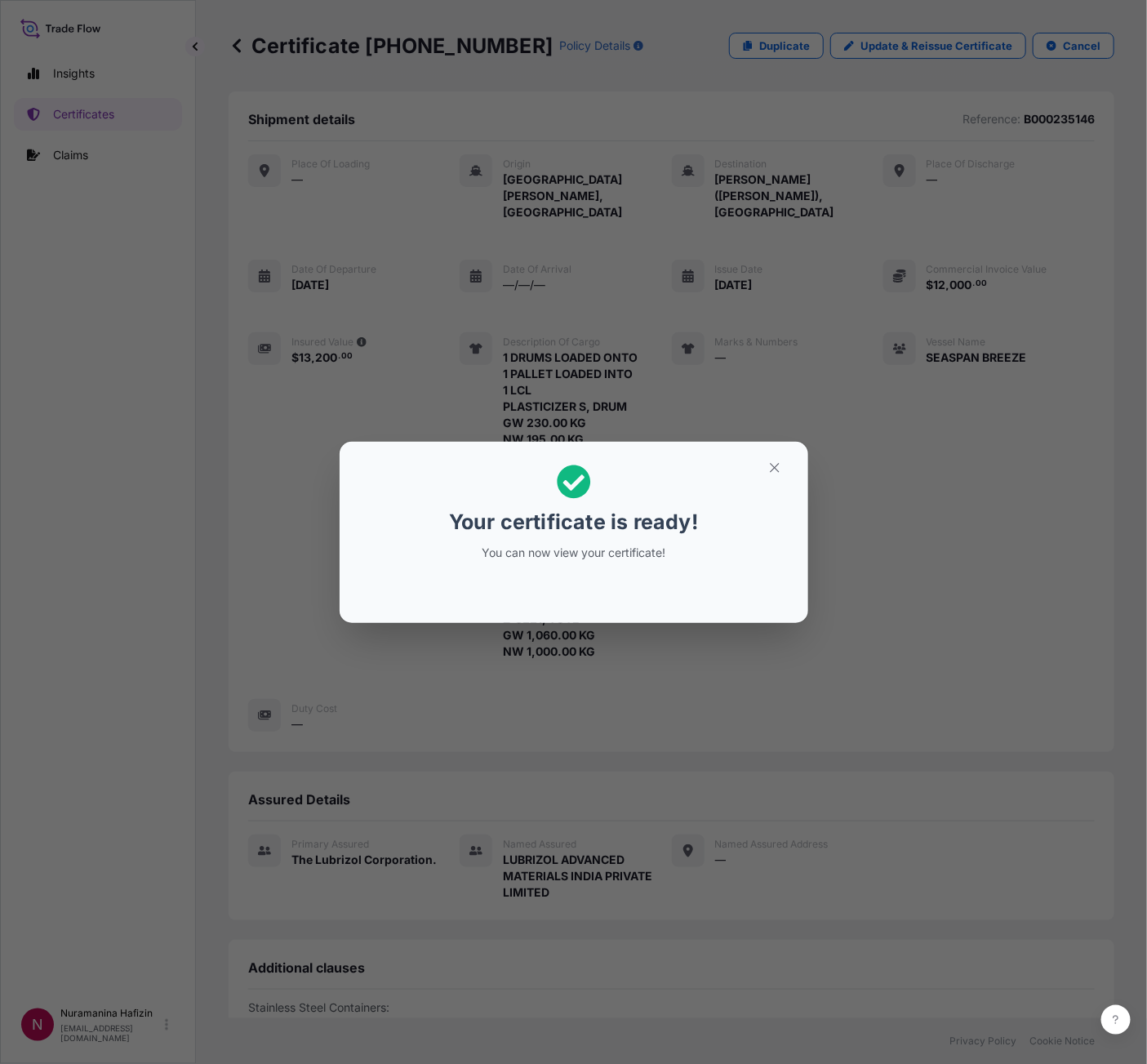
click at [776, 471] on icon "button" at bounding box center [775, 468] width 15 height 15
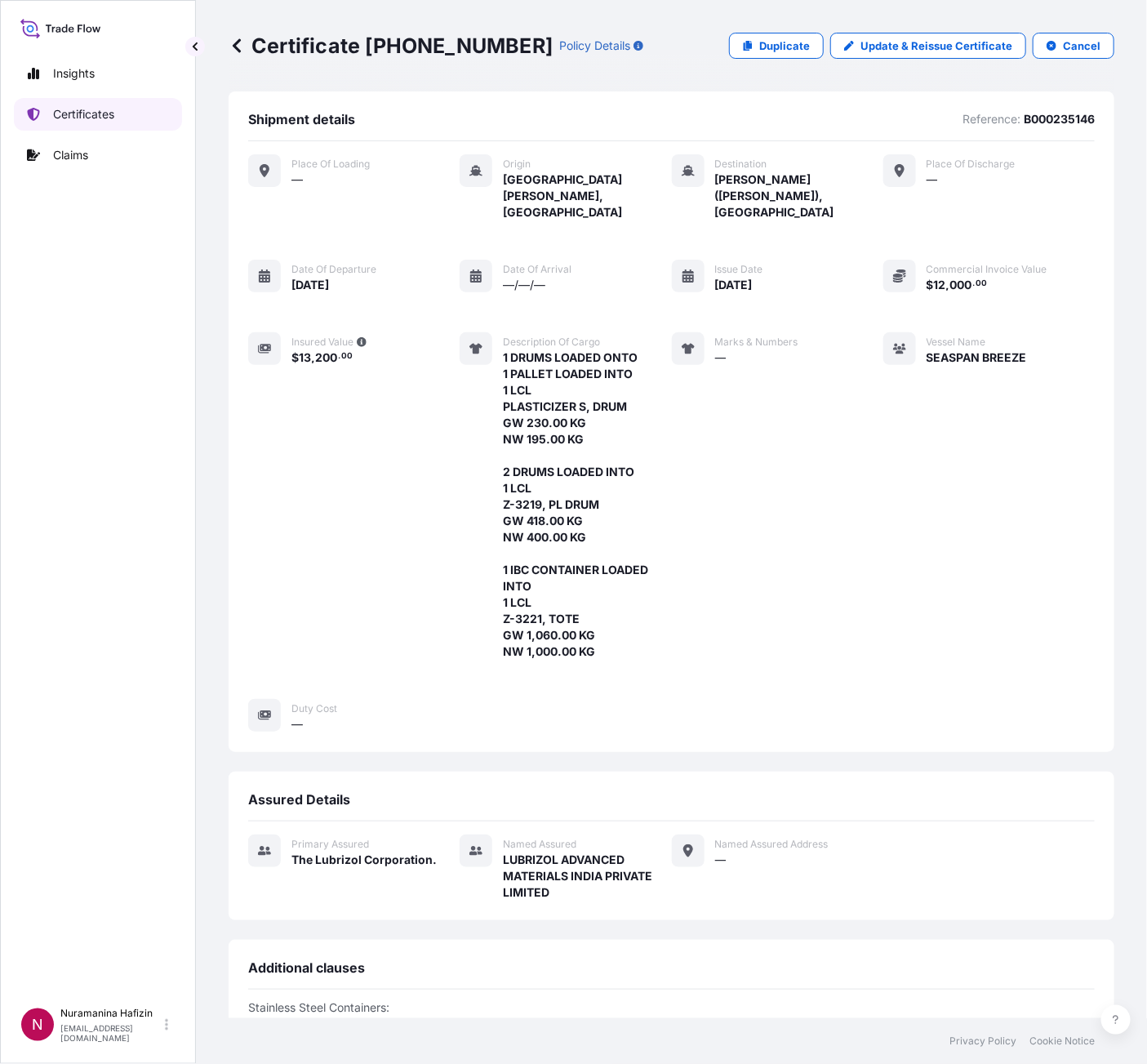
click at [37, 109] on icon at bounding box center [33, 114] width 13 height 13
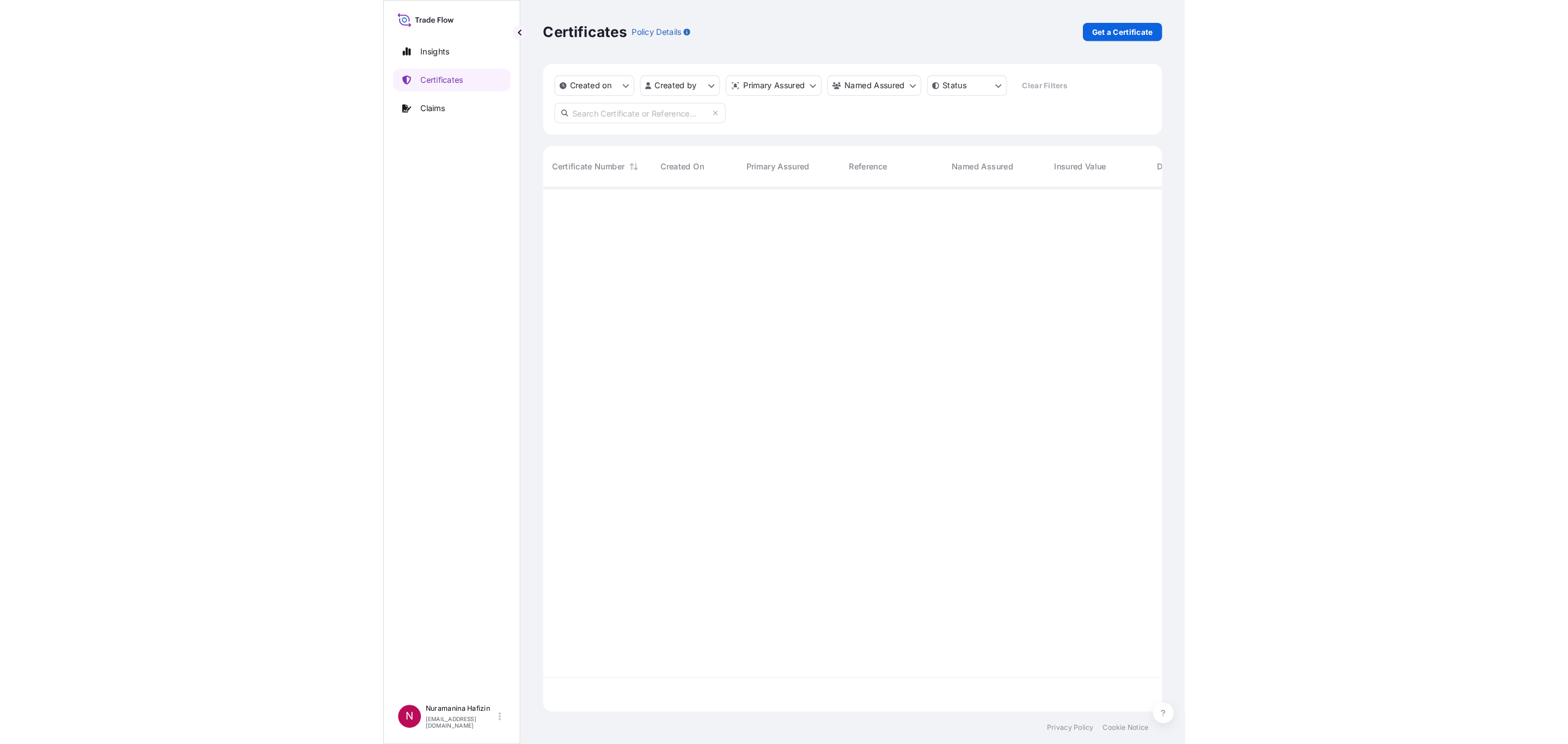
scroll to position [494, 578]
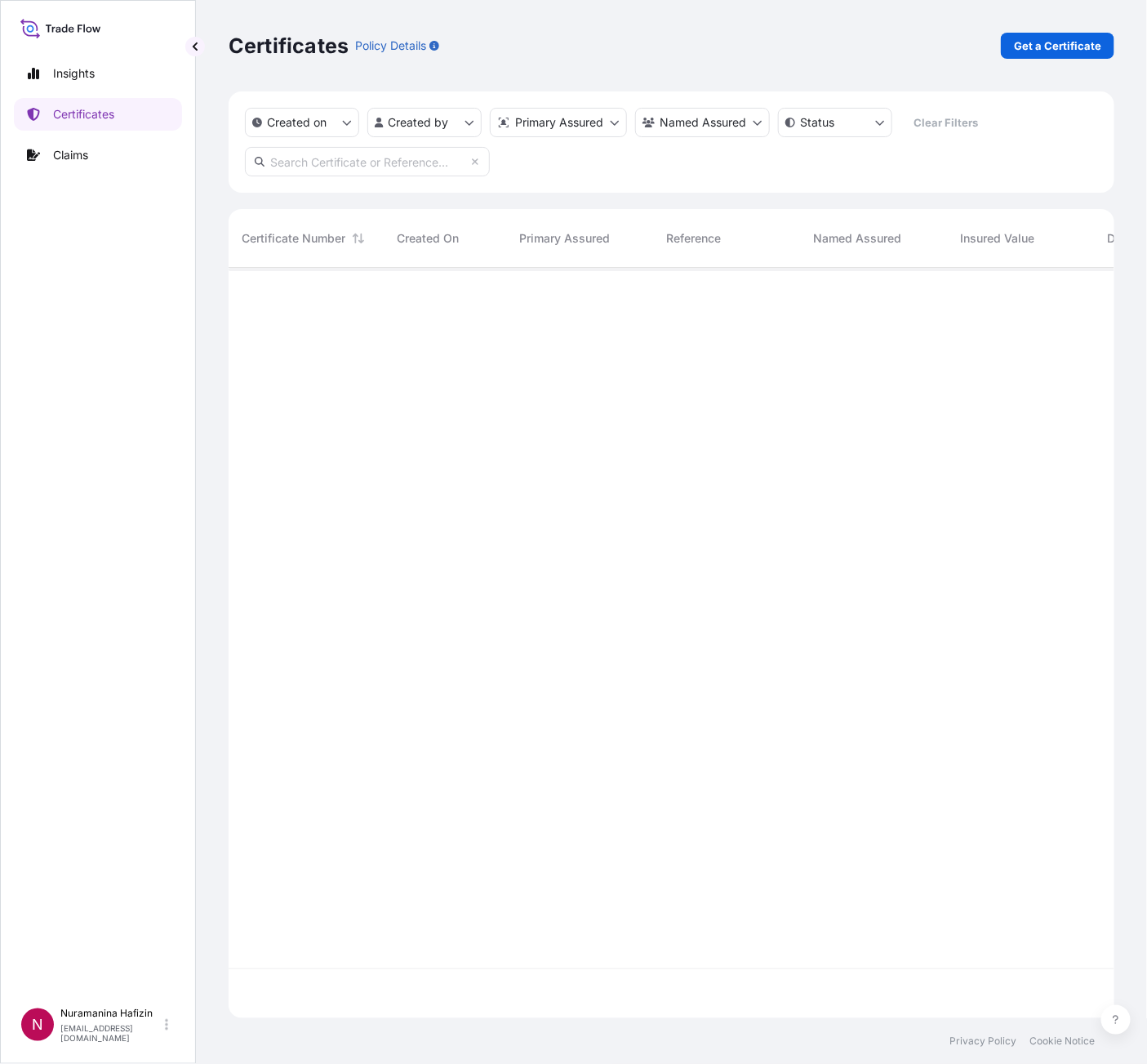
click at [361, 162] on input "text" at bounding box center [368, 161] width 245 height 30
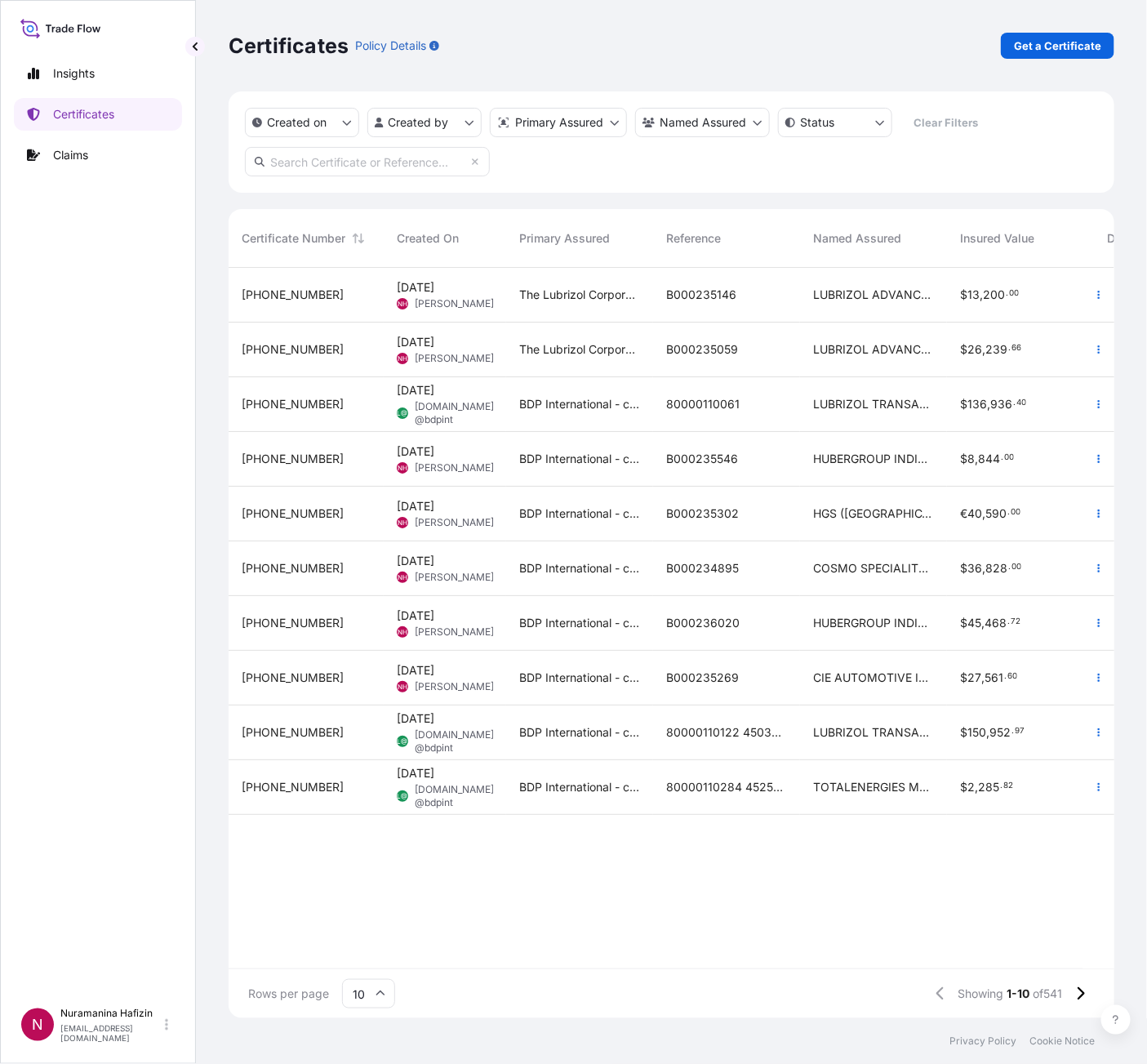
paste input "B000235146"
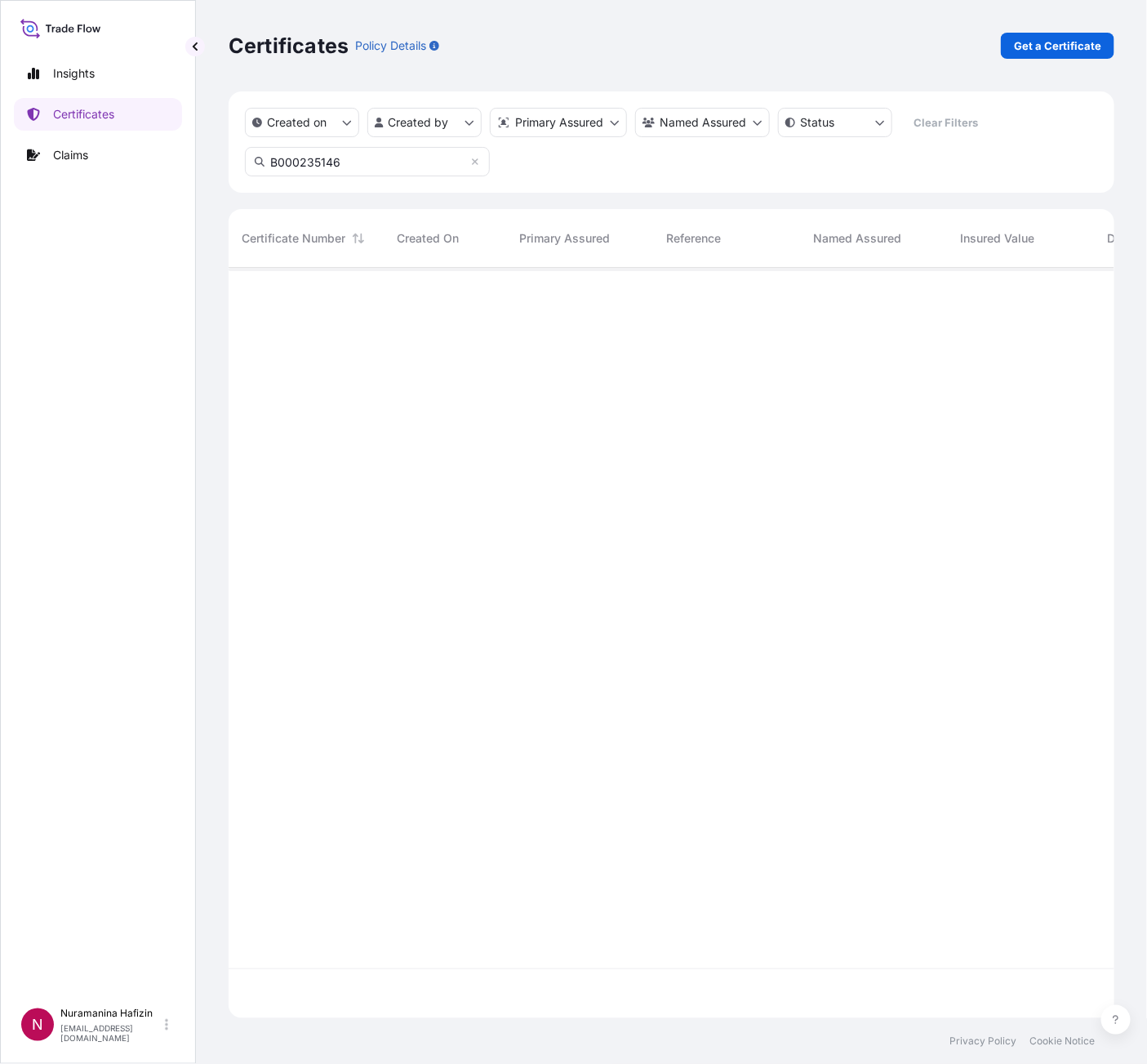
type input "B000235146"
click at [1097, 294] on icon "button" at bounding box center [1099, 294] width 10 height 10
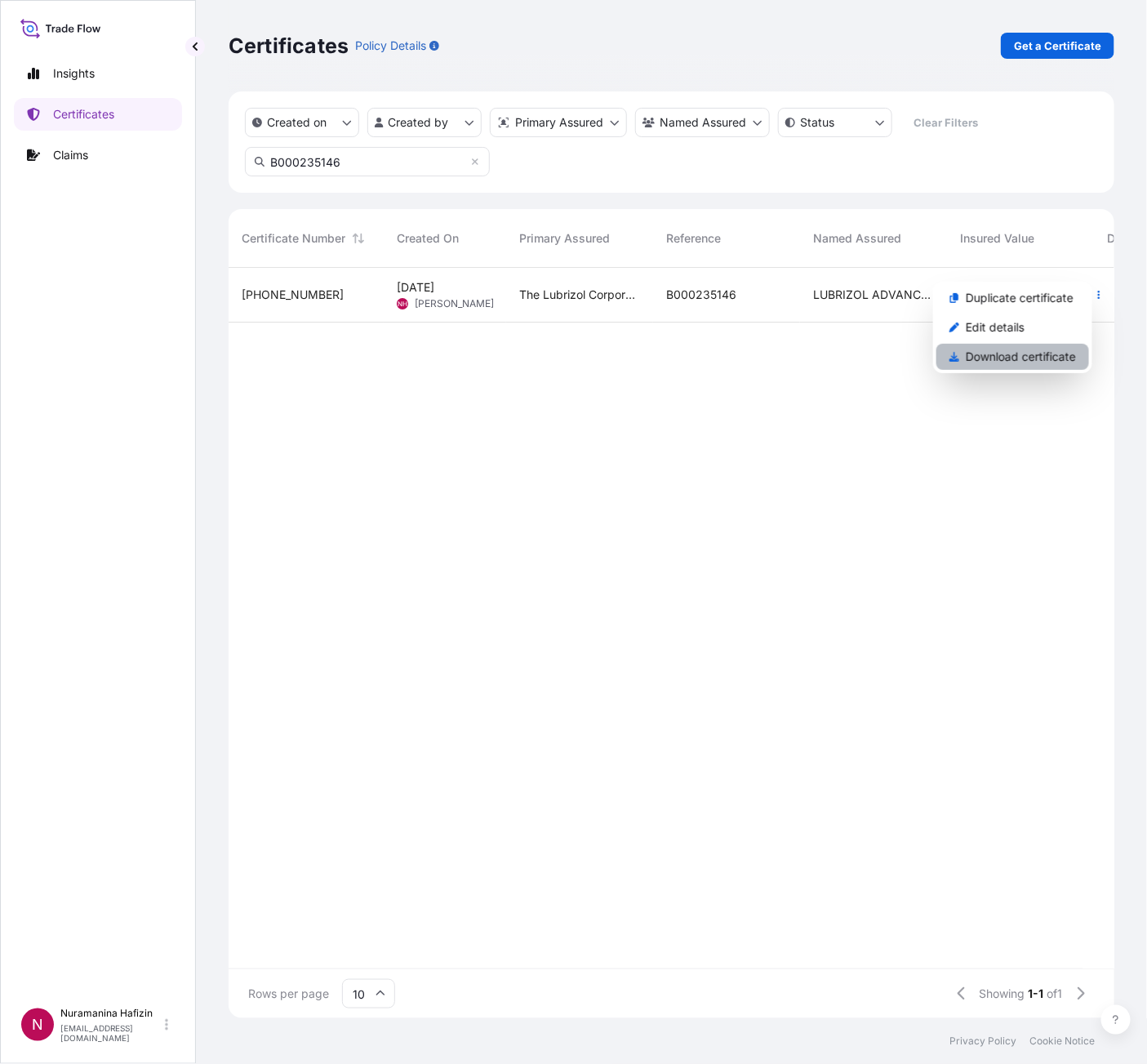
click at [1011, 356] on p "Download certificate" at bounding box center [1022, 357] width 111 height 17
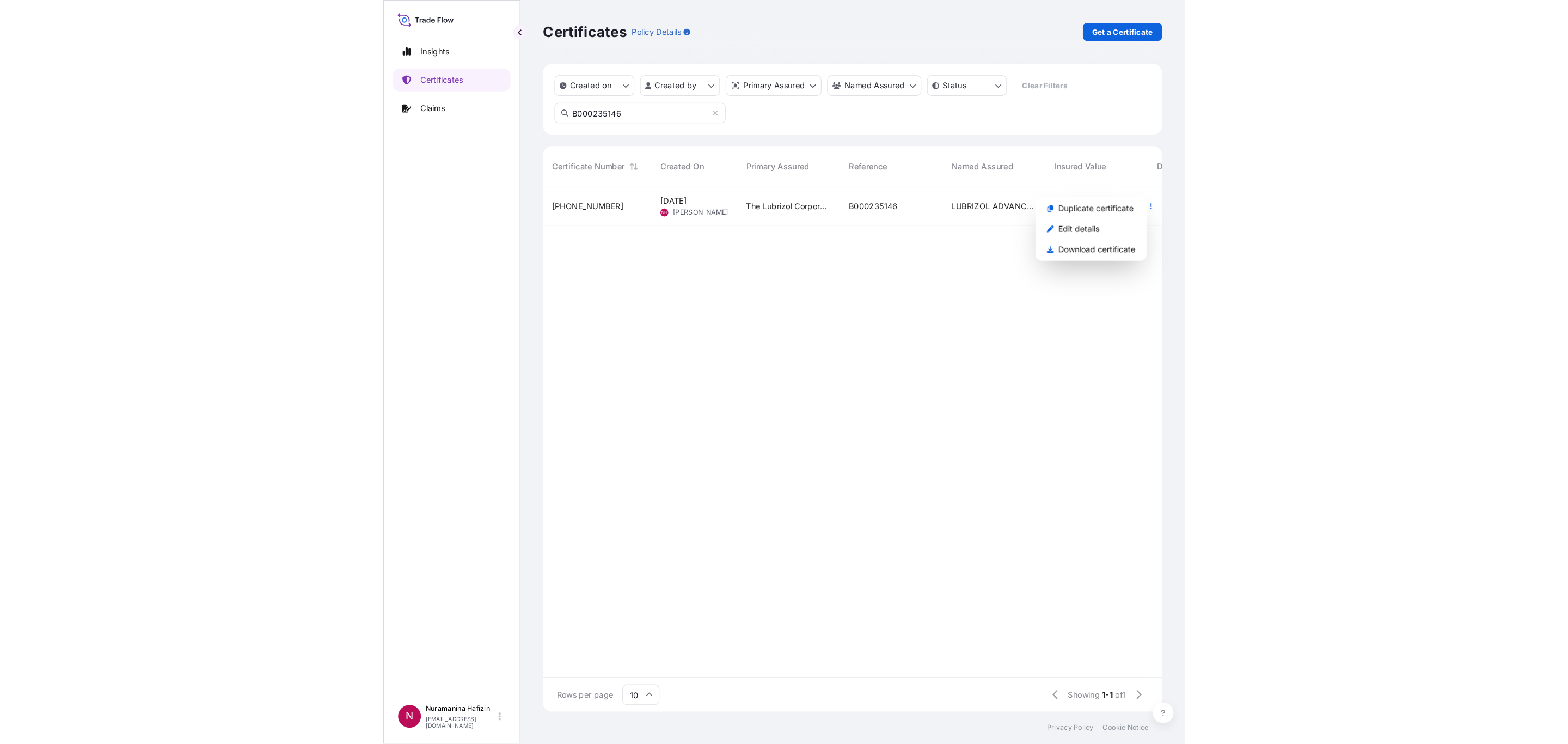
scroll to position [555, 1381]
